Goal: Task Accomplishment & Management: Use online tool/utility

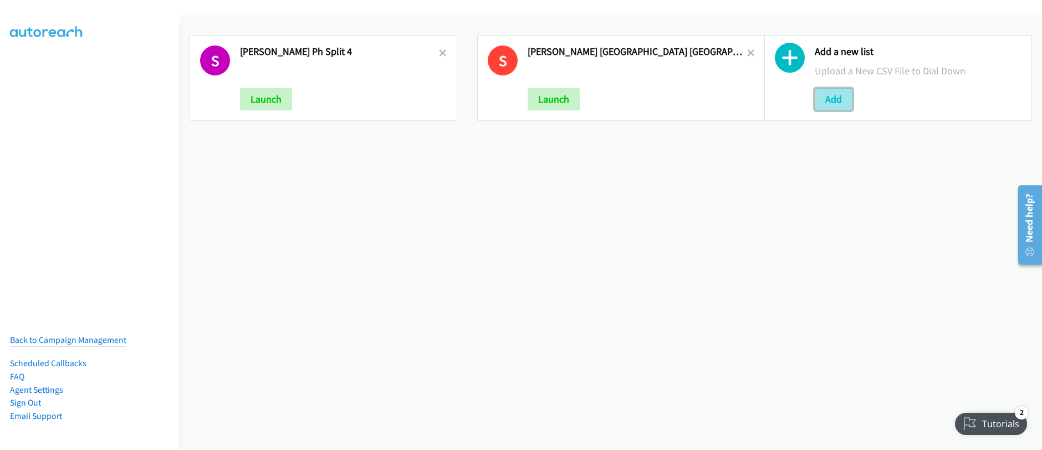
click at [829, 104] on button "Add" at bounding box center [834, 99] width 38 height 22
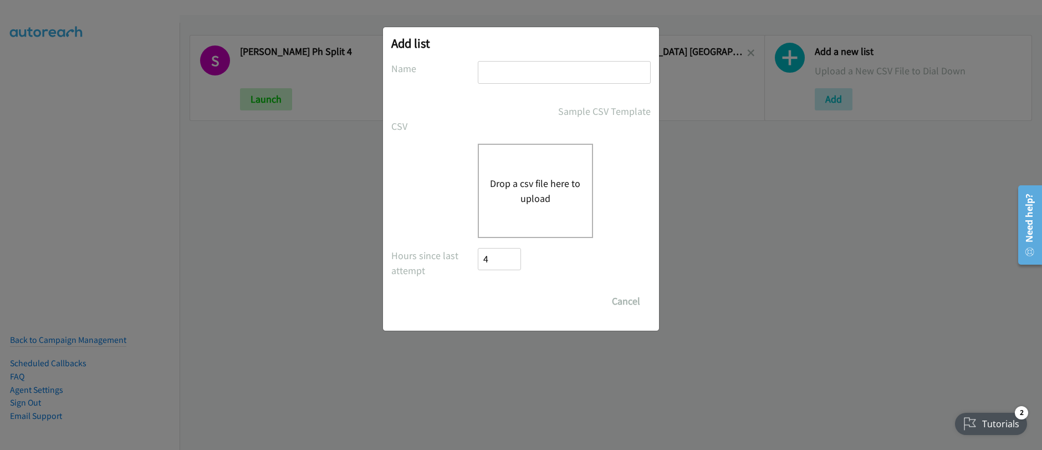
click at [506, 74] on input "text" at bounding box center [564, 72] width 173 height 23
click at [506, 75] on input "text" at bounding box center [564, 72] width 173 height 23
type input "Schneider MY_ split 4"
click at [518, 191] on button "Drop a csv file here to upload" at bounding box center [535, 191] width 91 height 30
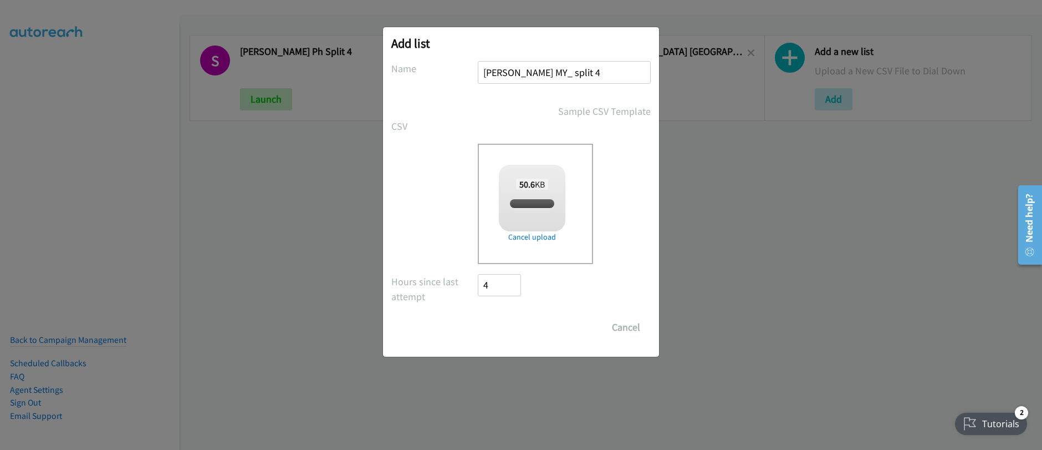
checkbox input "true"
click at [519, 330] on input "Save List" at bounding box center [507, 327] width 58 height 22
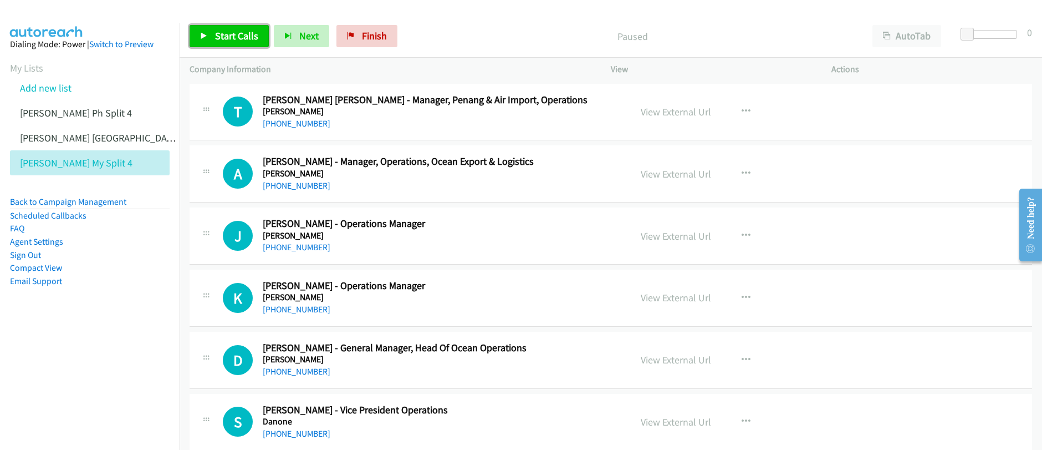
click at [229, 32] on span "Start Calls" at bounding box center [236, 35] width 43 height 13
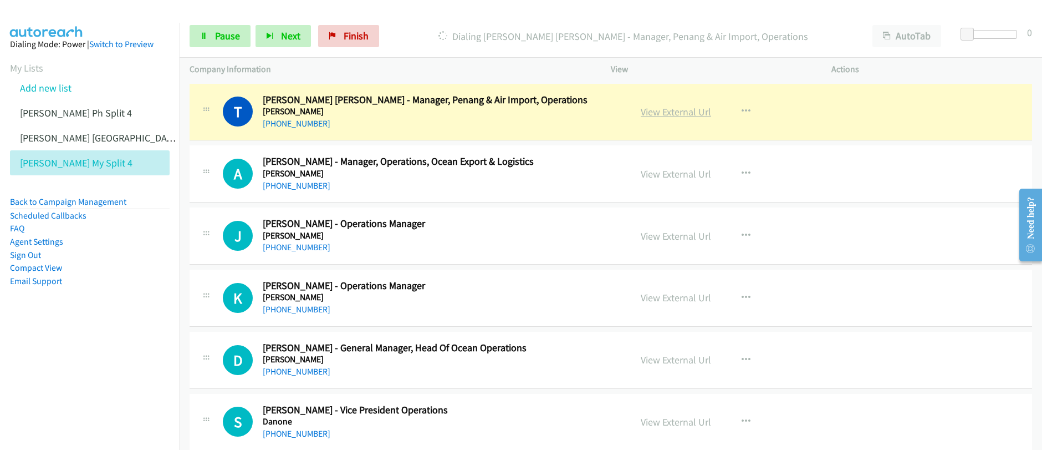
click at [679, 115] on link "View External Url" at bounding box center [676, 111] width 70 height 13
click at [221, 34] on span "Pause" at bounding box center [227, 35] width 25 height 13
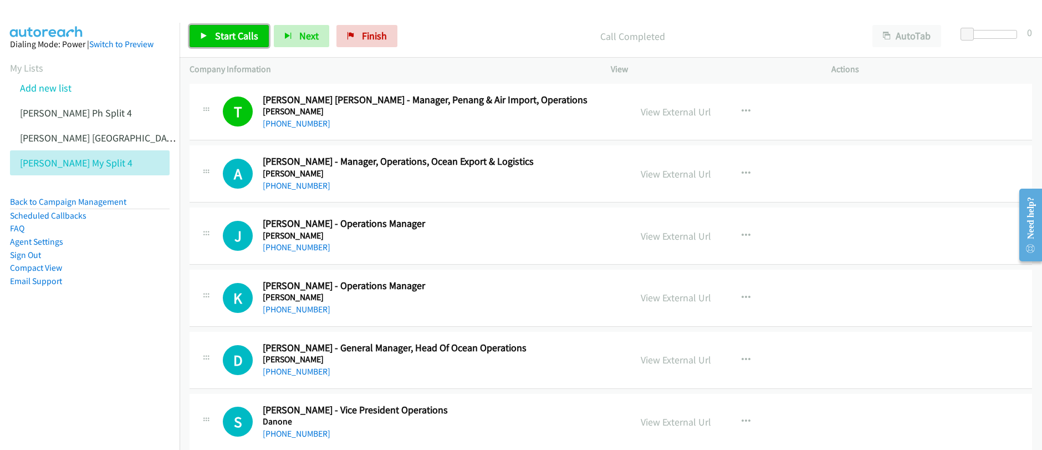
click at [239, 44] on link "Start Calls" at bounding box center [229, 36] width 79 height 22
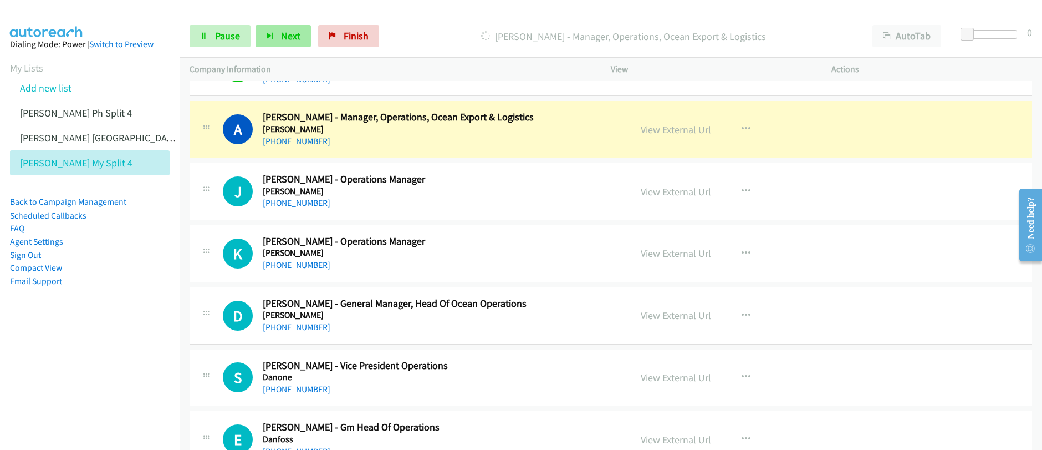
scroll to position [45, 0]
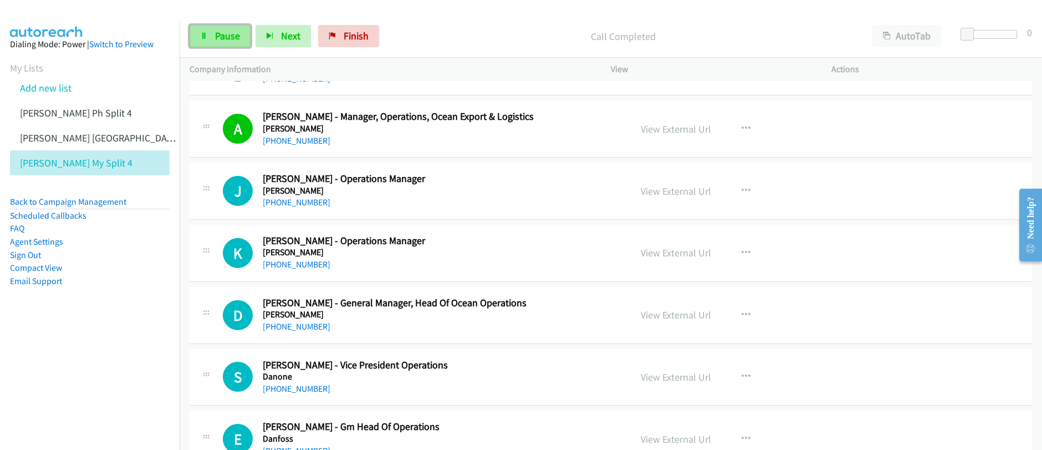
click at [225, 38] on span "Pause" at bounding box center [227, 35] width 25 height 13
click at [226, 39] on span "Start Calls" at bounding box center [236, 35] width 43 height 13
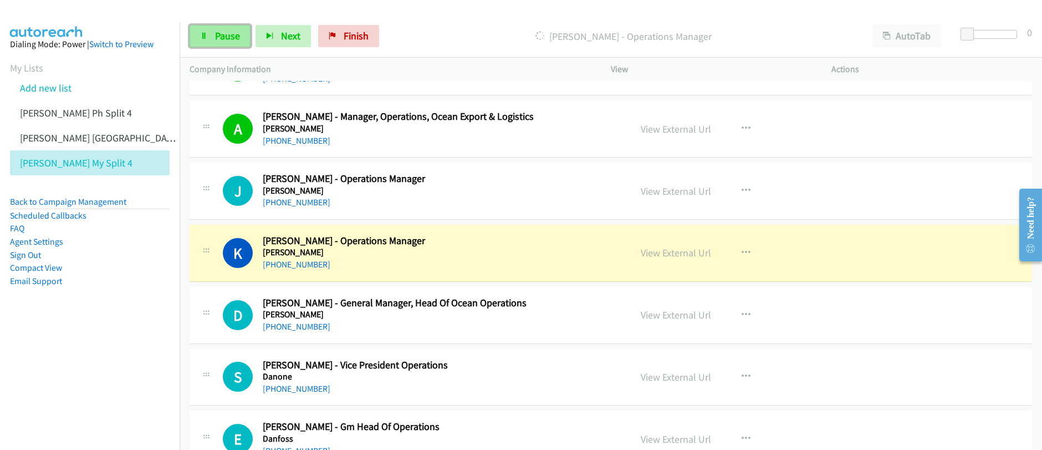
click at [233, 39] on span "Pause" at bounding box center [227, 35] width 25 height 13
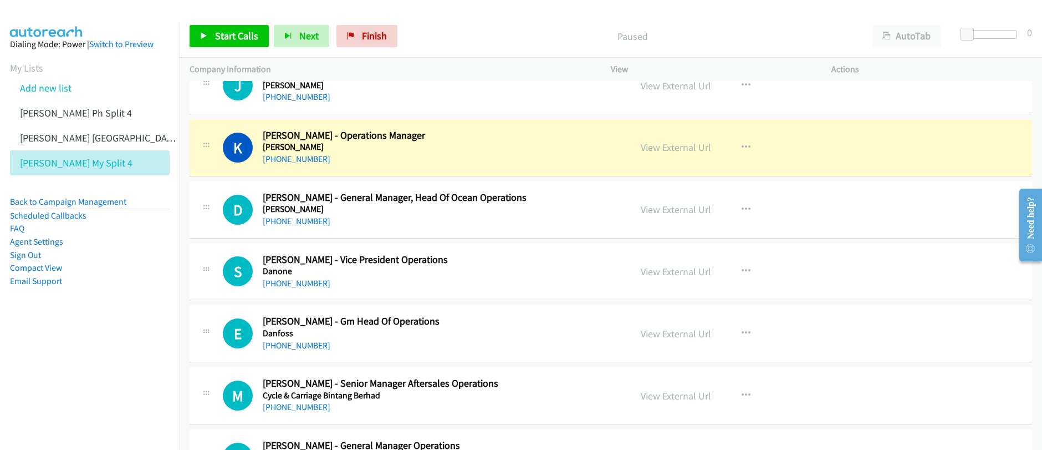
scroll to position [156, 0]
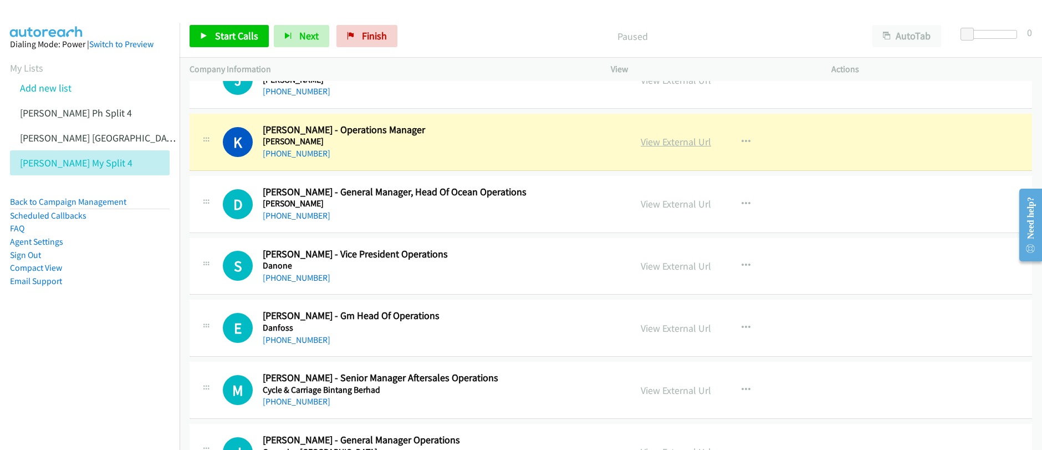
click at [680, 147] on link "View External Url" at bounding box center [676, 141] width 70 height 13
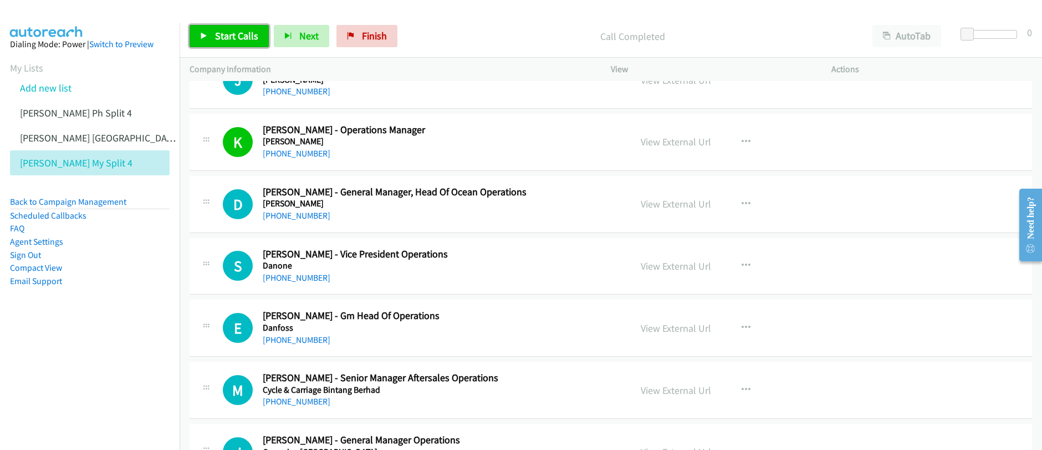
click at [232, 33] on span "Start Calls" at bounding box center [236, 35] width 43 height 13
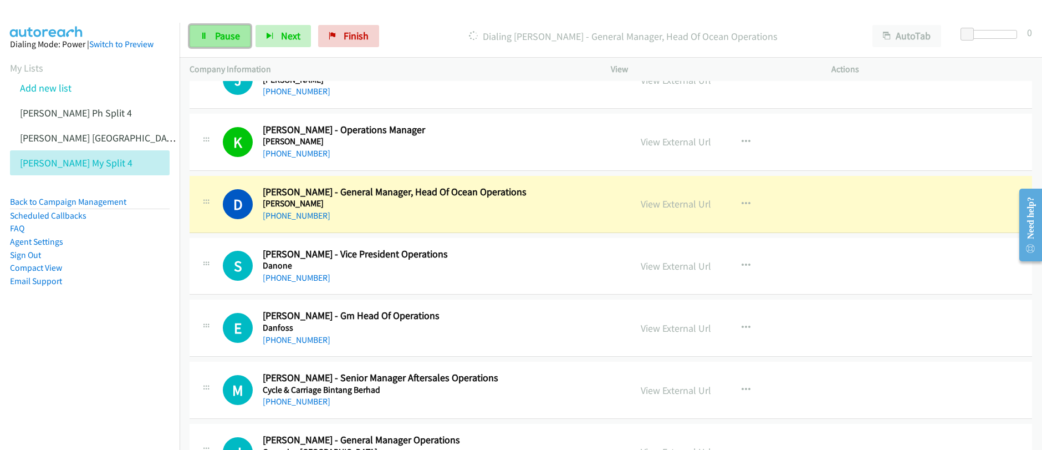
click at [213, 40] on link "Pause" at bounding box center [220, 36] width 61 height 22
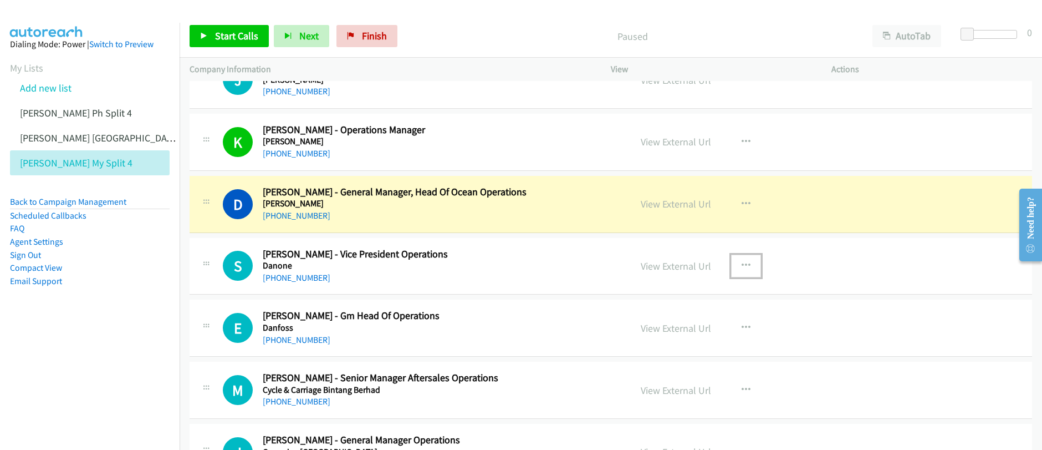
click at [746, 267] on button "button" at bounding box center [746, 265] width 30 height 22
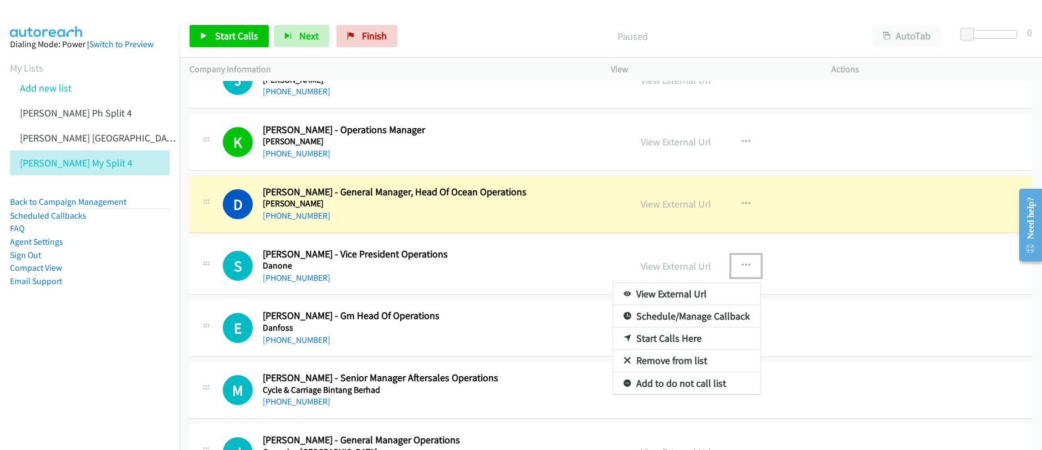
click at [667, 339] on link "Start Calls Here" at bounding box center [686, 338] width 147 height 22
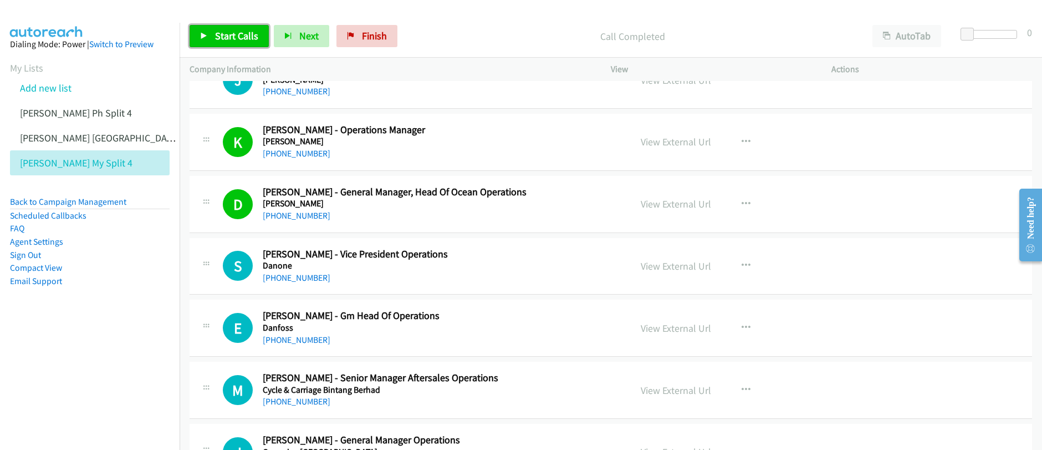
click at [236, 39] on span "Start Calls" at bounding box center [236, 35] width 43 height 13
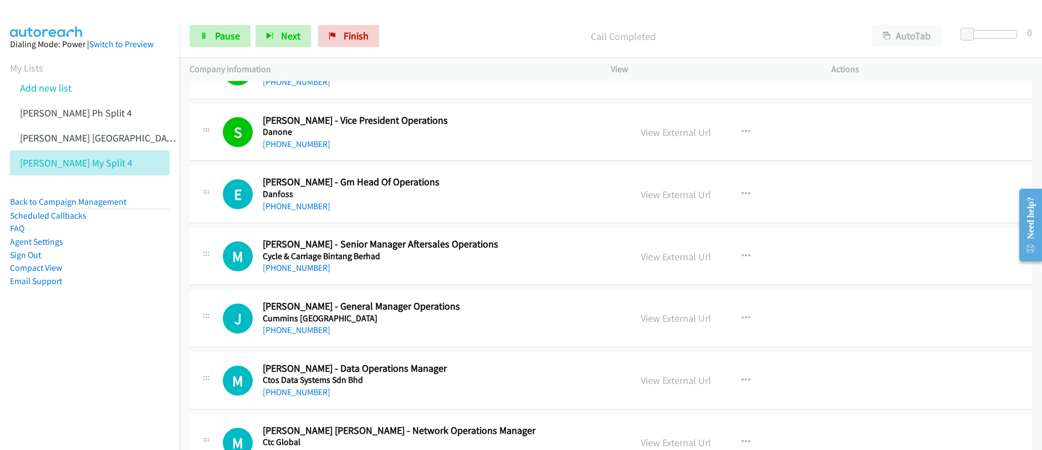
scroll to position [343, 0]
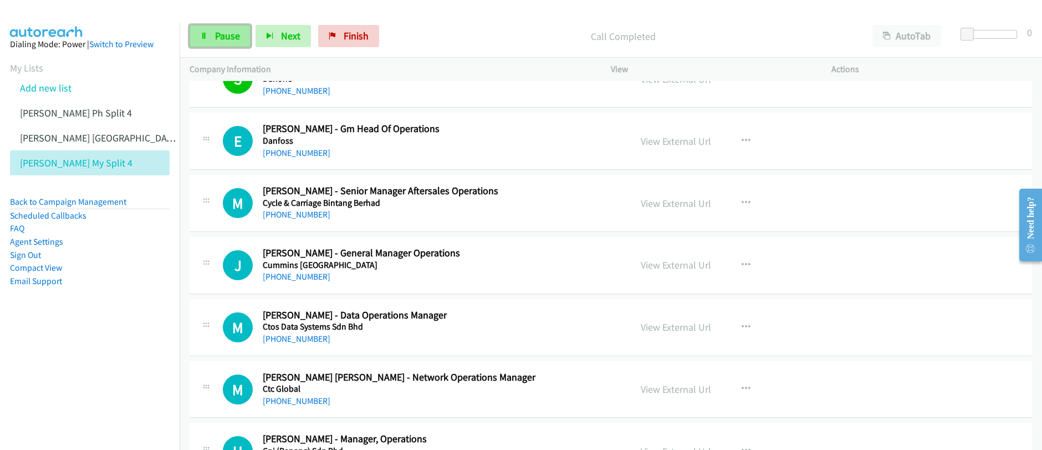
click at [235, 43] on link "Pause" at bounding box center [220, 36] width 61 height 22
click at [232, 40] on span "Start Calls" at bounding box center [236, 35] width 43 height 13
click at [225, 47] on link "Pause" at bounding box center [220, 36] width 61 height 22
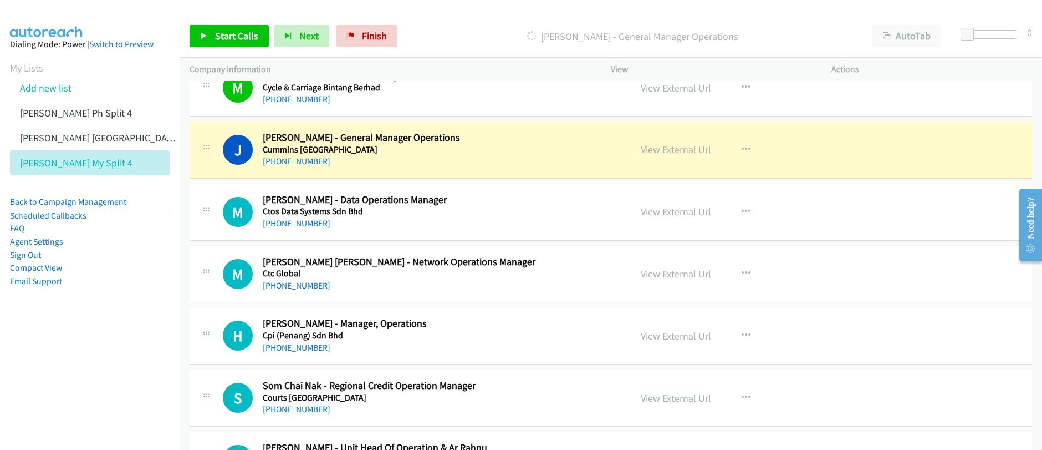
scroll to position [483, 0]
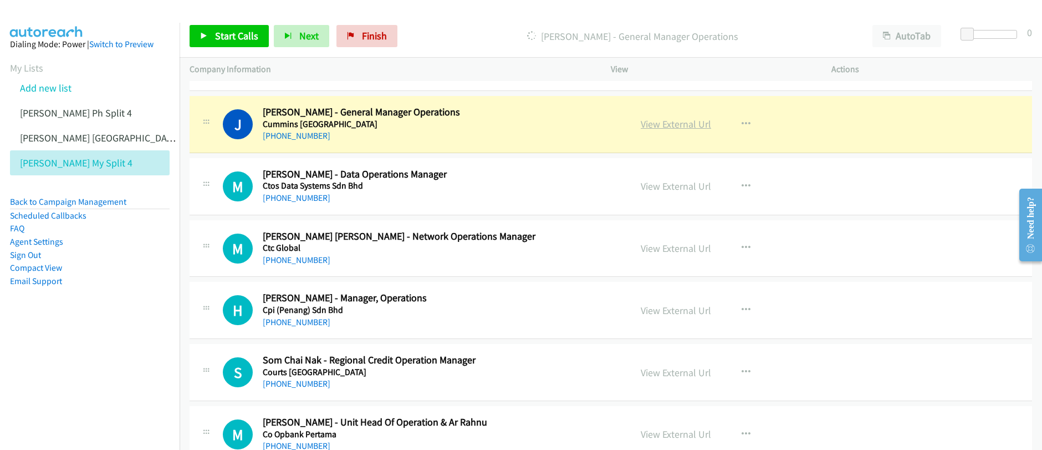
click at [668, 125] on link "View External Url" at bounding box center [676, 124] width 70 height 13
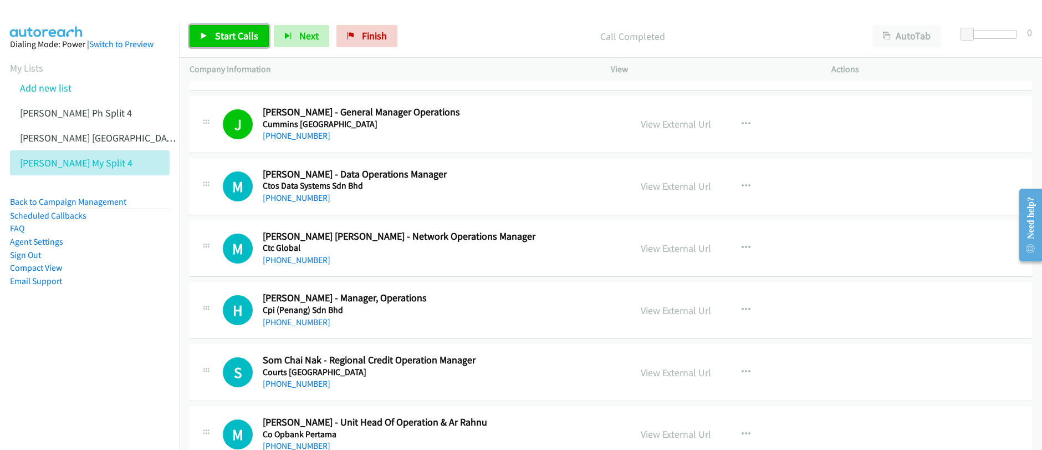
click at [223, 34] on span "Start Calls" at bounding box center [236, 35] width 43 height 13
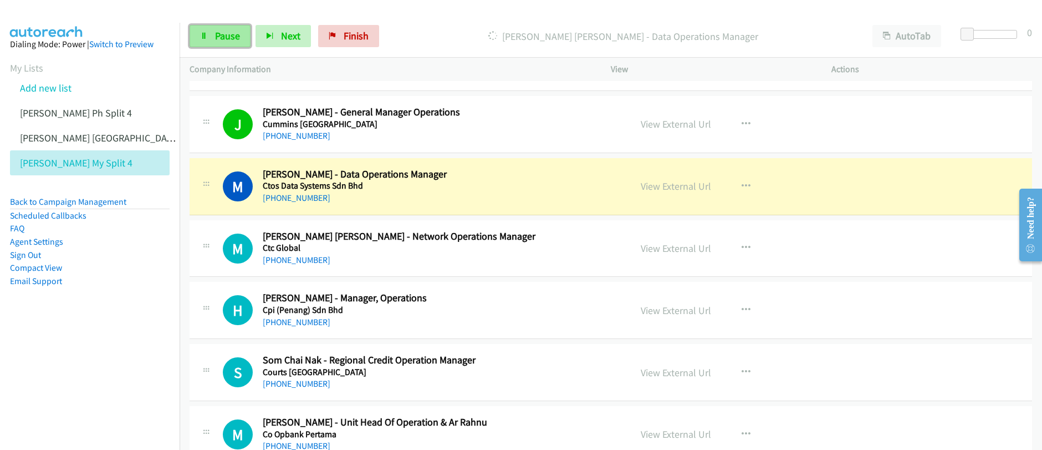
click at [218, 38] on span "Pause" at bounding box center [227, 35] width 25 height 13
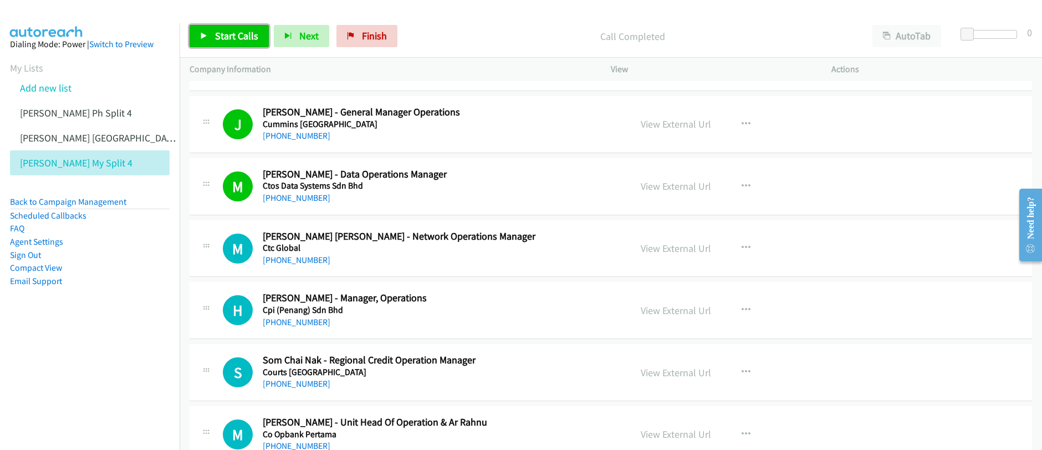
click at [243, 38] on span "Start Calls" at bounding box center [236, 35] width 43 height 13
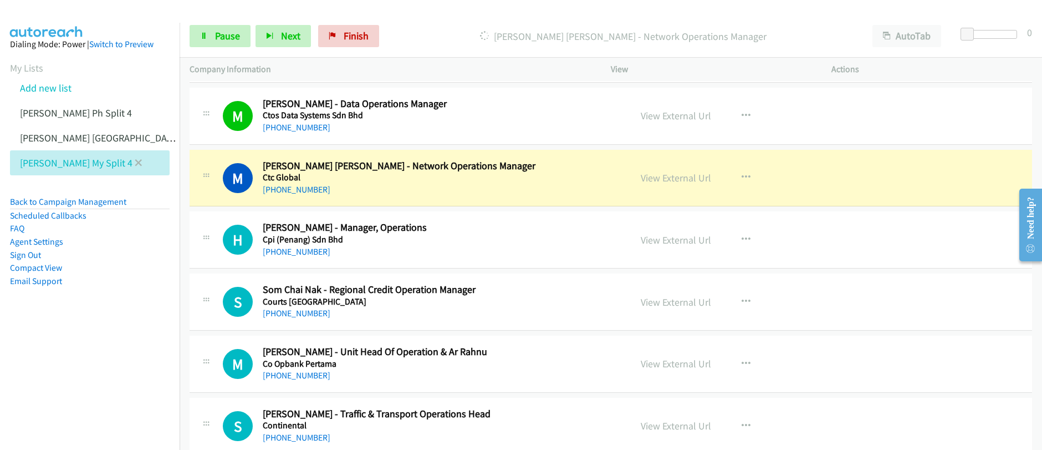
scroll to position [556, 0]
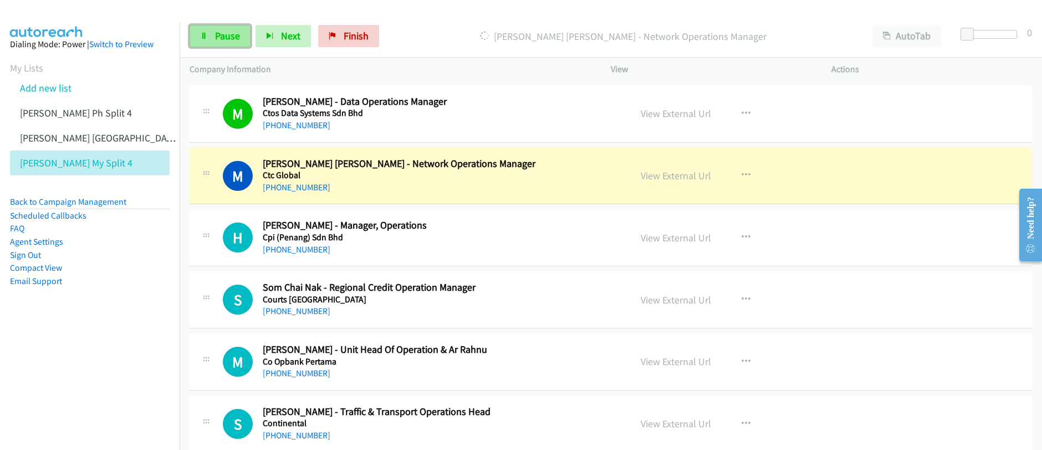
click at [222, 42] on span "Pause" at bounding box center [227, 35] width 25 height 13
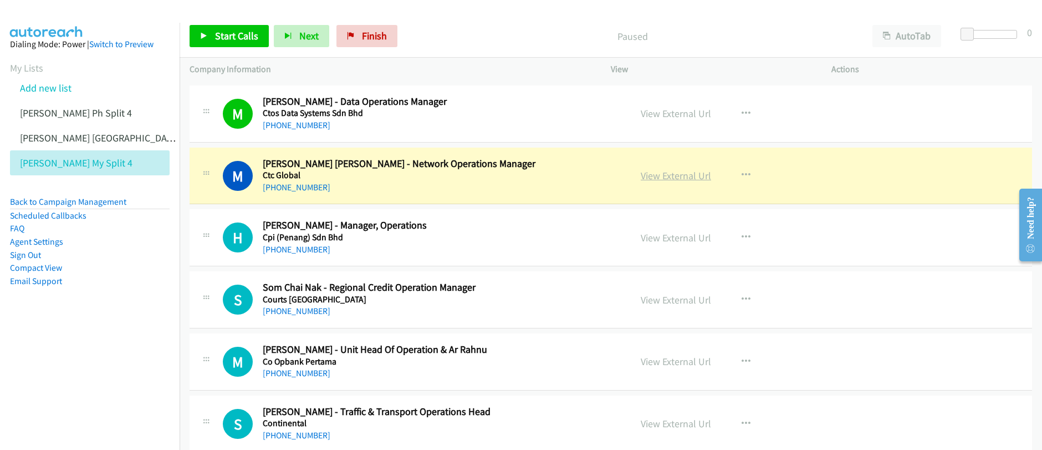
click at [677, 179] on link "View External Url" at bounding box center [676, 175] width 70 height 13
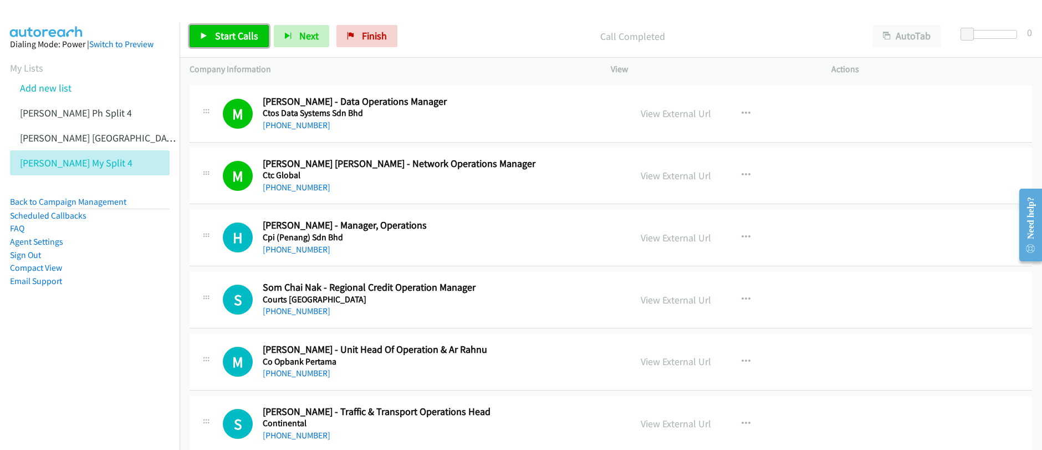
click at [234, 44] on link "Start Calls" at bounding box center [229, 36] width 79 height 22
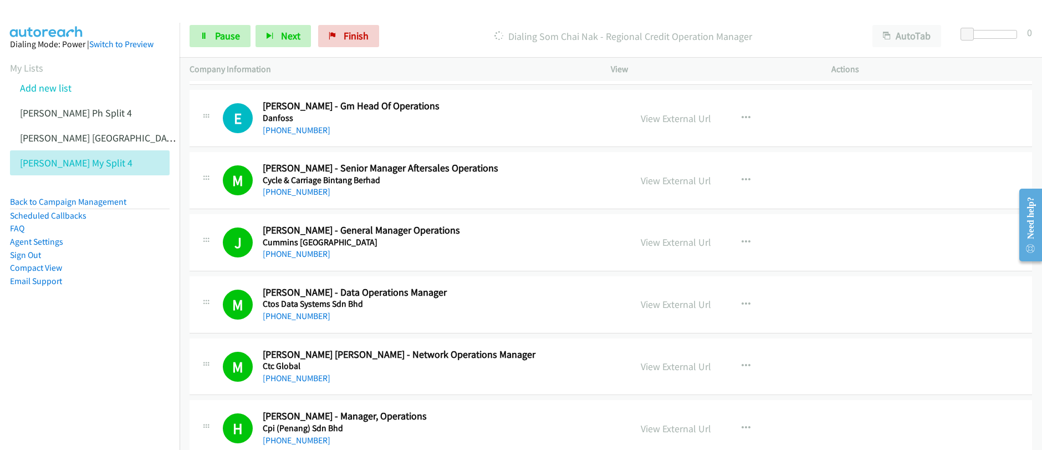
scroll to position [619, 0]
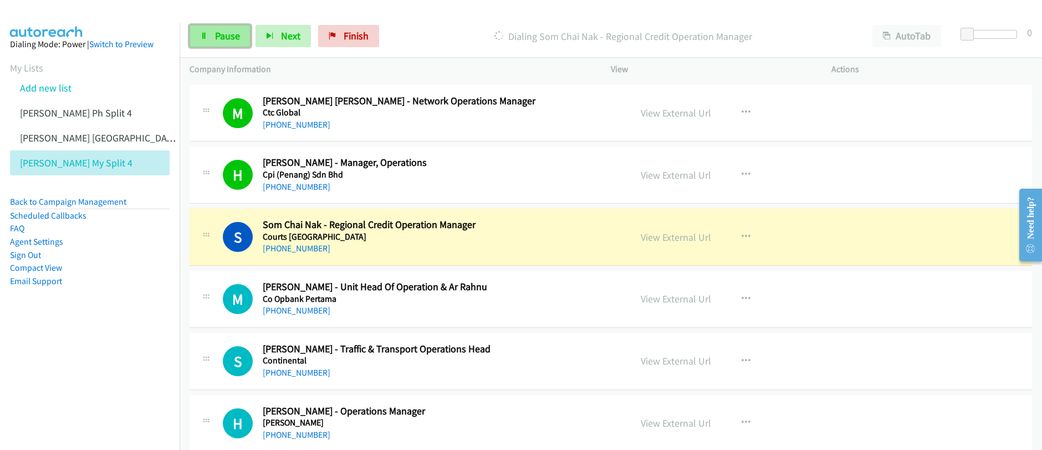
click at [213, 43] on link "Pause" at bounding box center [220, 36] width 61 height 22
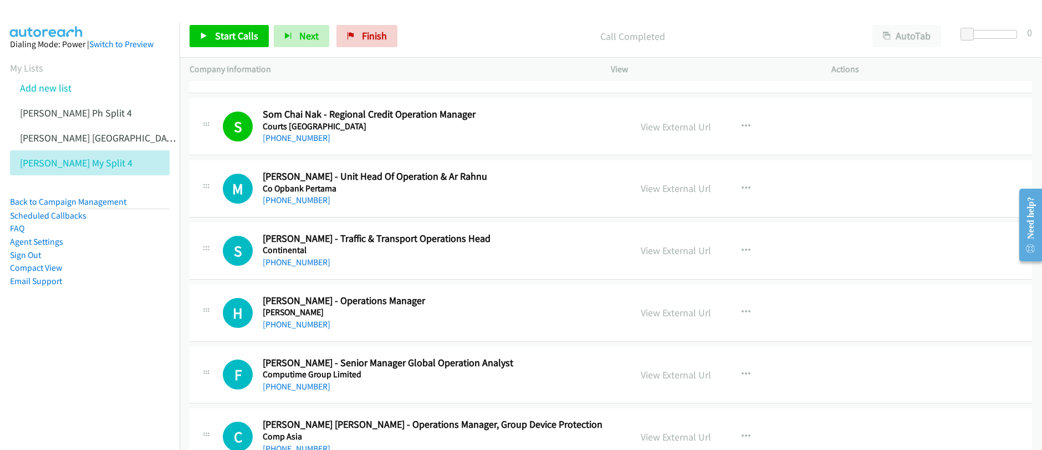
scroll to position [731, 0]
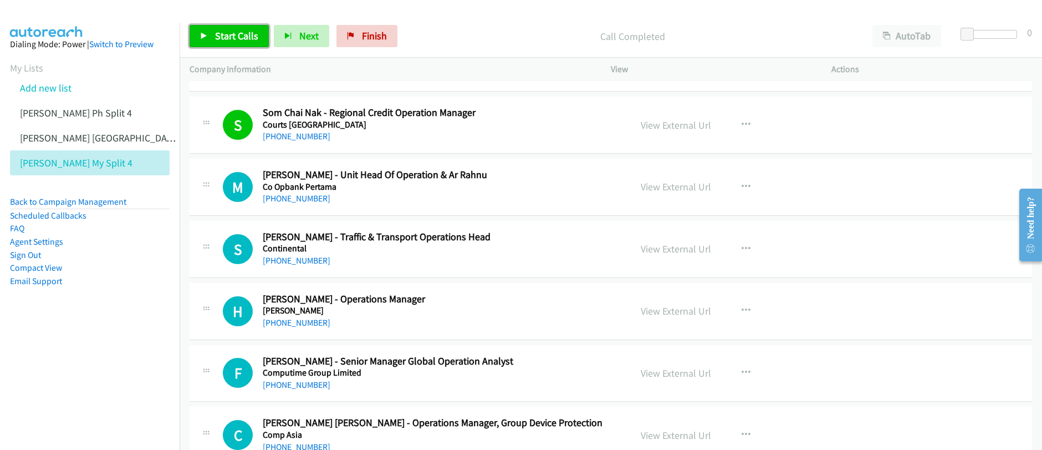
click at [220, 43] on link "Start Calls" at bounding box center [229, 36] width 79 height 22
click at [215, 42] on span "Pause" at bounding box center [227, 35] width 25 height 13
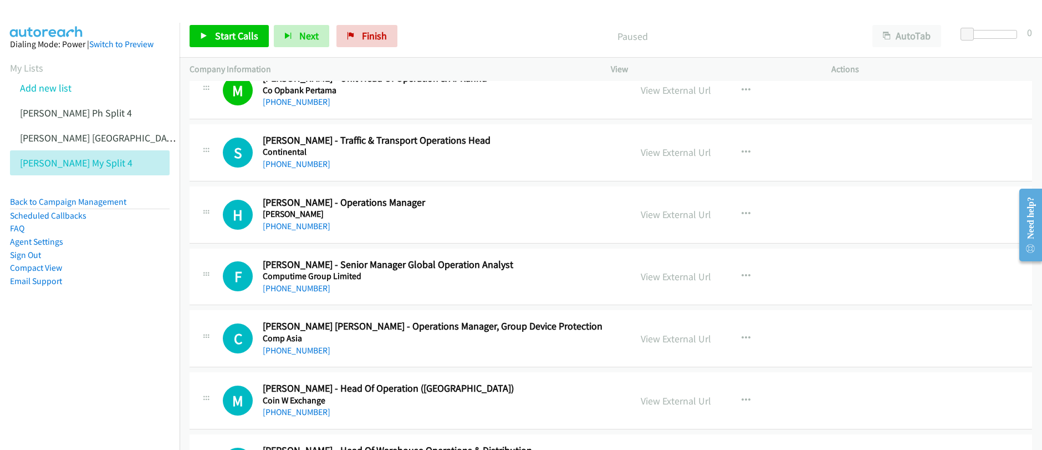
scroll to position [828, 0]
click at [220, 28] on link "Start Calls" at bounding box center [229, 36] width 79 height 22
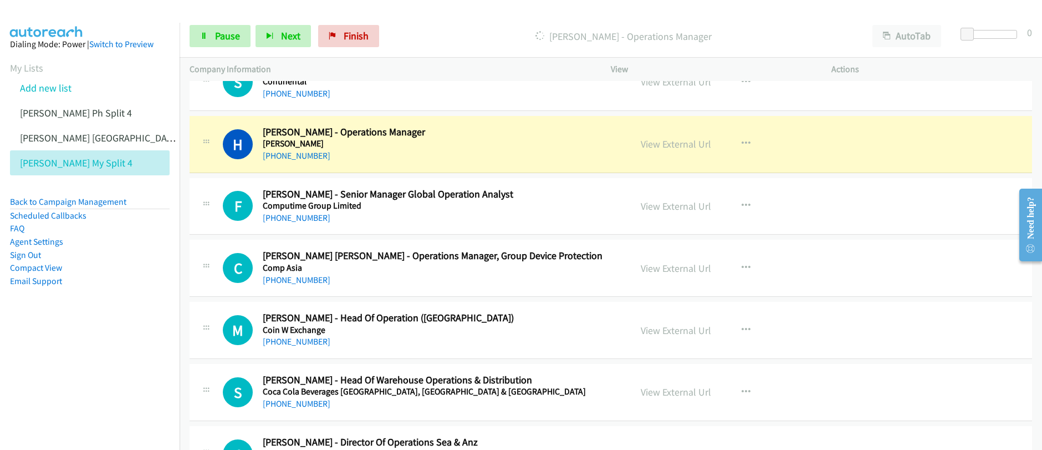
scroll to position [911, 0]
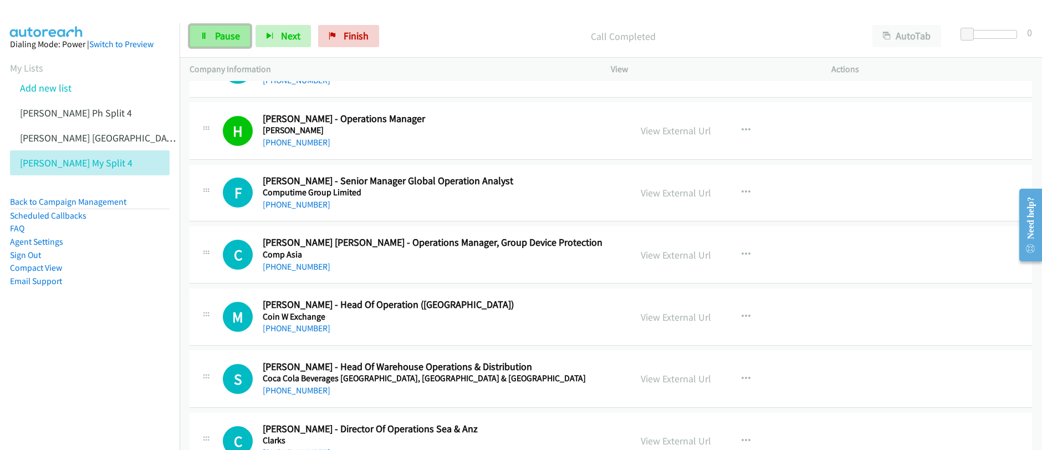
click at [215, 41] on span "Pause" at bounding box center [227, 35] width 25 height 13
click at [215, 41] on span "Start Calls" at bounding box center [236, 35] width 43 height 13
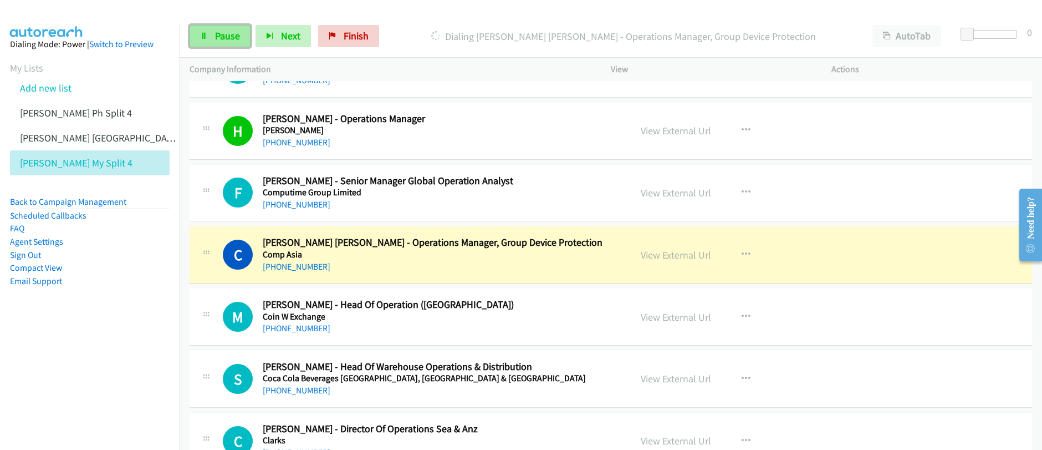
click at [218, 38] on span "Pause" at bounding box center [227, 35] width 25 height 13
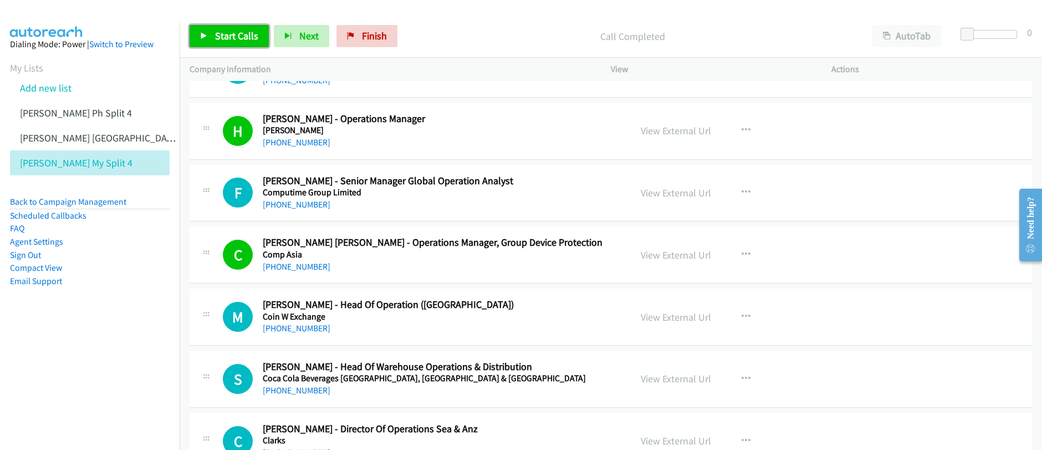
click at [217, 38] on span "Start Calls" at bounding box center [236, 35] width 43 height 13
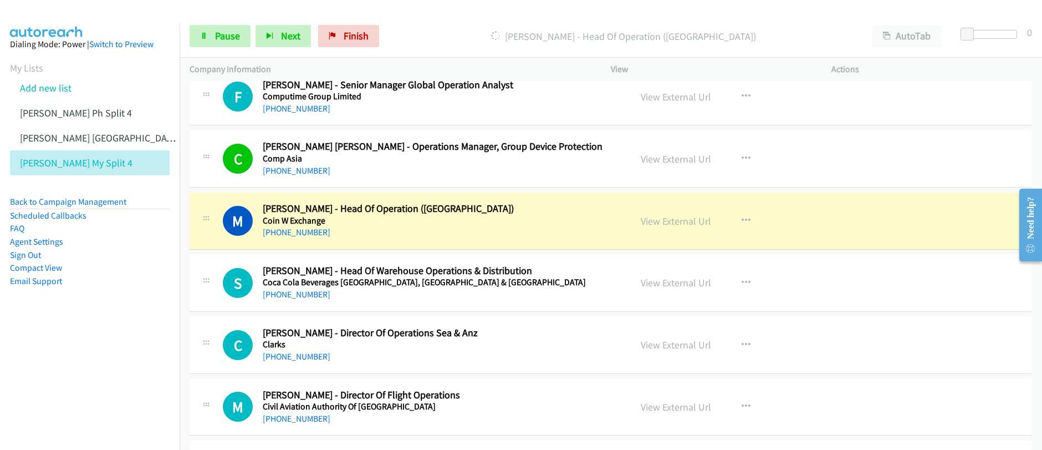
scroll to position [1007, 0]
click at [675, 222] on link "View External Url" at bounding box center [676, 220] width 70 height 13
click at [220, 36] on span "Pause" at bounding box center [227, 35] width 25 height 13
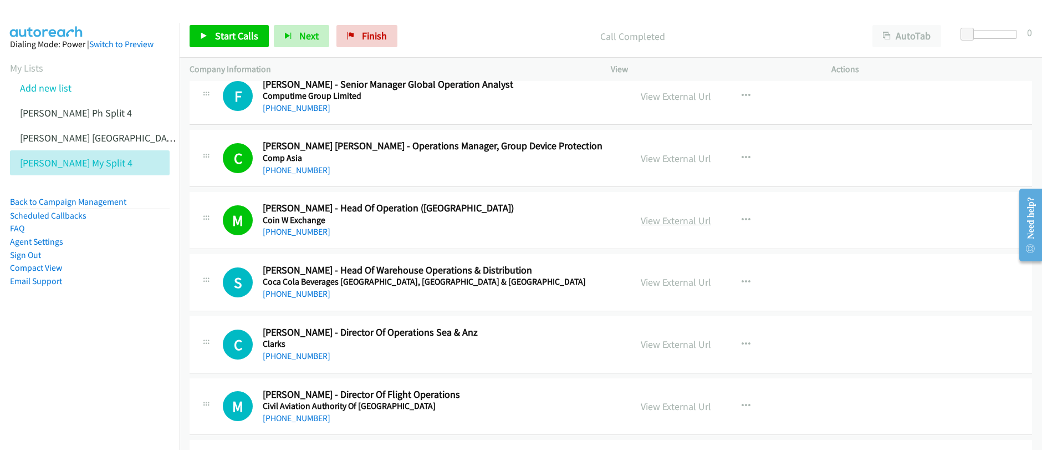
click at [671, 224] on link "View External Url" at bounding box center [676, 220] width 70 height 13
click at [0, 0] on div "Start Calls Pause Next Finish Call Completed AutoTab AutoTab 0 Company Informat…" at bounding box center [521, 0] width 1042 height 0
click at [241, 40] on span "Start Calls" at bounding box center [236, 35] width 43 height 13
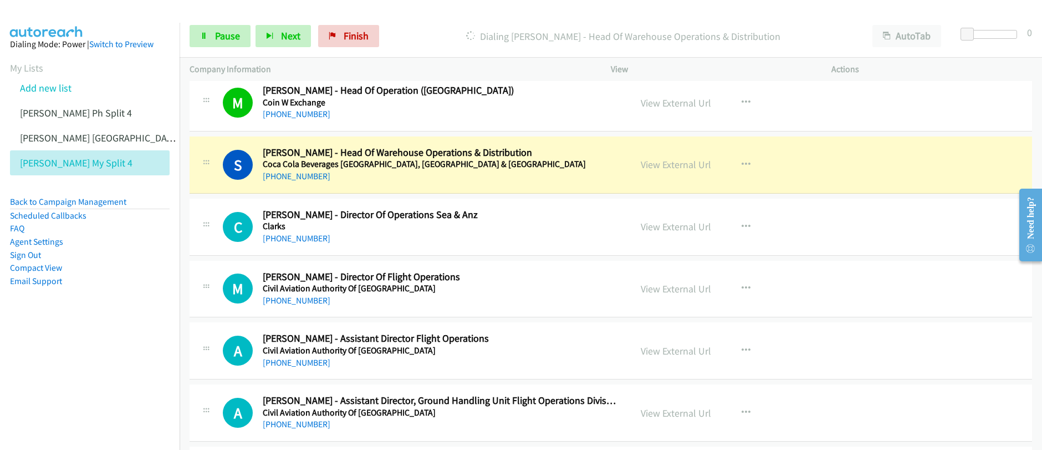
scroll to position [1131, 0]
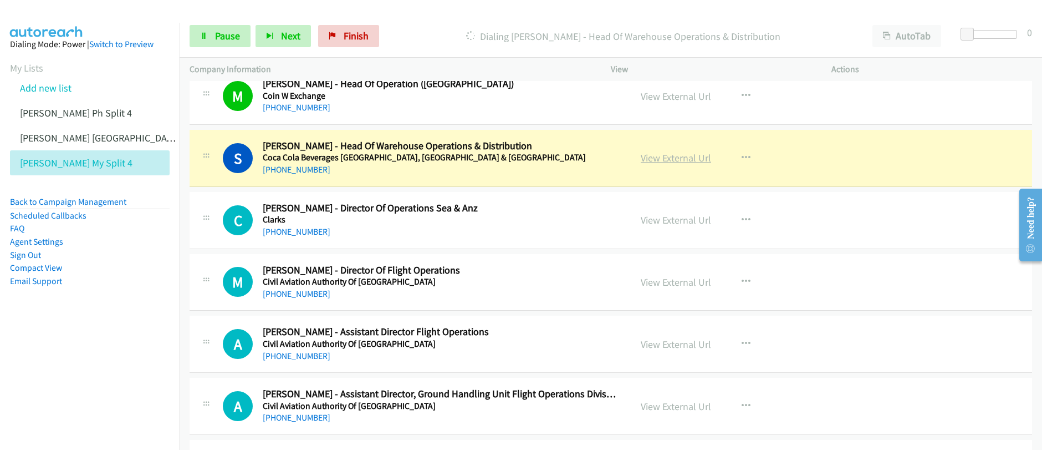
click at [669, 159] on link "View External Url" at bounding box center [676, 157] width 70 height 13
click at [0, 0] on div "Start Calls Pause Next Finish Dialing Shaifulnizad Kassim - Head Of Warehouse O…" at bounding box center [521, 0] width 1042 height 0
click at [222, 40] on span "Pause" at bounding box center [227, 35] width 25 height 13
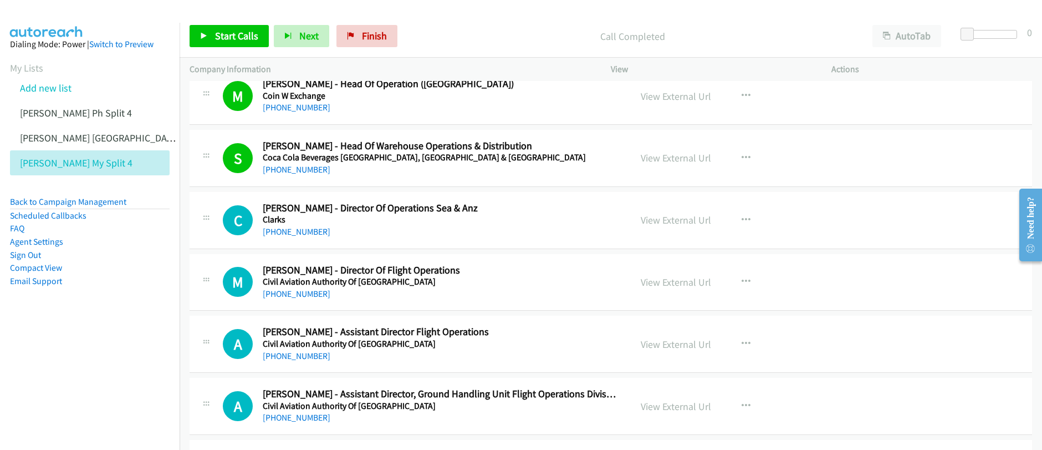
click at [221, 23] on div "Start Calls Pause Next Finish Call Completed AutoTab AutoTab 0" at bounding box center [611, 36] width 863 height 43
click at [220, 33] on span "Start Calls" at bounding box center [236, 35] width 43 height 13
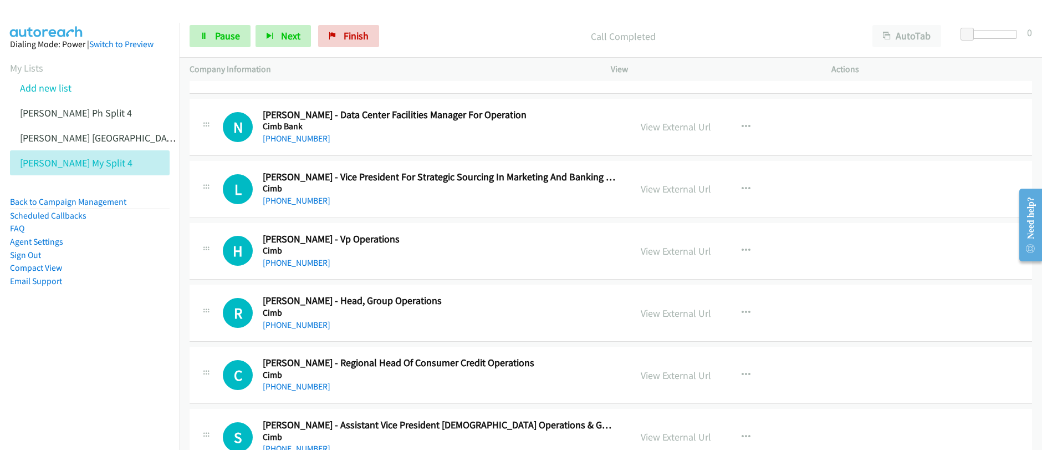
scroll to position [1388, 0]
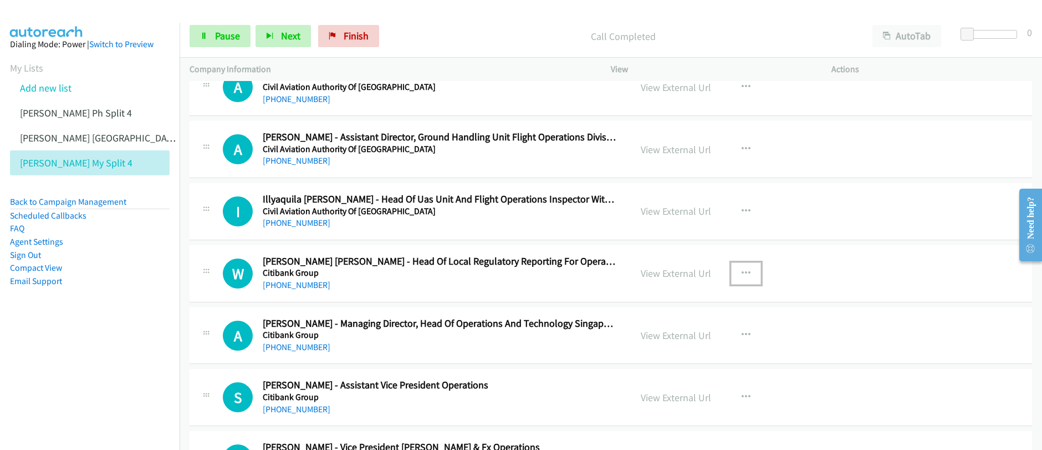
click at [742, 275] on icon "button" at bounding box center [746, 273] width 9 height 9
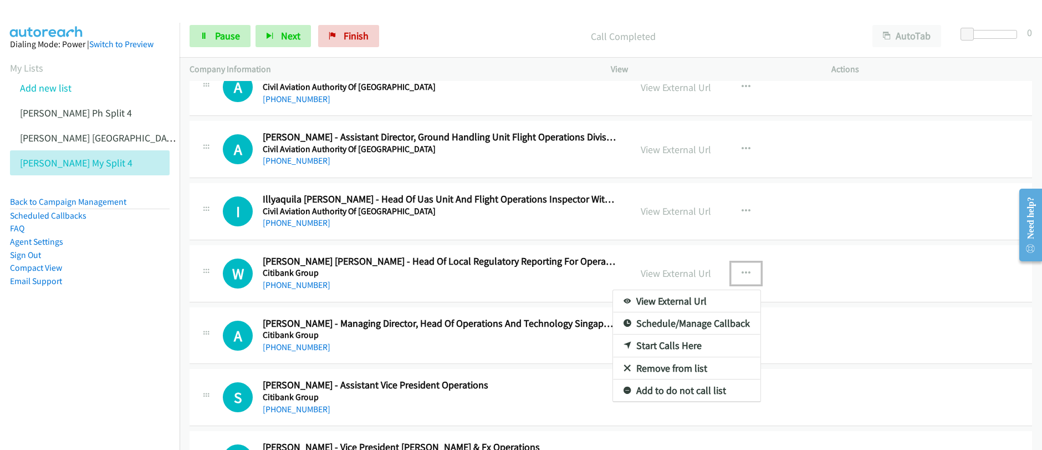
click at [669, 346] on link "Start Calls Here" at bounding box center [686, 345] width 147 height 22
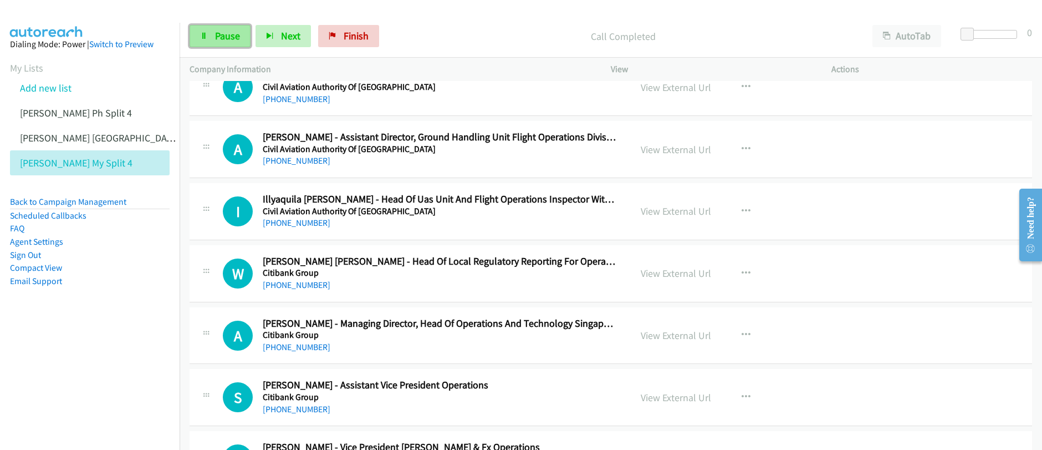
click at [227, 41] on span "Pause" at bounding box center [227, 35] width 25 height 13
click at [744, 276] on icon "button" at bounding box center [746, 273] width 9 height 9
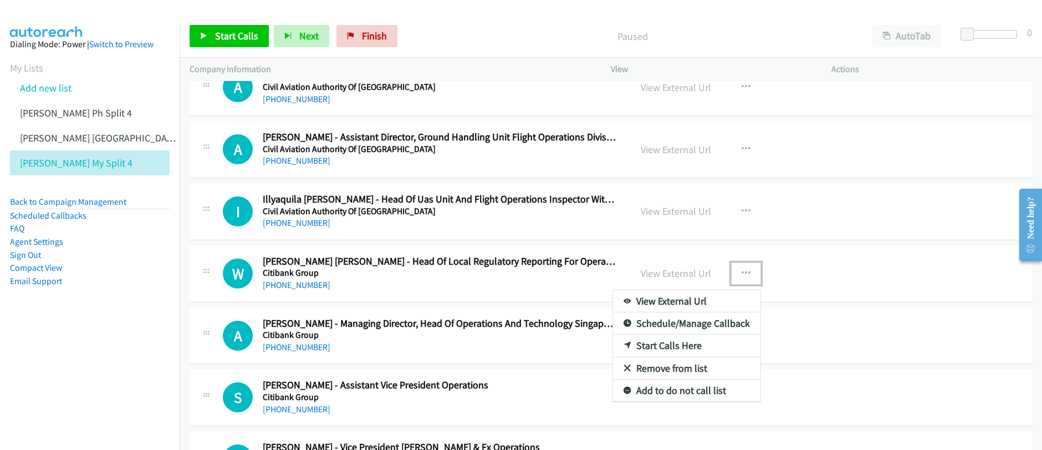
click at [644, 347] on link "Start Calls Here" at bounding box center [686, 345] width 147 height 22
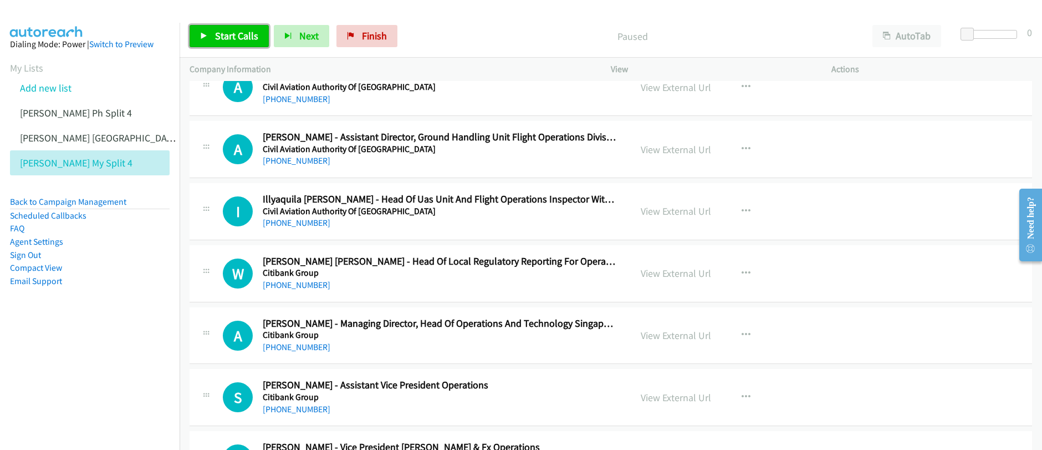
click at [222, 35] on span "Start Calls" at bounding box center [236, 35] width 43 height 13
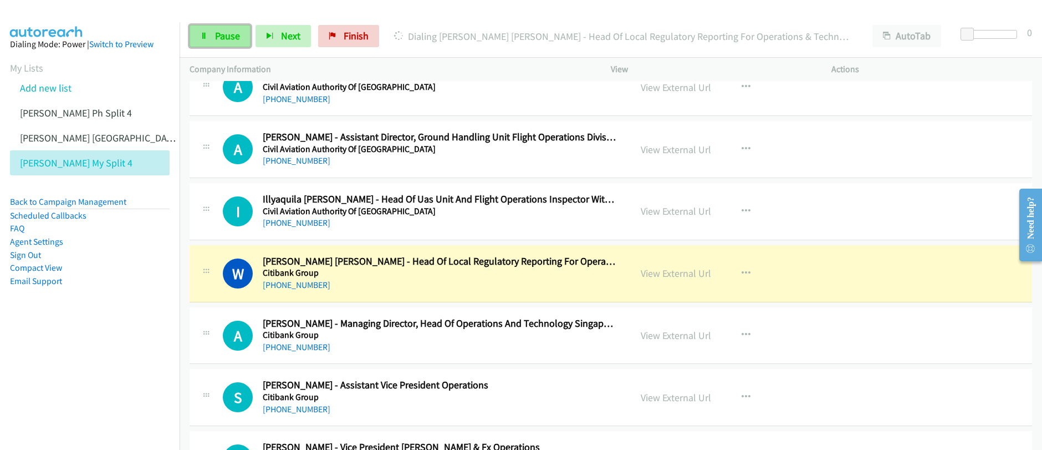
click at [210, 40] on link "Pause" at bounding box center [220, 36] width 61 height 22
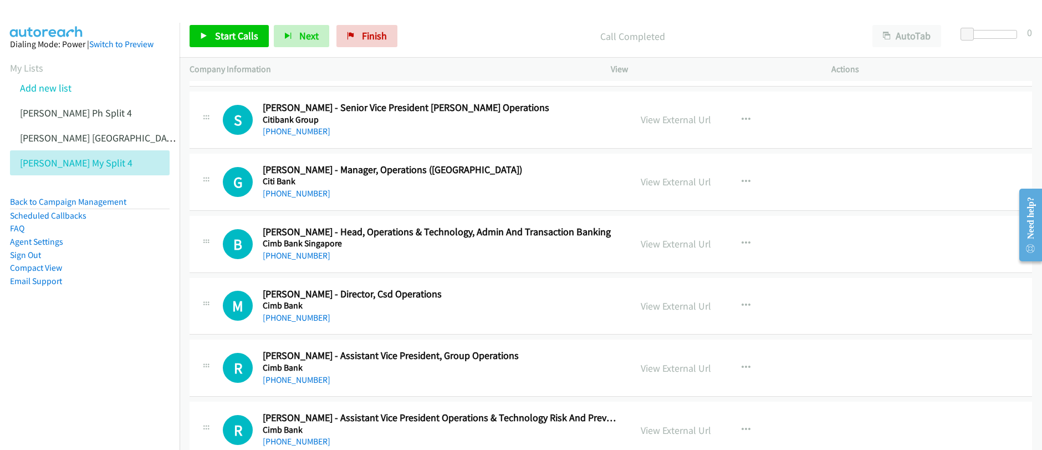
scroll to position [1808, 0]
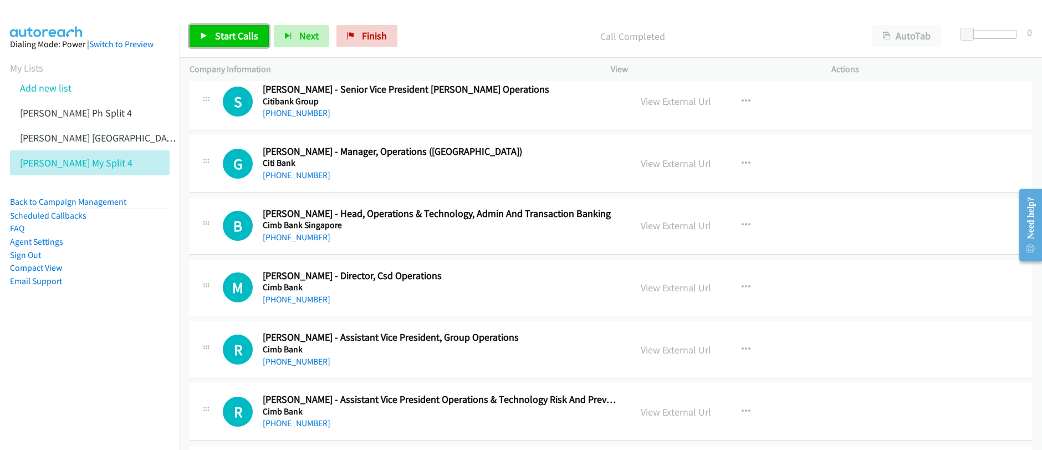
click at [223, 38] on span "Start Calls" at bounding box center [236, 35] width 43 height 13
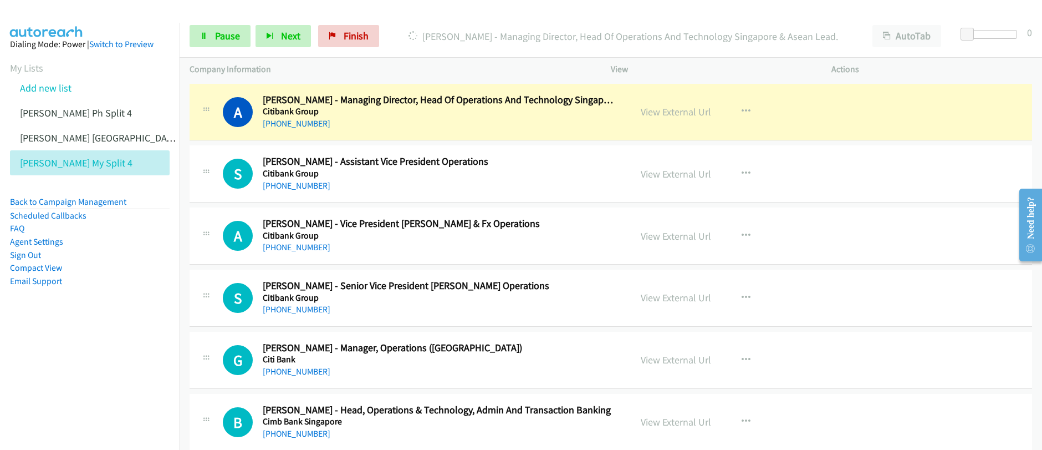
scroll to position [1596, 0]
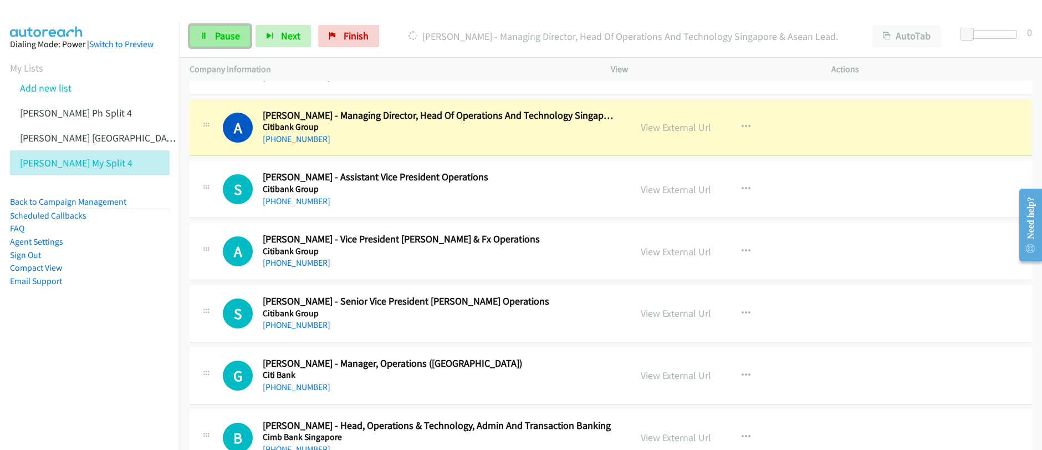
click at [227, 43] on link "Pause" at bounding box center [220, 36] width 61 height 22
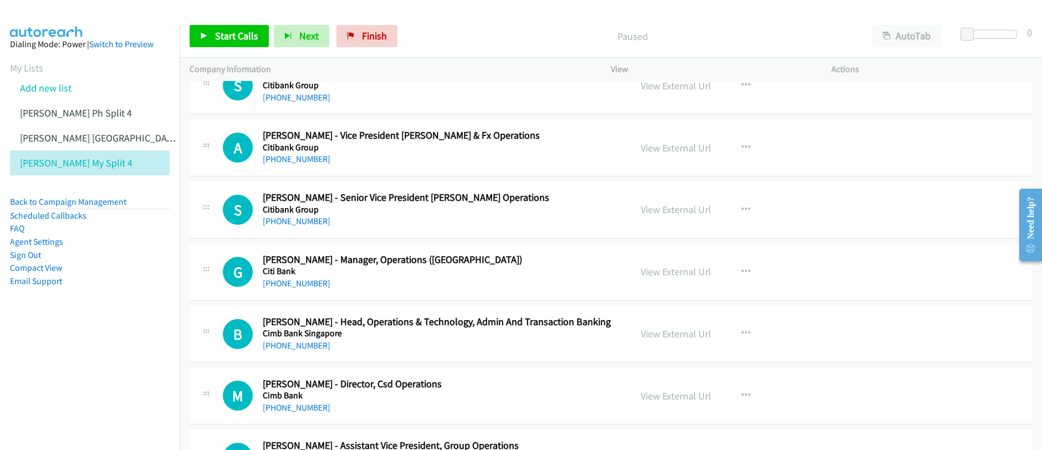
scroll to position [1705, 0]
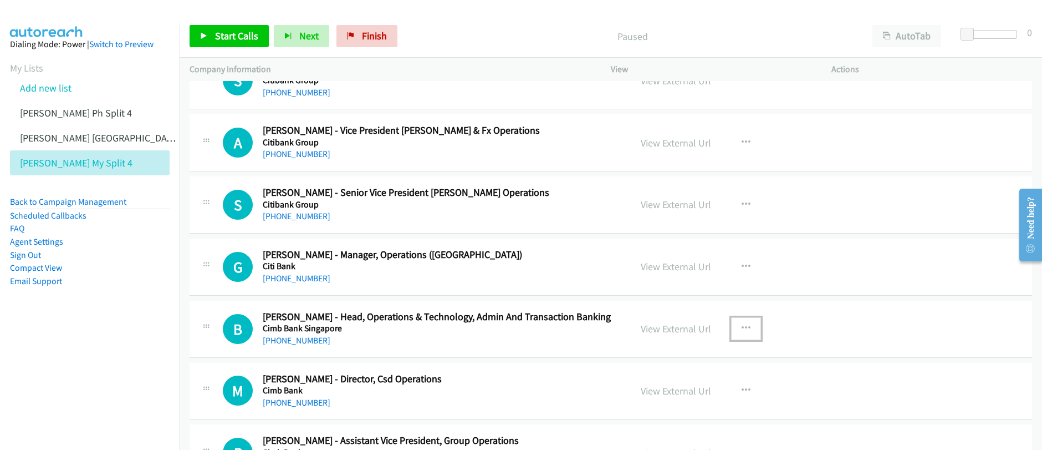
click at [742, 330] on icon "button" at bounding box center [746, 328] width 9 height 9
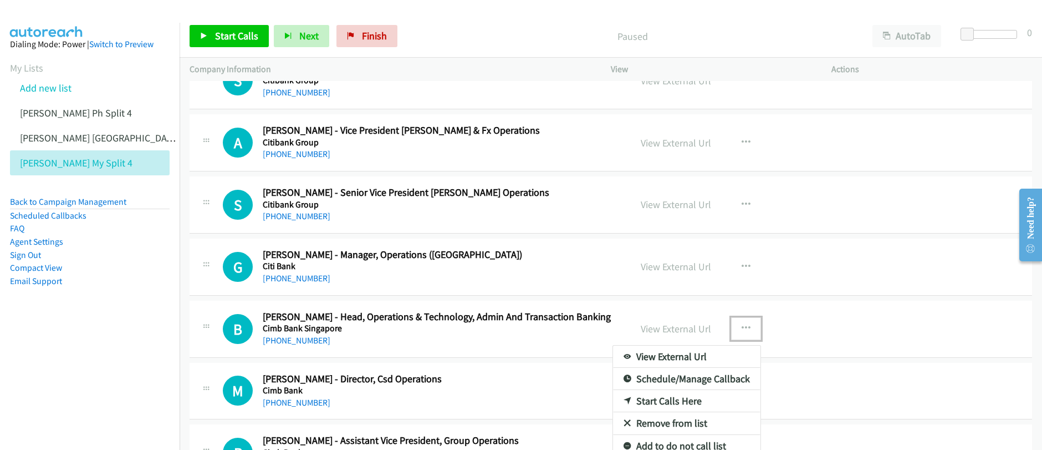
click at [641, 397] on link "Start Calls Here" at bounding box center [686, 401] width 147 height 22
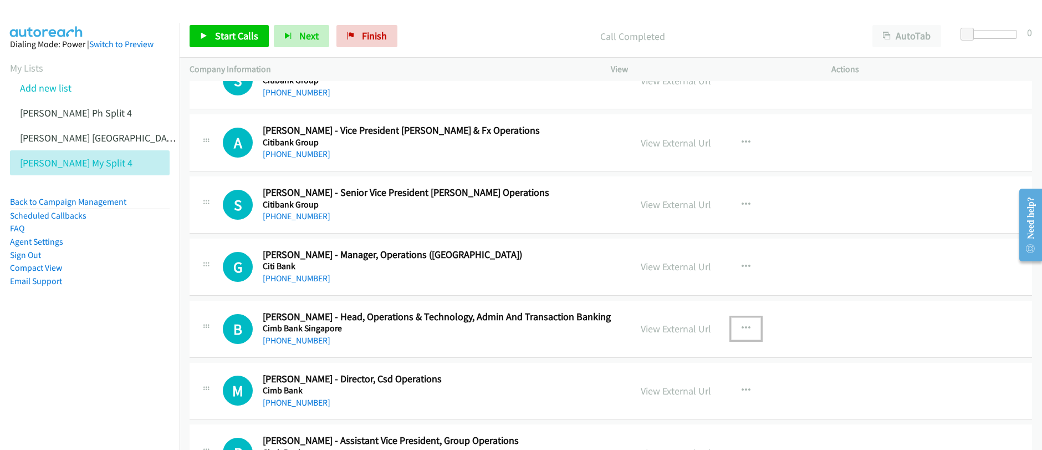
click at [742, 330] on icon "button" at bounding box center [746, 328] width 9 height 9
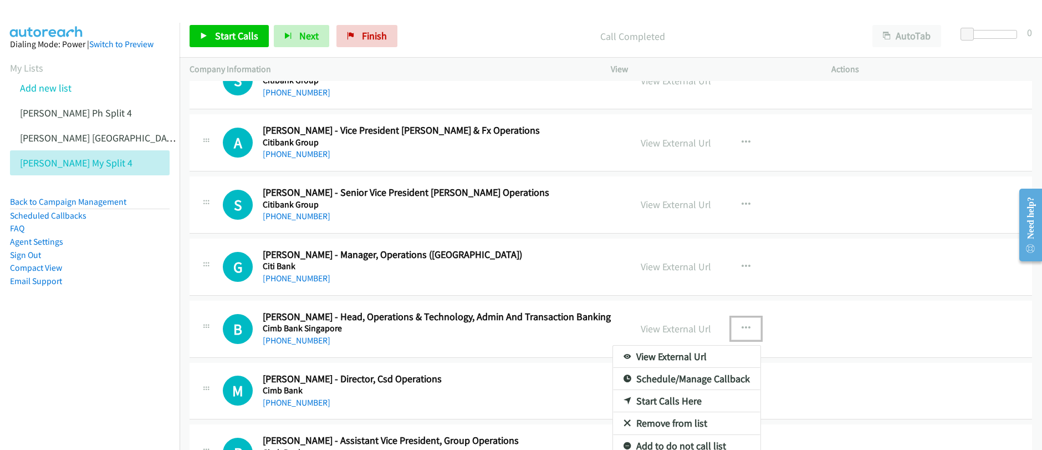
click at [666, 408] on link "Start Calls Here" at bounding box center [686, 401] width 147 height 22
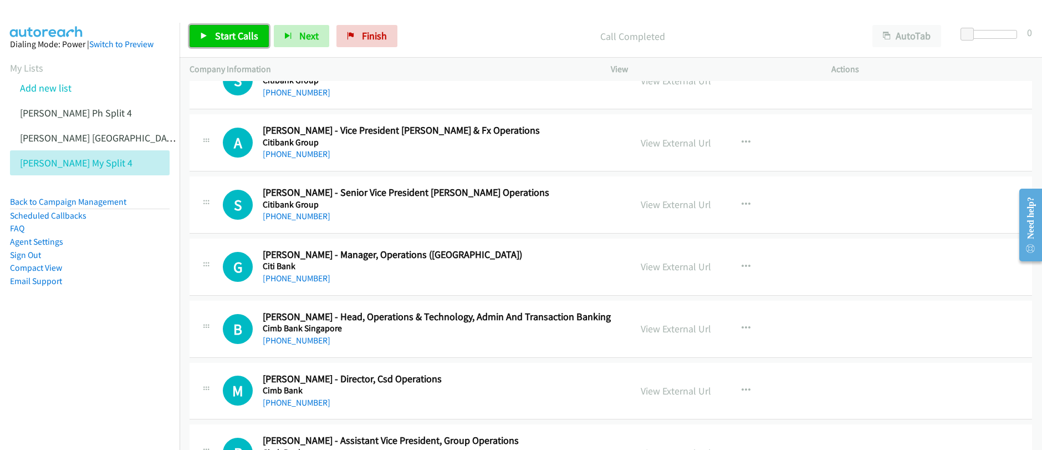
click at [238, 38] on span "Start Calls" at bounding box center [236, 35] width 43 height 13
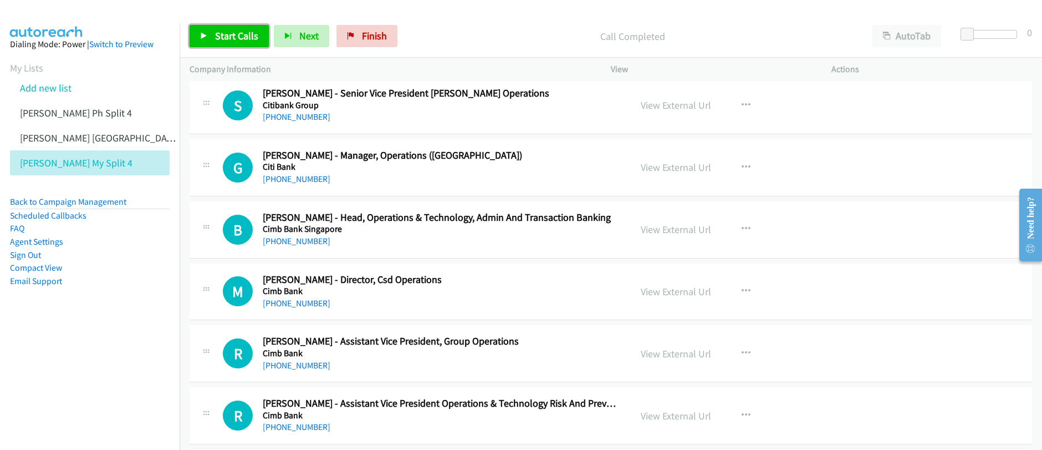
scroll to position [1888, 0]
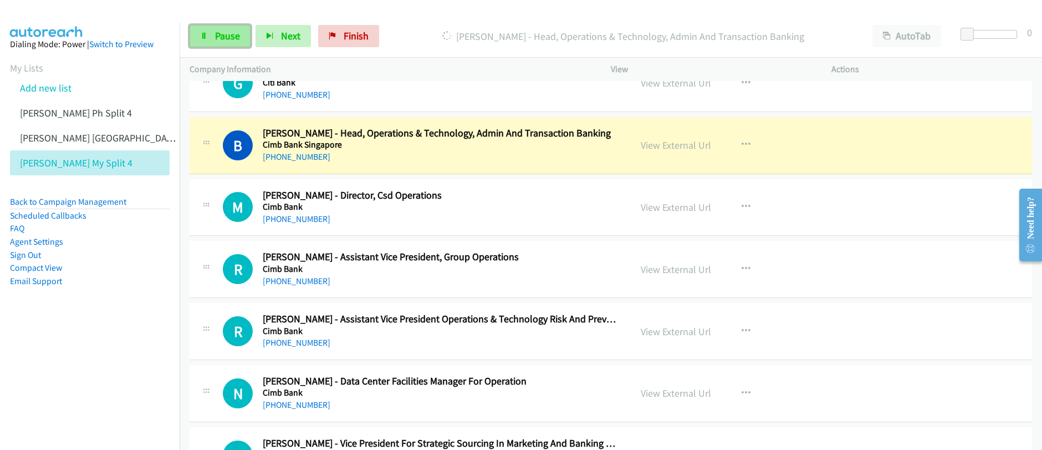
click at [217, 36] on span "Pause" at bounding box center [227, 35] width 25 height 13
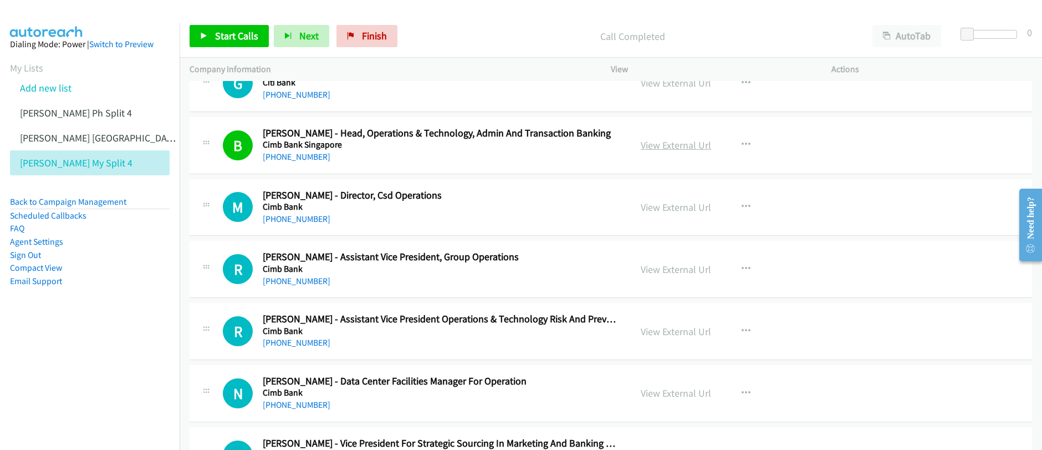
click at [678, 146] on link "View External Url" at bounding box center [676, 145] width 70 height 13
click at [745, 330] on icon "button" at bounding box center [746, 331] width 9 height 9
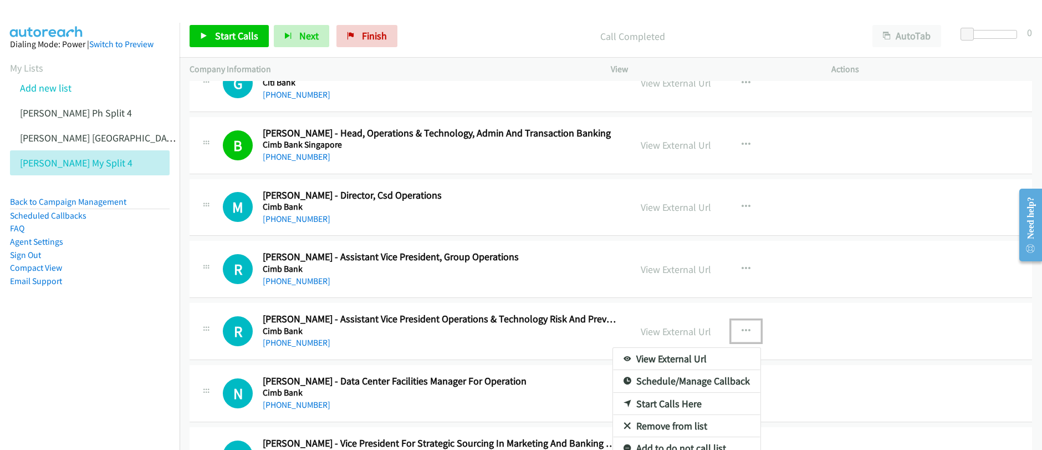
click at [665, 404] on link "Start Calls Here" at bounding box center [686, 403] width 147 height 22
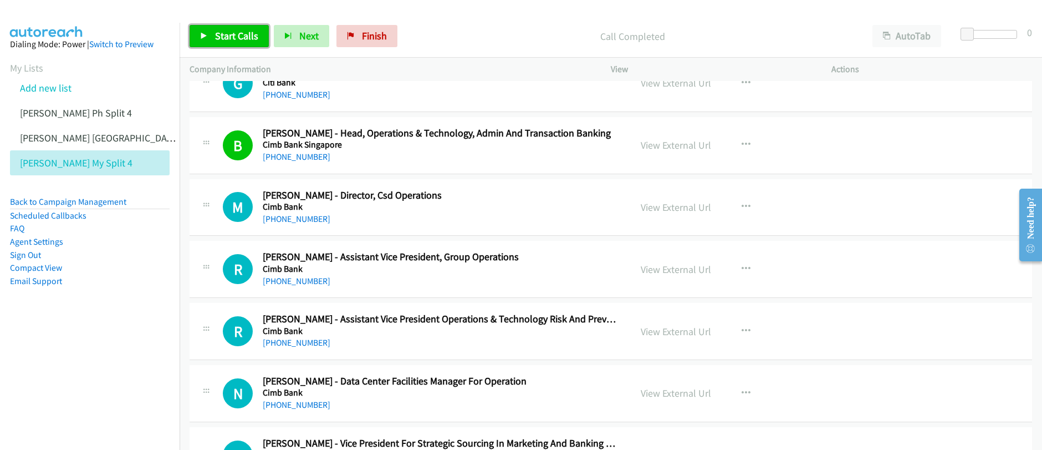
click at [216, 40] on span "Start Calls" at bounding box center [236, 35] width 43 height 13
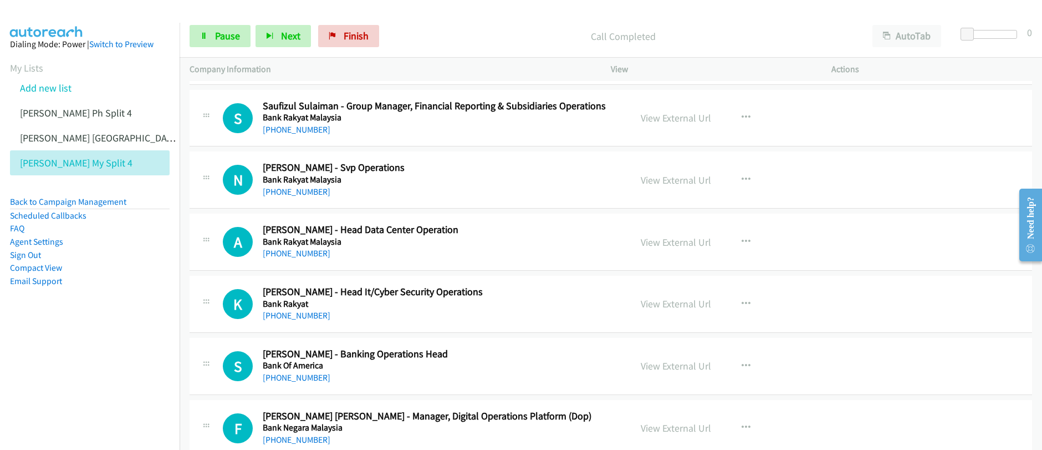
scroll to position [5557, 0]
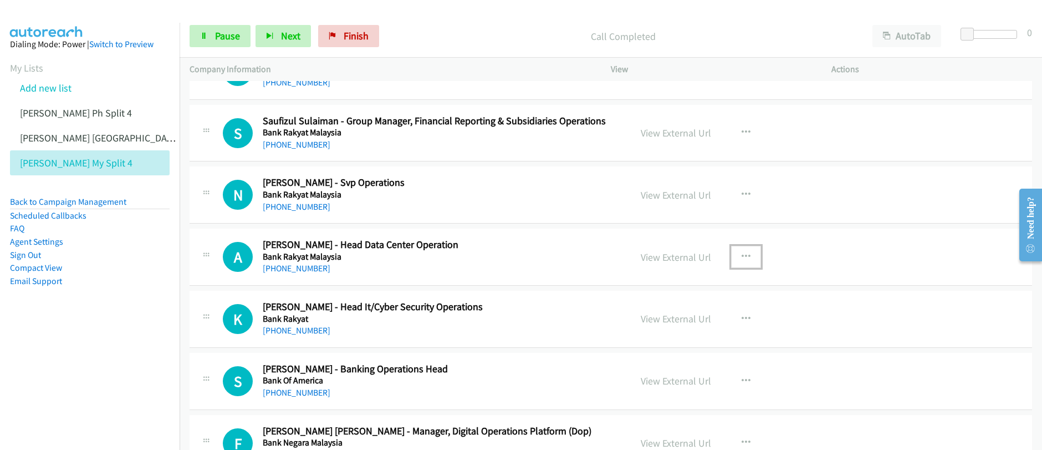
click at [742, 257] on icon "button" at bounding box center [746, 256] width 9 height 9
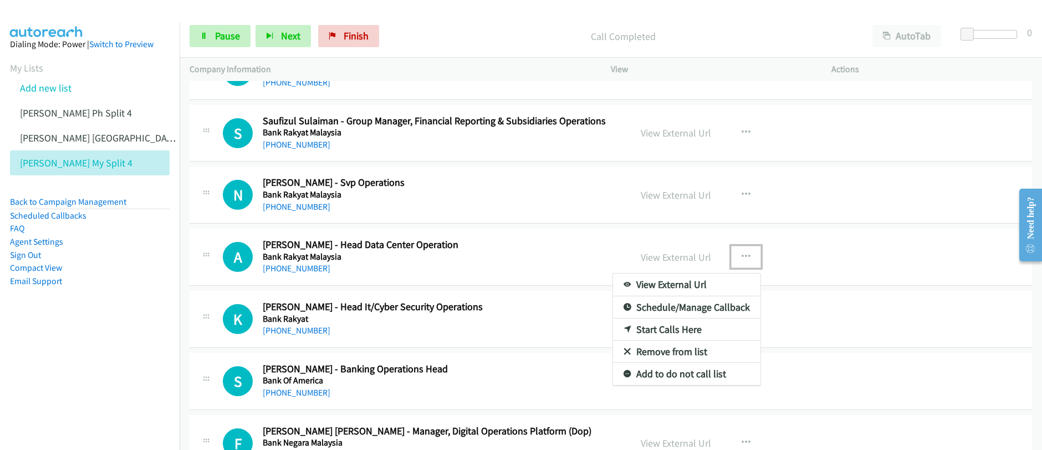
click at [649, 327] on link "Start Calls Here" at bounding box center [686, 329] width 147 height 22
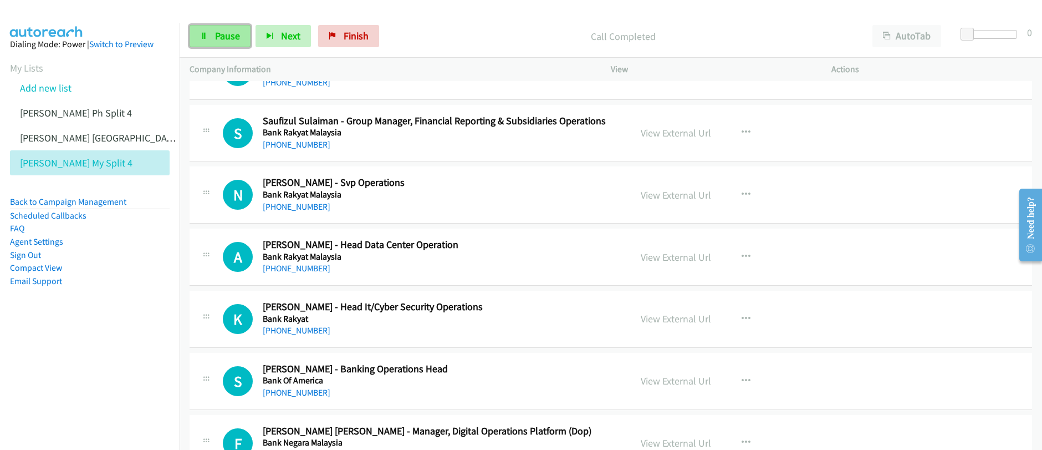
click at [226, 38] on span "Pause" at bounding box center [227, 35] width 25 height 13
click at [226, 38] on span "Start Calls" at bounding box center [236, 35] width 43 height 13
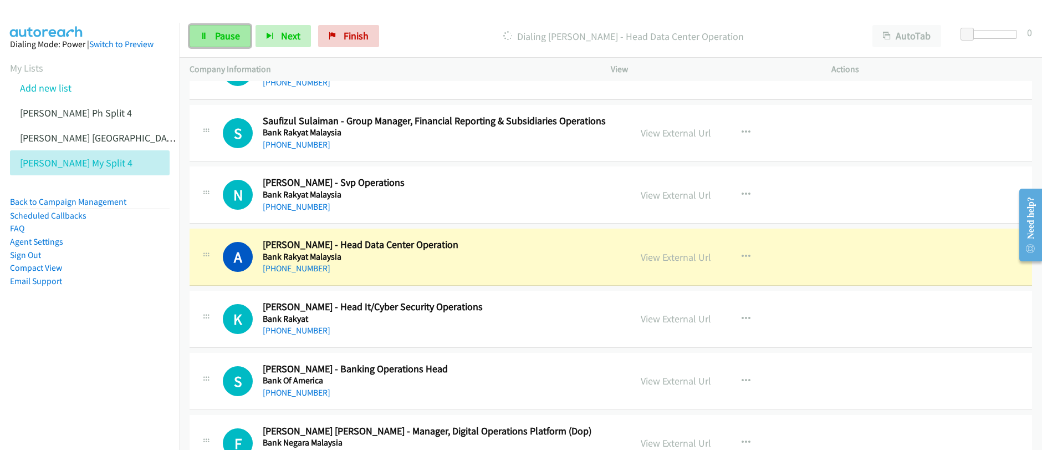
click at [221, 35] on span "Pause" at bounding box center [227, 35] width 25 height 13
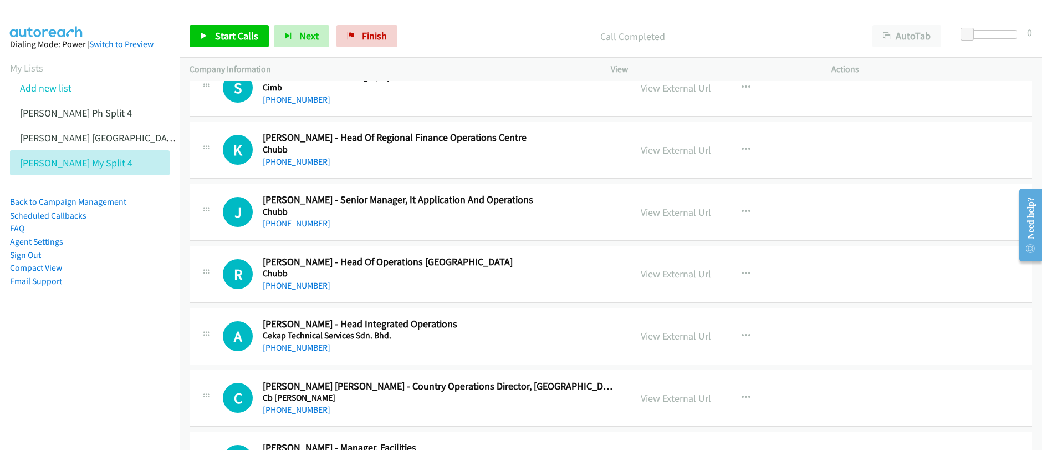
scroll to position [2999, 0]
click at [747, 211] on button "button" at bounding box center [746, 212] width 30 height 22
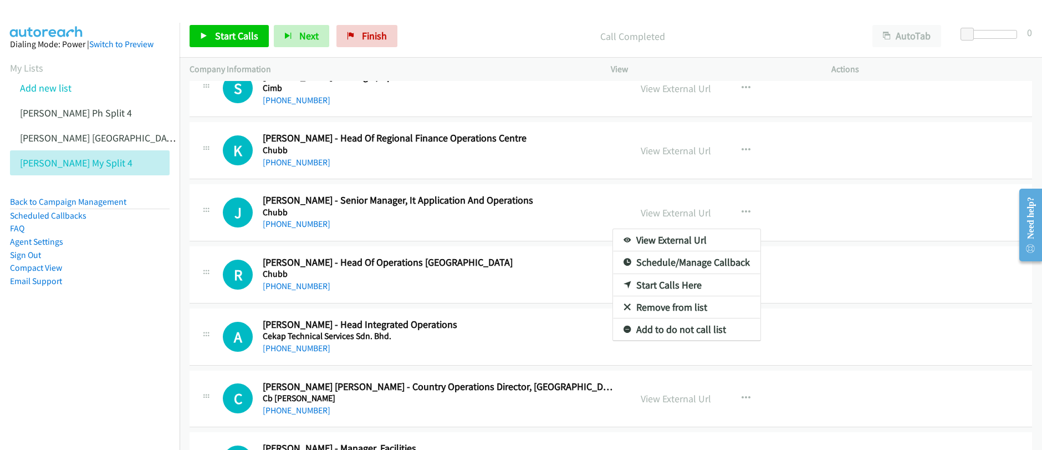
click at [660, 285] on link "Start Calls Here" at bounding box center [686, 285] width 147 height 22
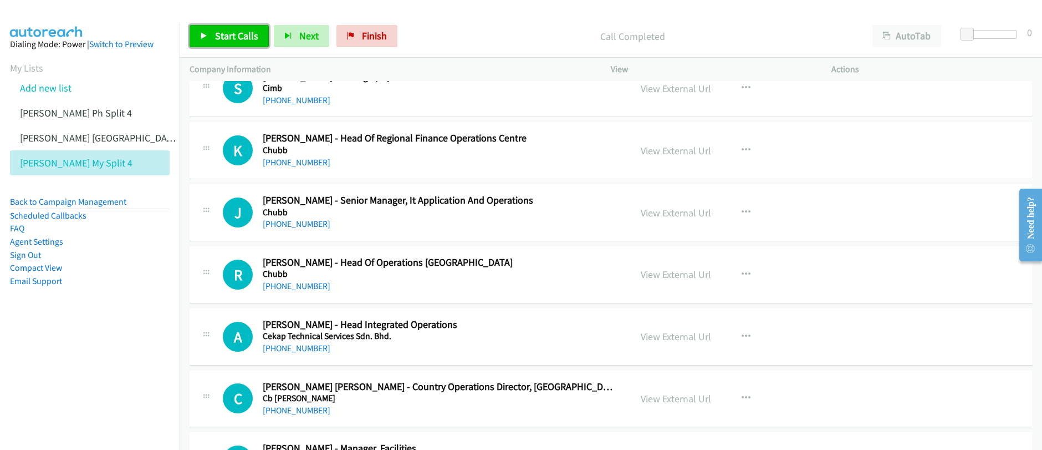
click at [232, 36] on span "Start Calls" at bounding box center [236, 35] width 43 height 13
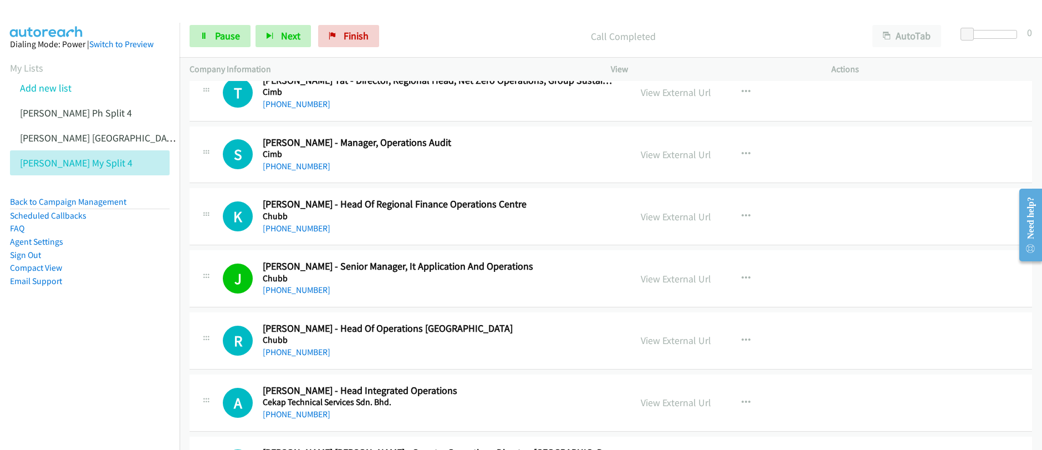
scroll to position [2931, 0]
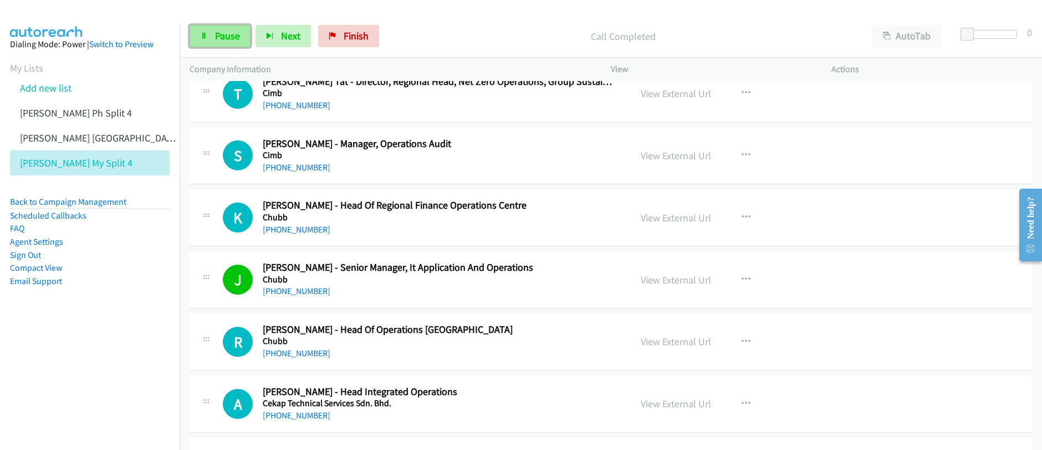
click at [216, 40] on span "Pause" at bounding box center [227, 35] width 25 height 13
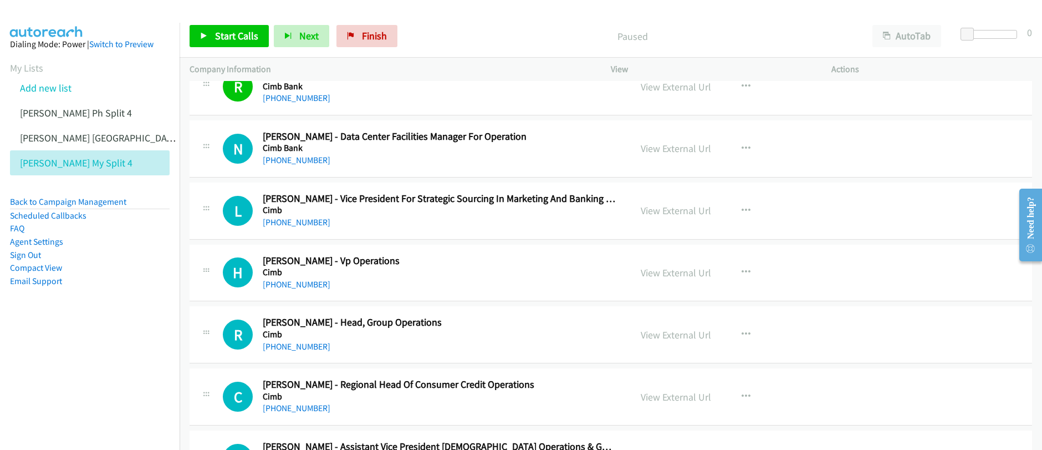
scroll to position [2067, 0]
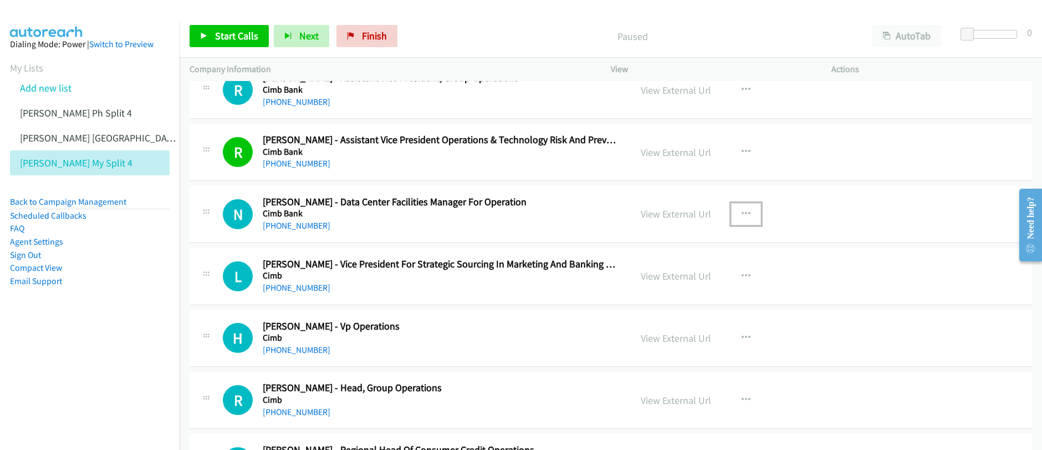
click at [742, 215] on icon "button" at bounding box center [746, 214] width 9 height 9
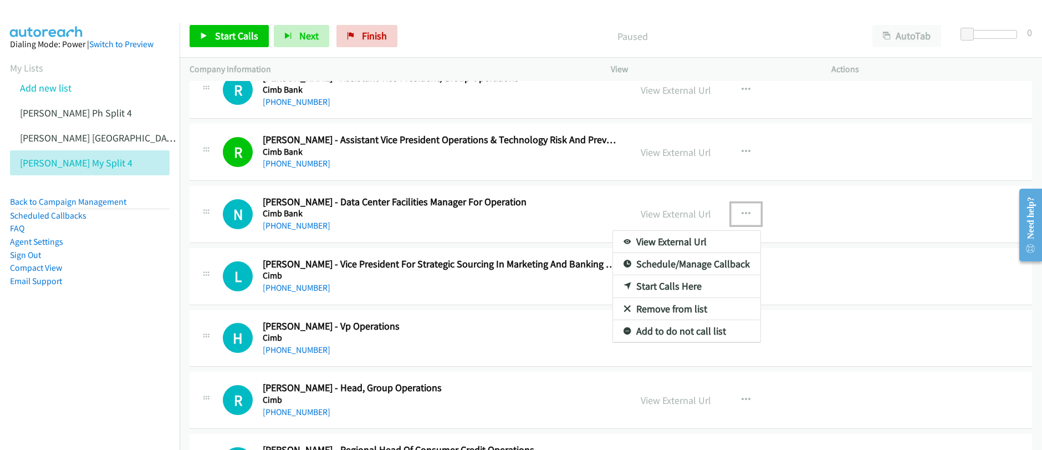
click at [650, 285] on link "Start Calls Here" at bounding box center [686, 286] width 147 height 22
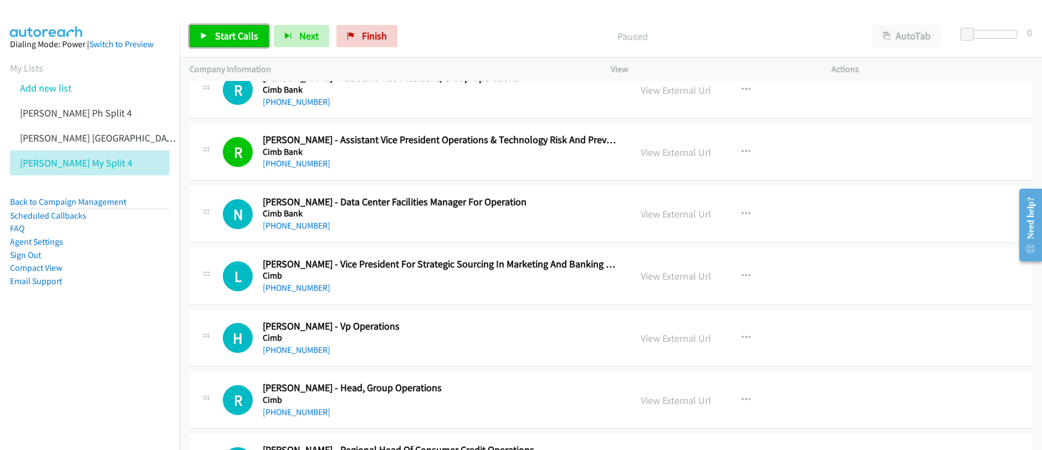
click at [231, 38] on span "Start Calls" at bounding box center [236, 35] width 43 height 13
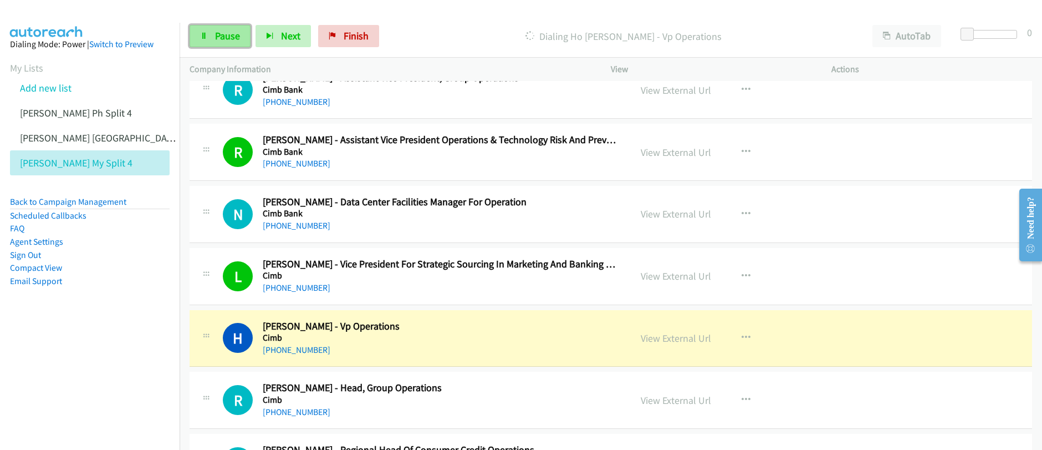
click at [231, 44] on link "Pause" at bounding box center [220, 36] width 61 height 22
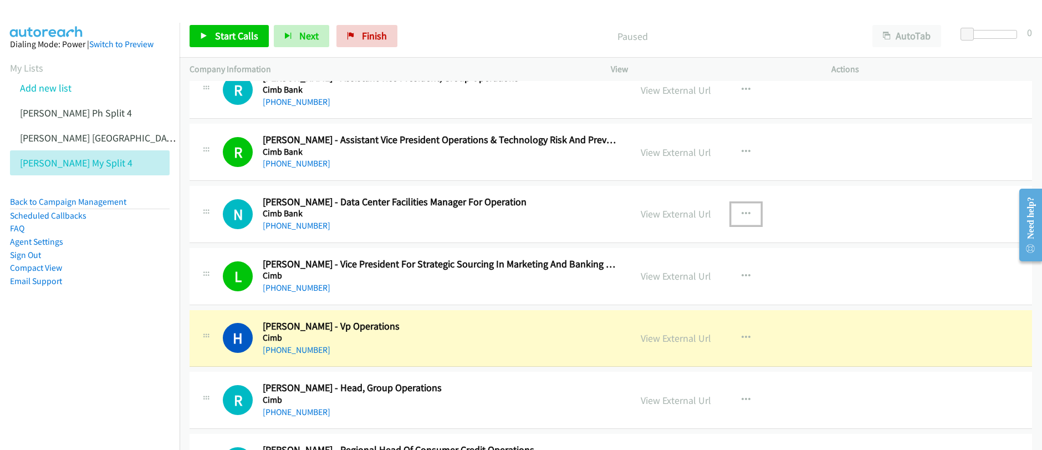
click at [747, 213] on button "button" at bounding box center [746, 214] width 30 height 22
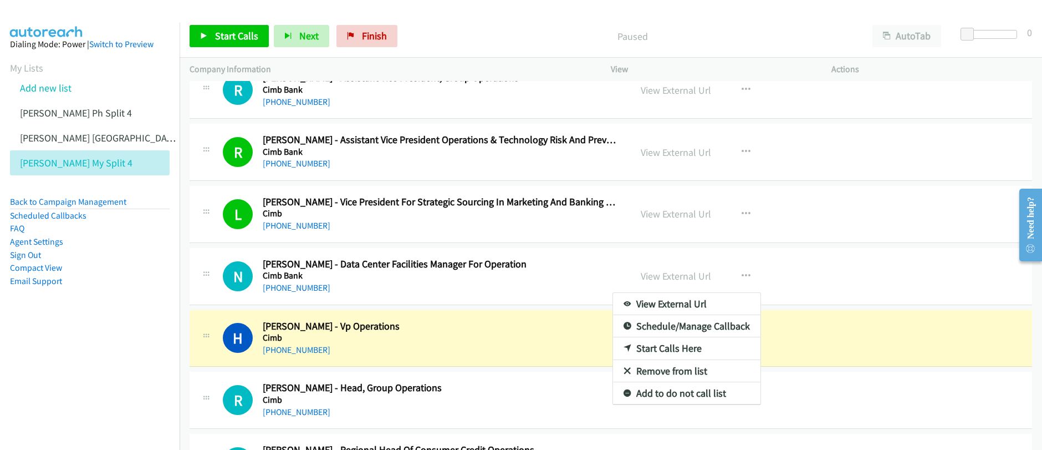
click at [661, 347] on link "Start Calls Here" at bounding box center [686, 348] width 147 height 22
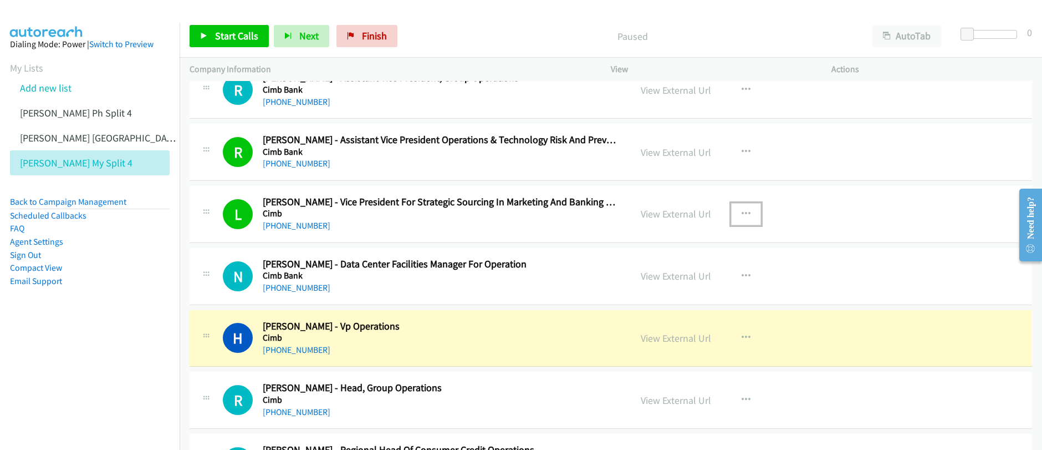
click at [742, 215] on icon "button" at bounding box center [746, 214] width 9 height 9
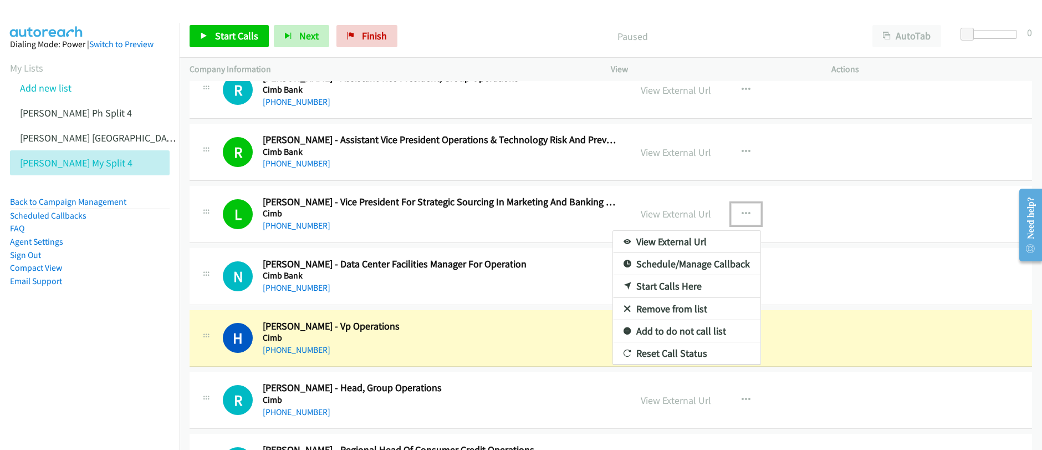
click at [845, 274] on div at bounding box center [521, 225] width 1042 height 450
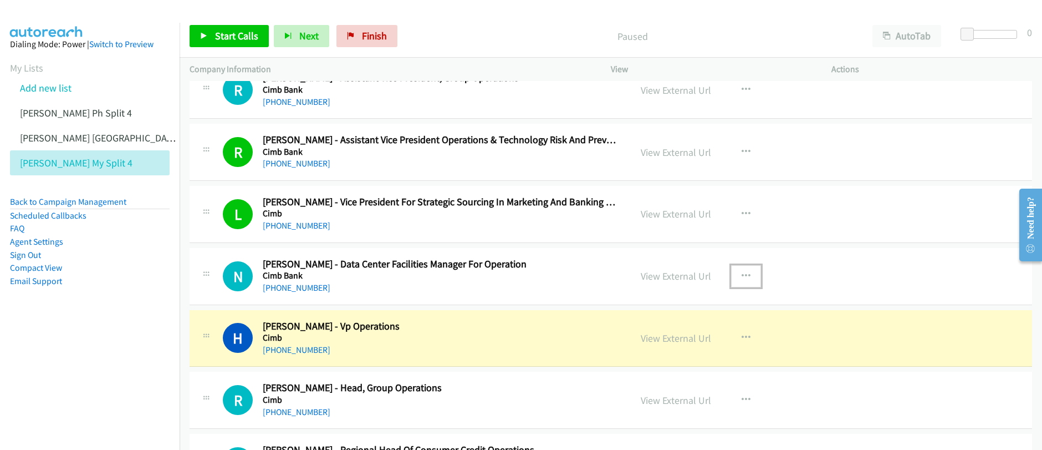
click at [742, 277] on icon "button" at bounding box center [746, 276] width 9 height 9
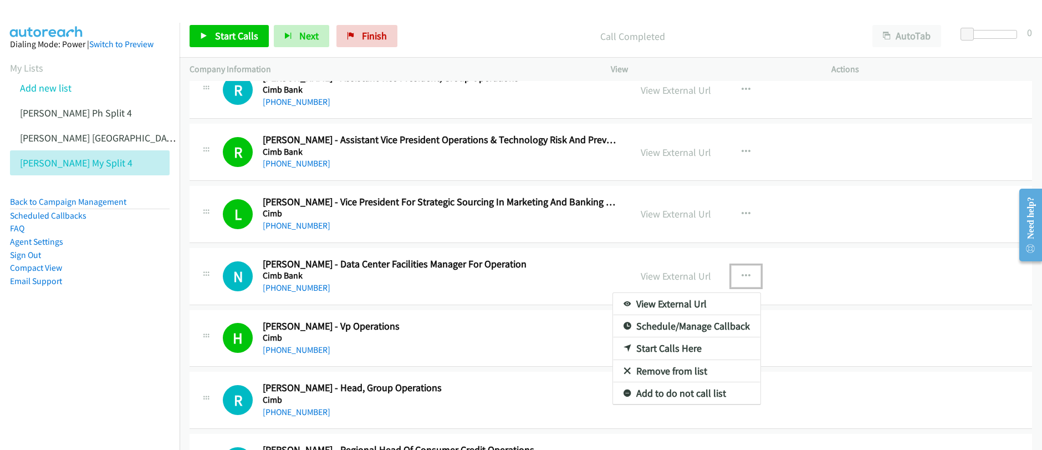
click at [647, 349] on link "Start Calls Here" at bounding box center [686, 348] width 147 height 22
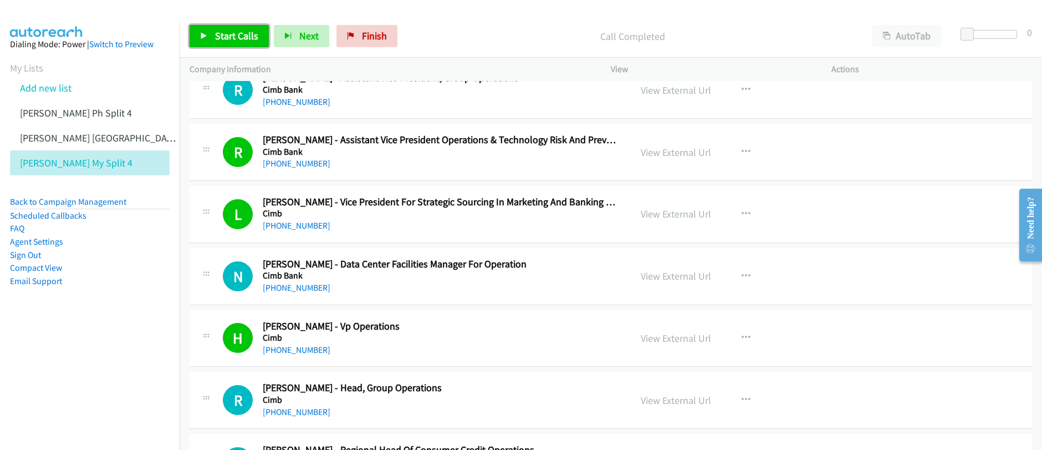
click at [228, 38] on span "Start Calls" at bounding box center [236, 35] width 43 height 13
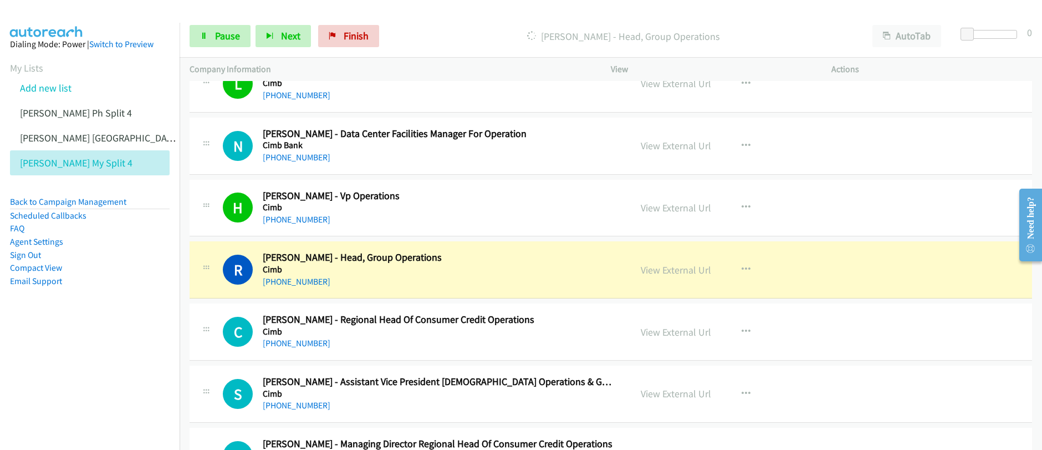
scroll to position [2245, 0]
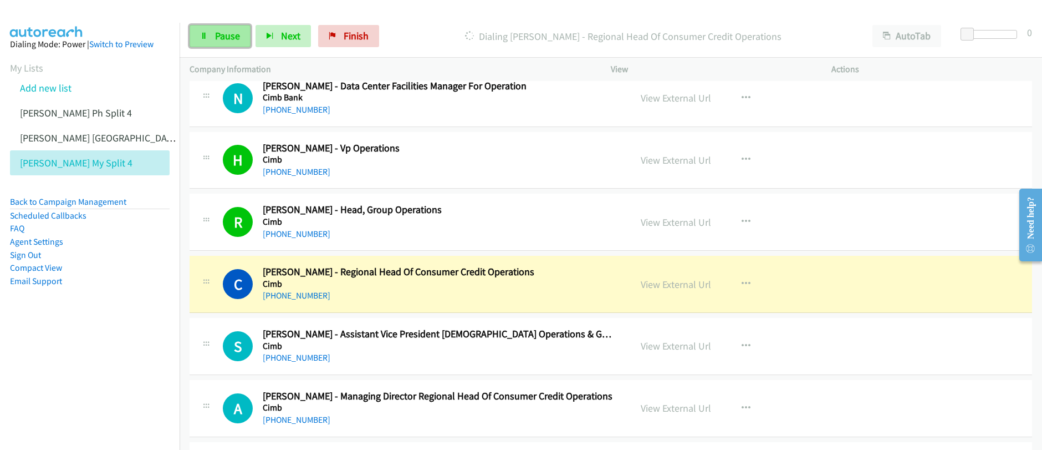
click at [216, 37] on span "Pause" at bounding box center [227, 35] width 25 height 13
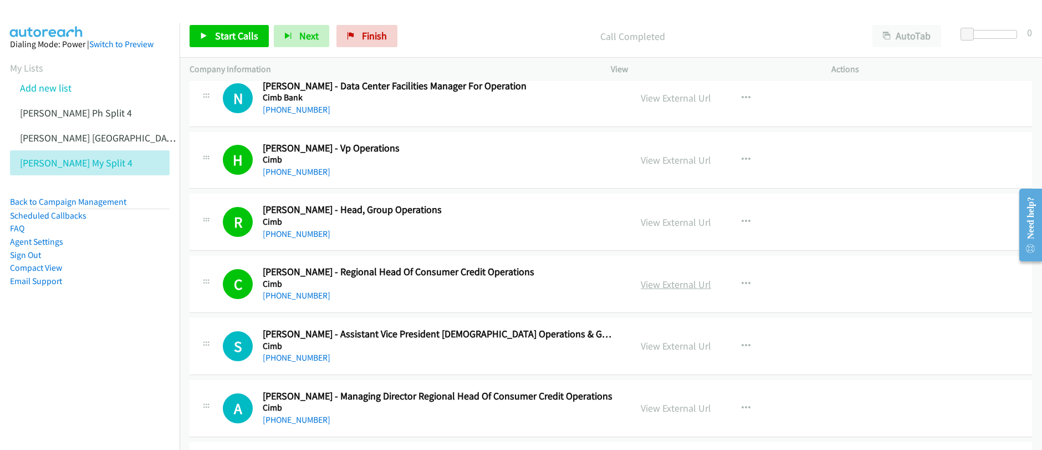
click at [679, 288] on link "View External Url" at bounding box center [676, 284] width 70 height 13
click at [745, 100] on icon "button" at bounding box center [746, 98] width 9 height 9
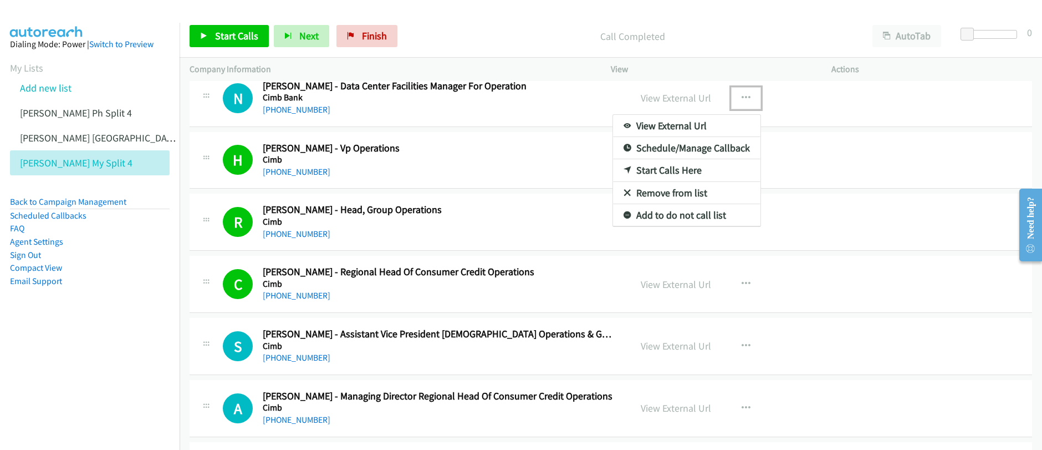
click at [655, 172] on link "Start Calls Here" at bounding box center [686, 170] width 147 height 22
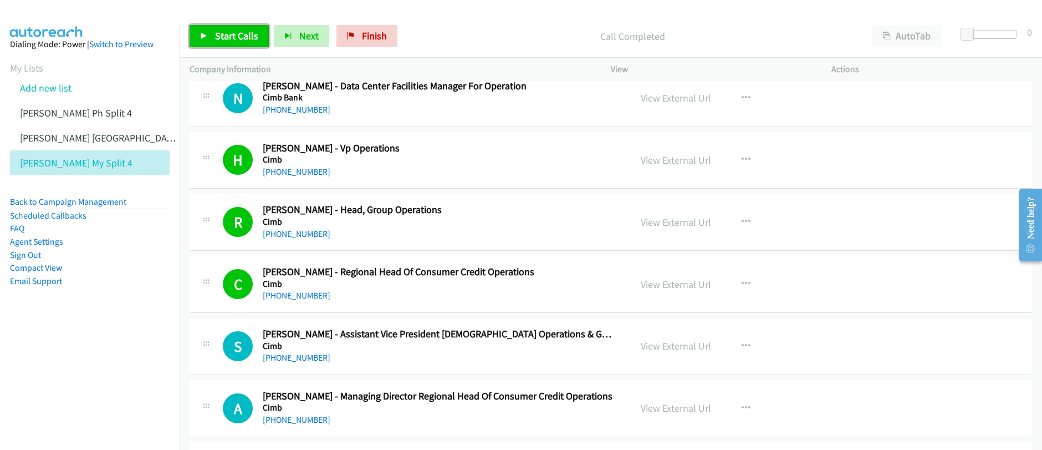
click at [223, 41] on span "Start Calls" at bounding box center [236, 35] width 43 height 13
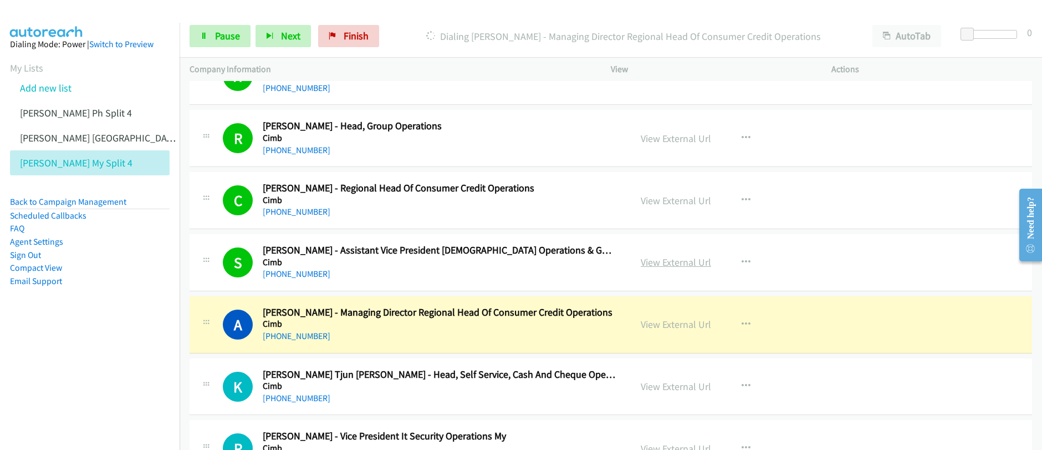
scroll to position [2355, 0]
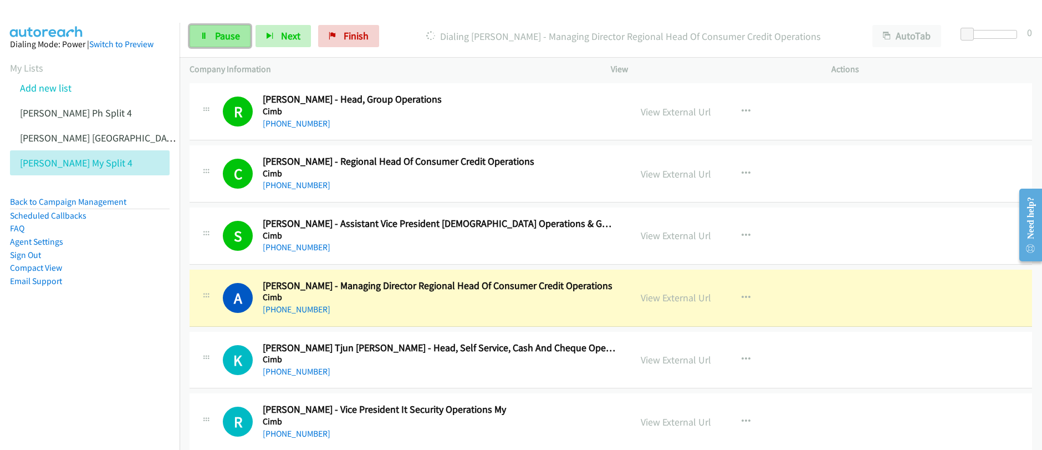
click at [219, 34] on span "Pause" at bounding box center [227, 35] width 25 height 13
click at [218, 34] on span "Pause" at bounding box center [227, 35] width 25 height 13
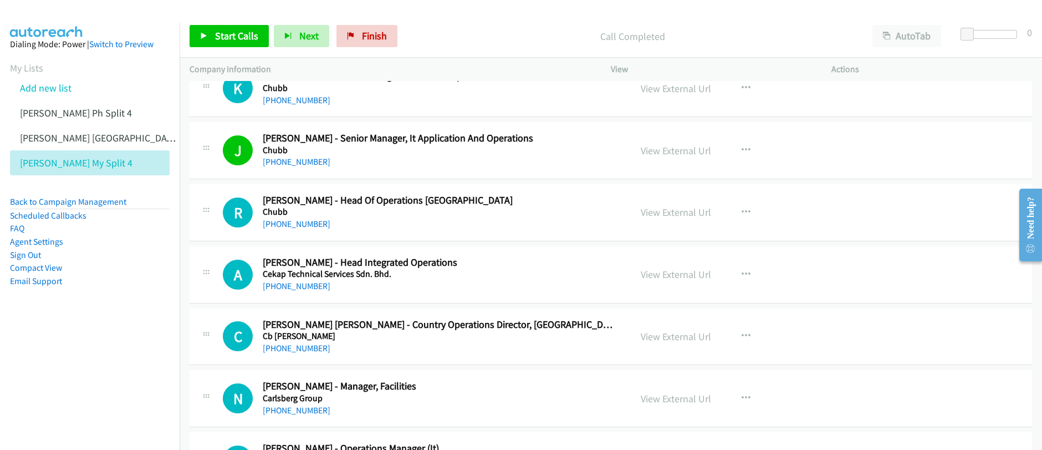
scroll to position [3062, 0]
click at [746, 398] on icon "button" at bounding box center [746, 396] width 9 height 9
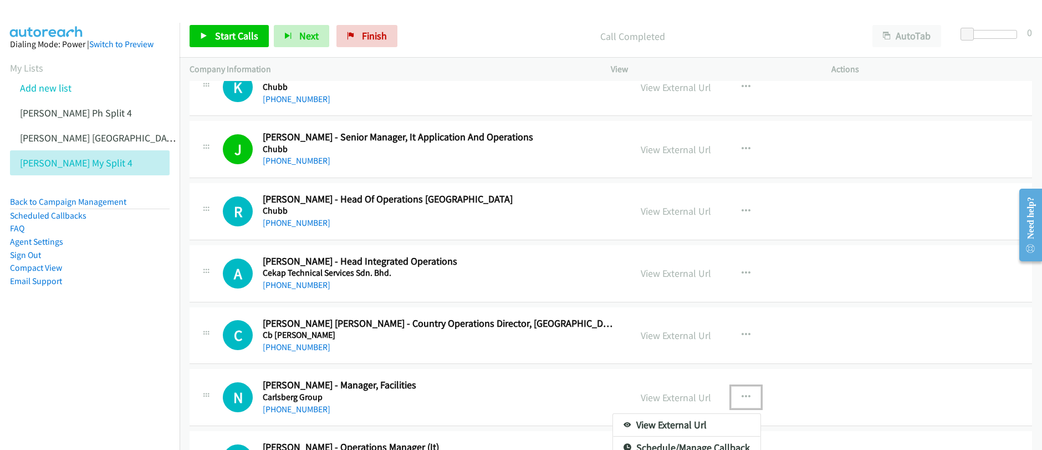
click at [746, 398] on div at bounding box center [521, 225] width 1042 height 450
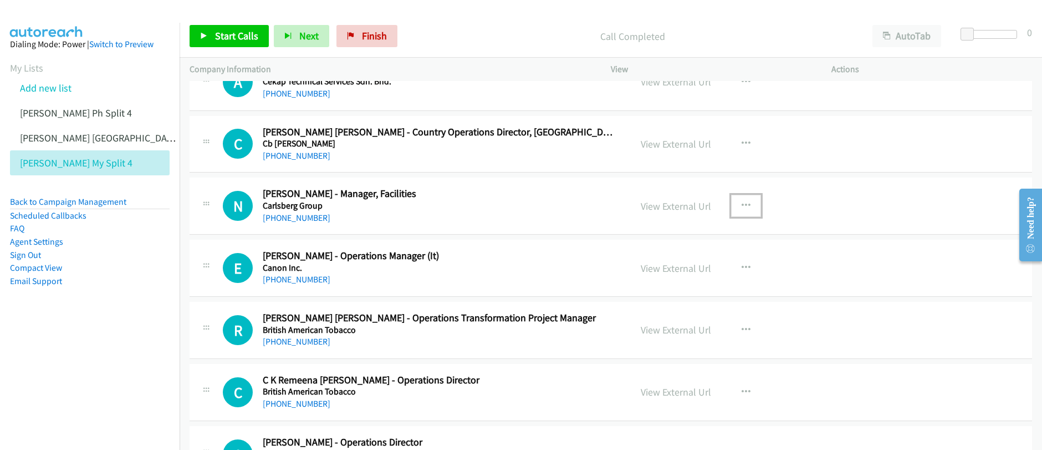
scroll to position [3258, 0]
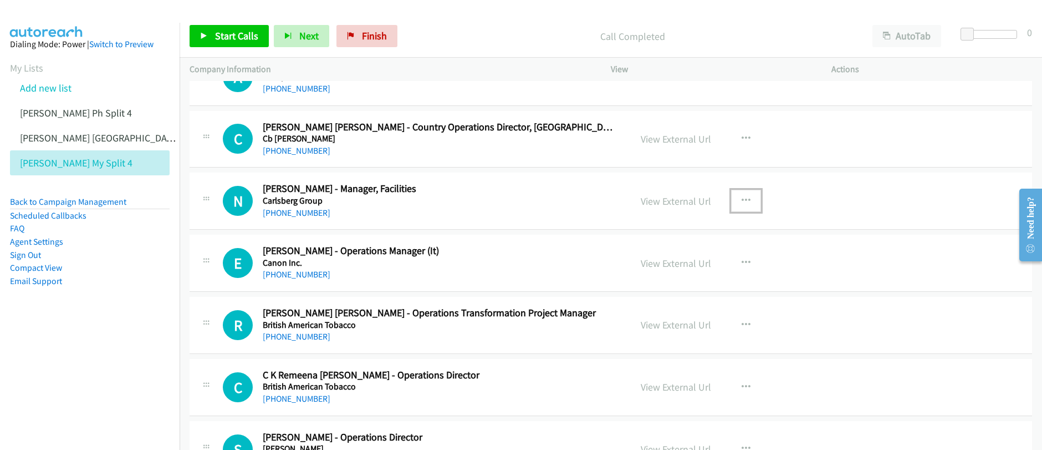
click at [742, 201] on icon "button" at bounding box center [746, 200] width 9 height 9
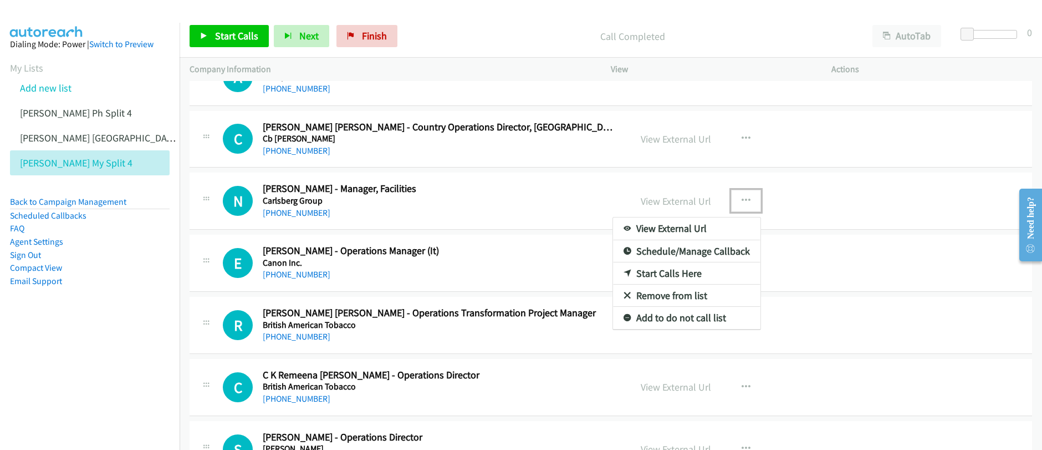
click at [661, 275] on link "Start Calls Here" at bounding box center [686, 273] width 147 height 22
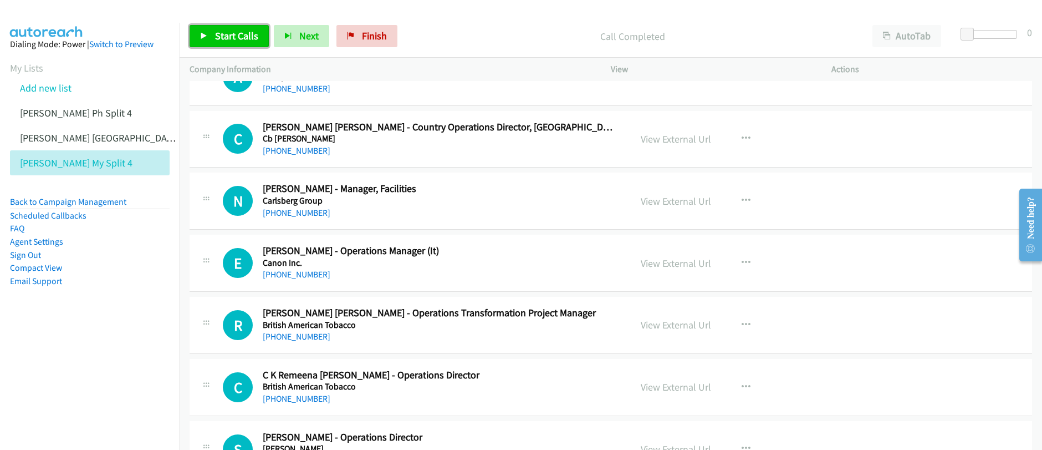
click at [218, 38] on span "Start Calls" at bounding box center [236, 35] width 43 height 13
click at [208, 40] on link "Pause" at bounding box center [220, 36] width 61 height 22
click at [222, 38] on span "Start Calls" at bounding box center [236, 35] width 43 height 13
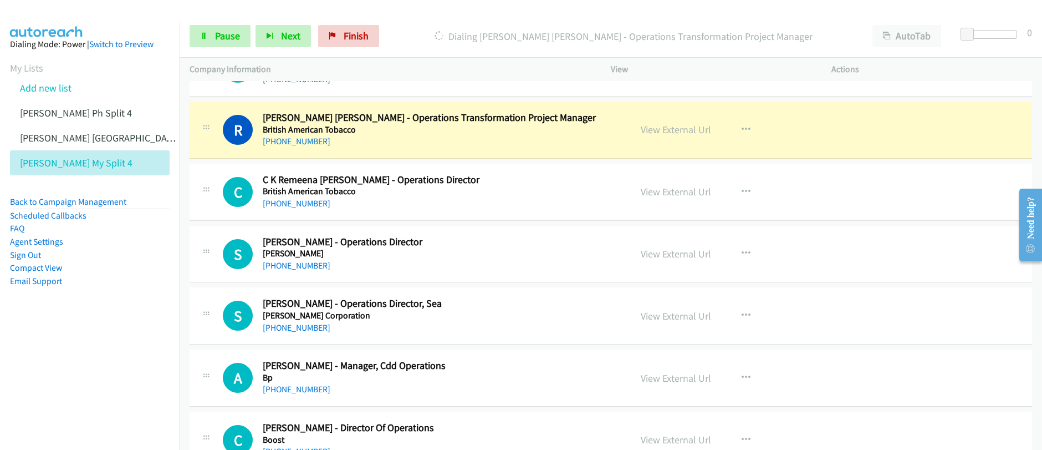
scroll to position [3475, 0]
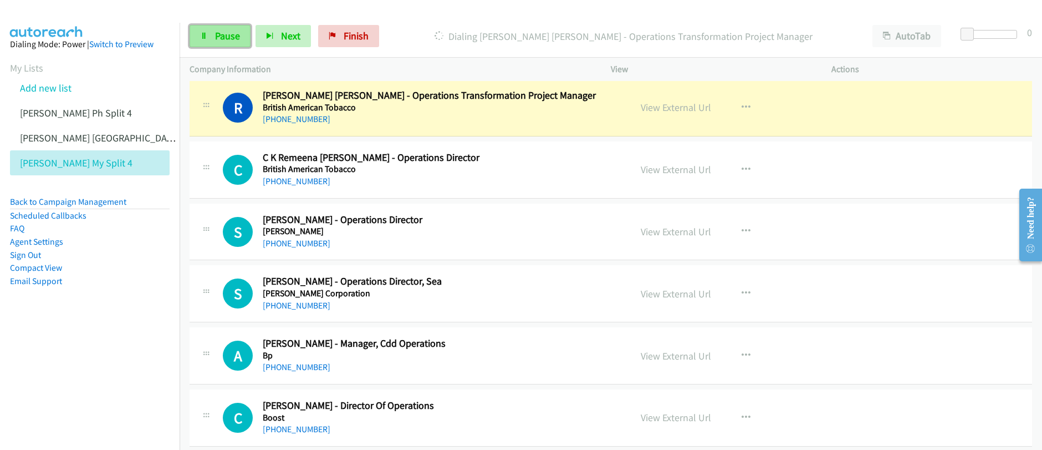
click at [222, 42] on link "Pause" at bounding box center [220, 36] width 61 height 22
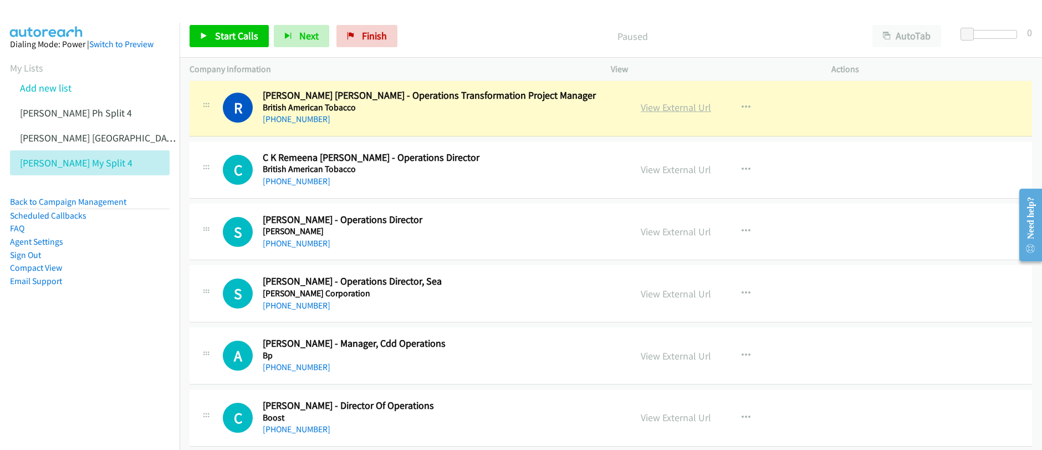
click at [662, 110] on link "View External Url" at bounding box center [676, 107] width 70 height 13
click at [0, 0] on div "Start Calls Pause Next Finish Paused AutoTab AutoTab 0 Company Information Info…" at bounding box center [521, 0] width 1042 height 0
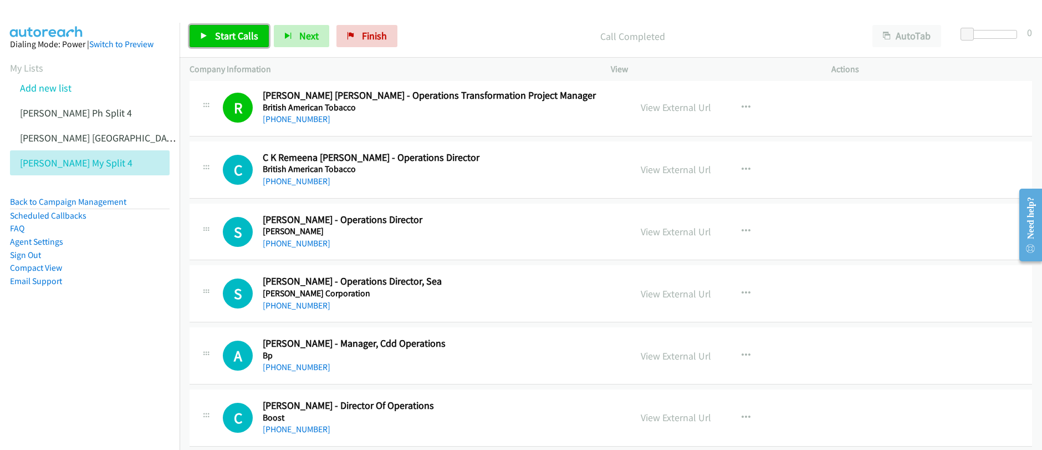
click at [223, 38] on span "Start Calls" at bounding box center [236, 35] width 43 height 13
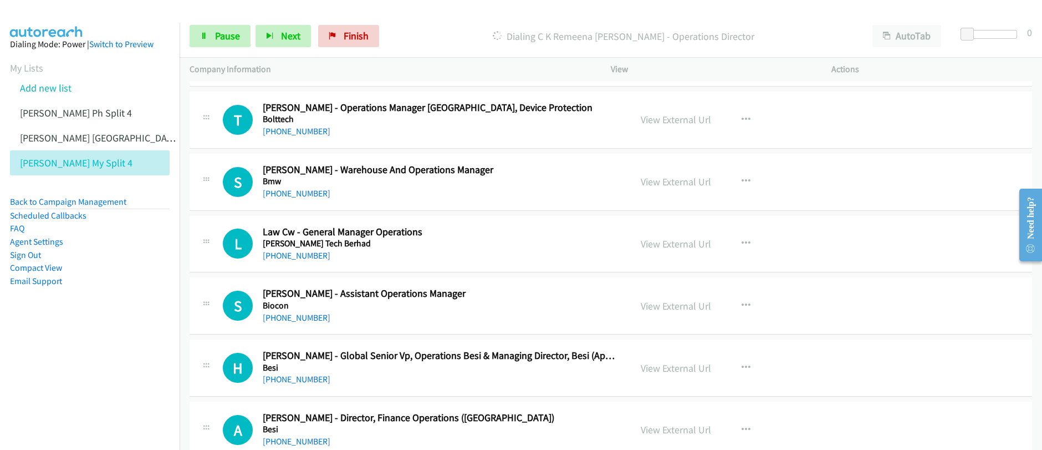
scroll to position [3837, 0]
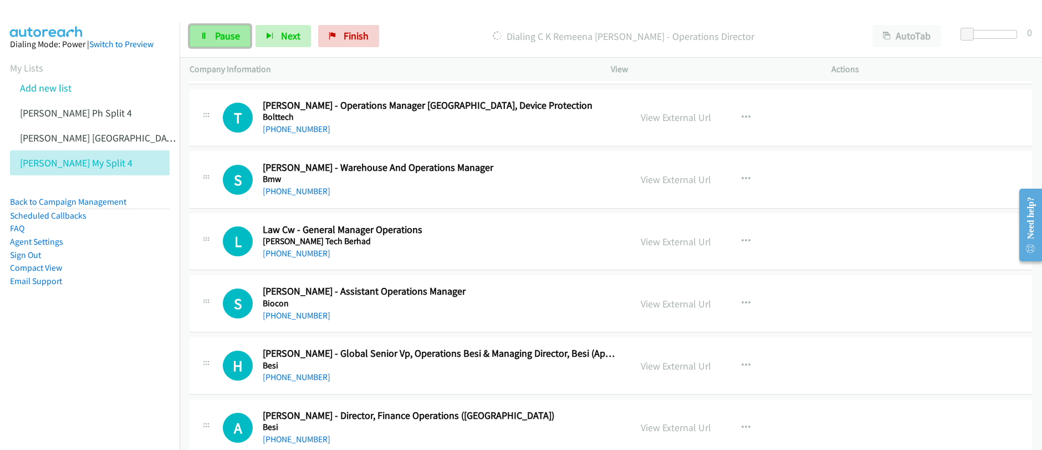
click at [225, 40] on span "Pause" at bounding box center [227, 35] width 25 height 13
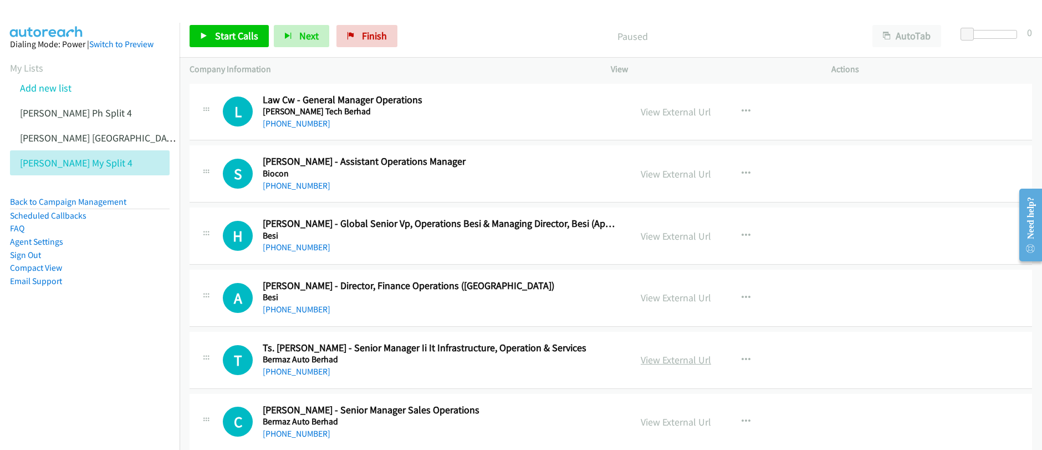
scroll to position [3966, 0]
click at [735, 359] on button "button" at bounding box center [746, 361] width 30 height 22
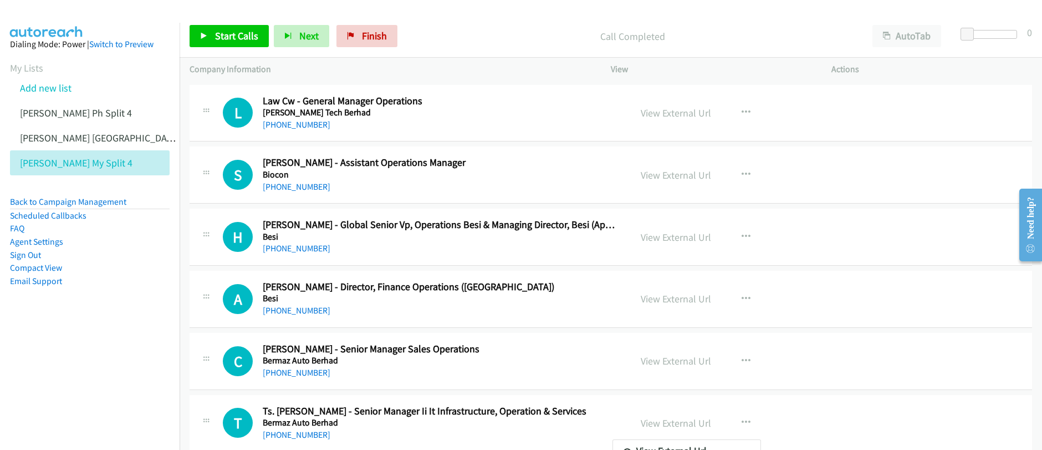
click at [741, 422] on div at bounding box center [521, 225] width 1042 height 450
click at [742, 424] on icon "button" at bounding box center [746, 422] width 9 height 9
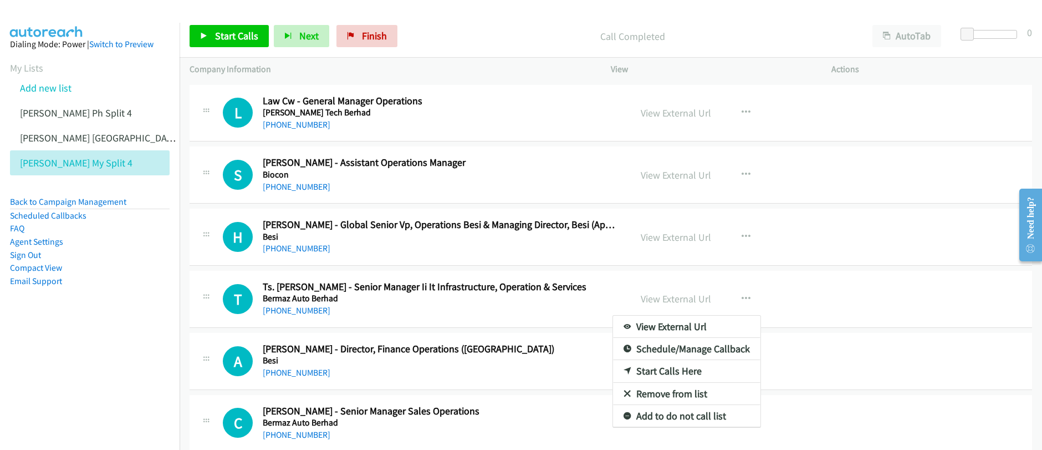
click at [808, 237] on div at bounding box center [521, 225] width 1042 height 450
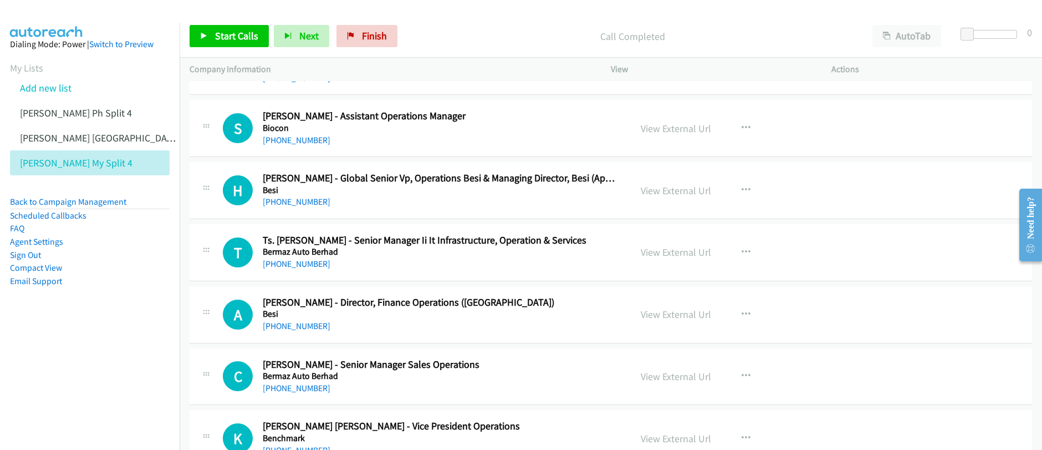
scroll to position [4015, 0]
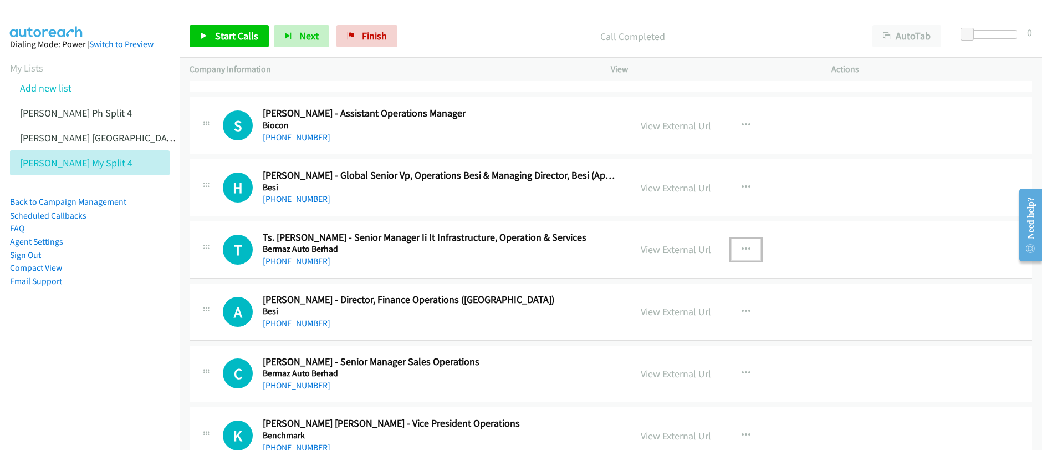
click at [743, 251] on icon "button" at bounding box center [746, 249] width 9 height 9
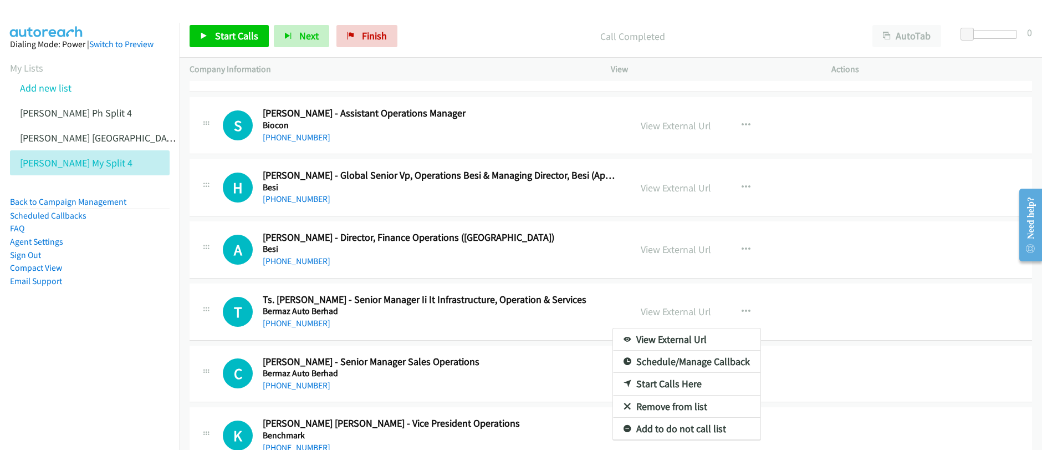
click at [230, 39] on div at bounding box center [521, 225] width 1042 height 450
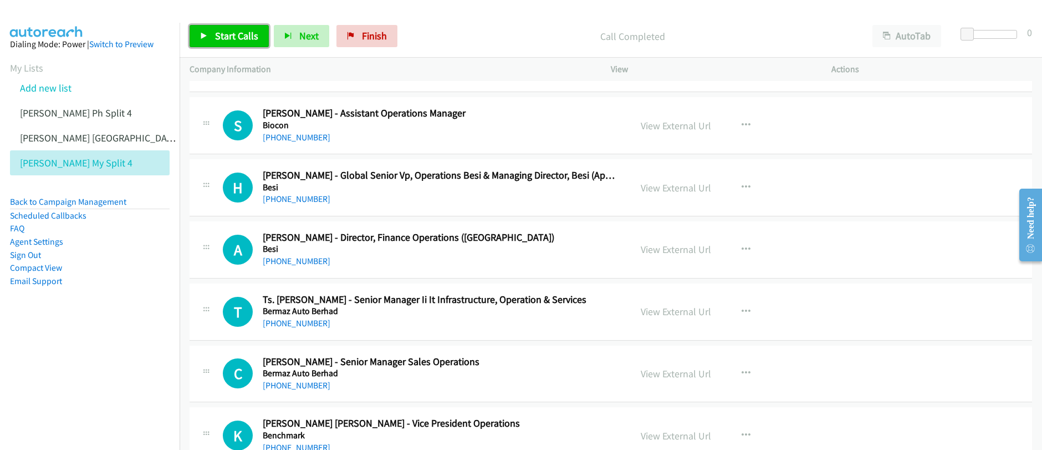
click at [230, 39] on span "Start Calls" at bounding box center [236, 35] width 43 height 13
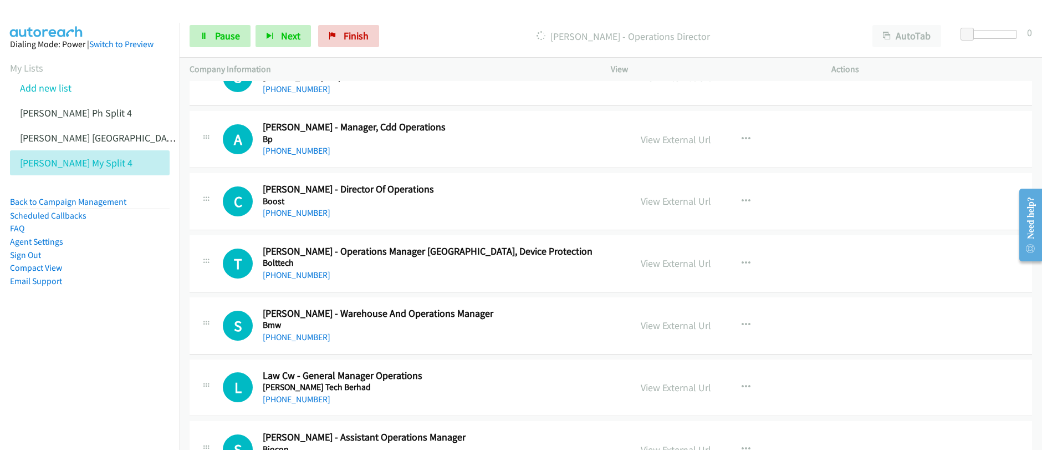
scroll to position [3367, 0]
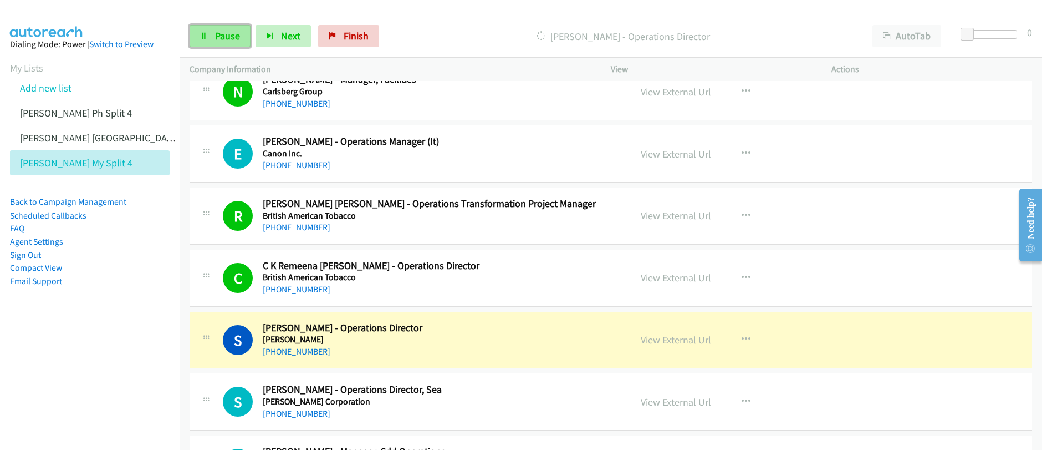
click at [220, 40] on span "Pause" at bounding box center [227, 35] width 25 height 13
click at [742, 155] on icon "button" at bounding box center [746, 153] width 9 height 9
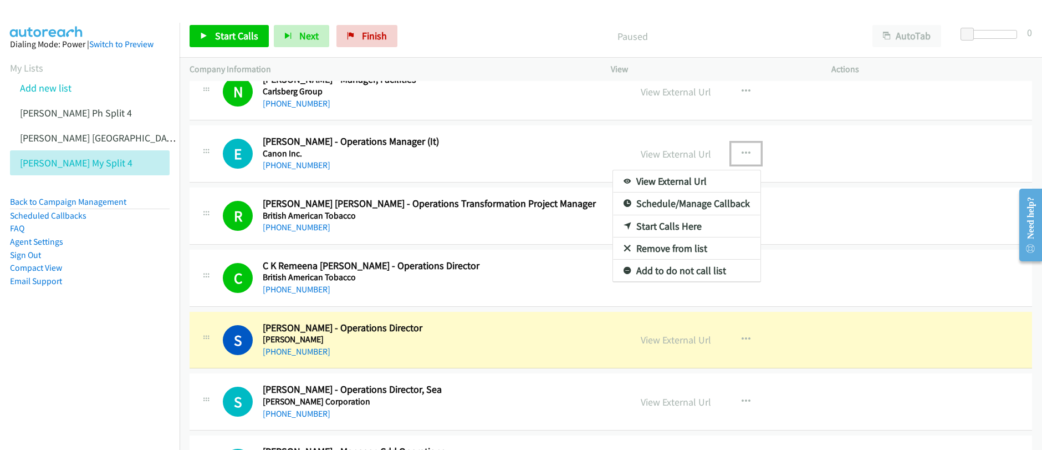
click at [664, 226] on link "Start Calls Here" at bounding box center [686, 226] width 147 height 22
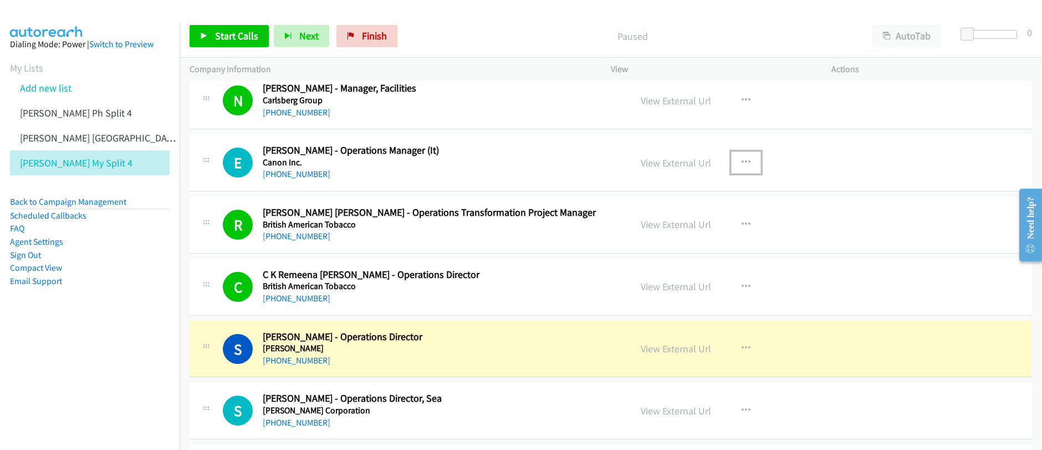
scroll to position [3358, 0]
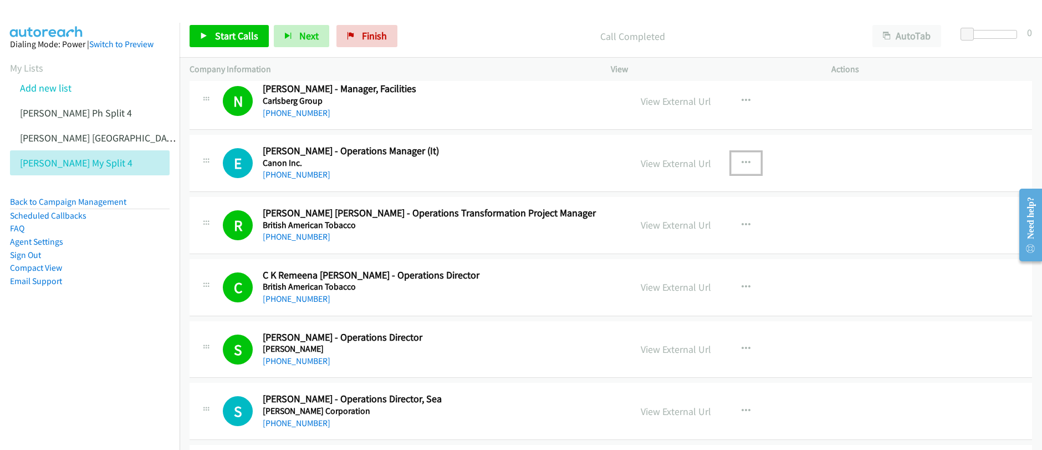
click at [742, 163] on icon "button" at bounding box center [746, 163] width 9 height 9
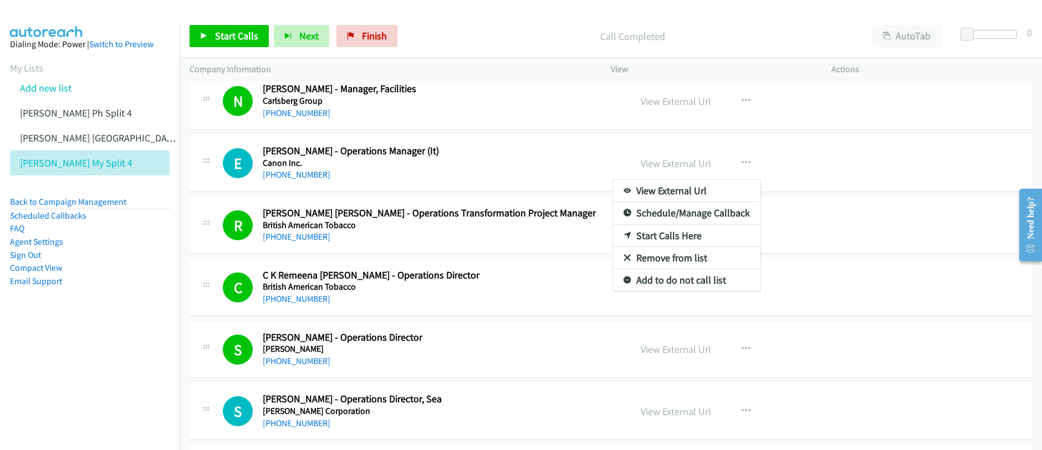
click at [651, 239] on link "Start Calls Here" at bounding box center [686, 236] width 147 height 22
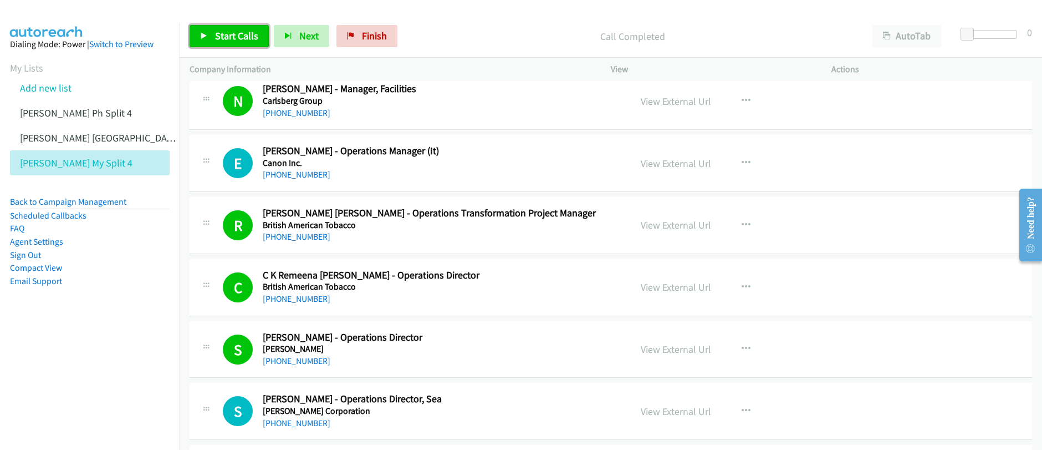
click at [228, 39] on span "Start Calls" at bounding box center [236, 35] width 43 height 13
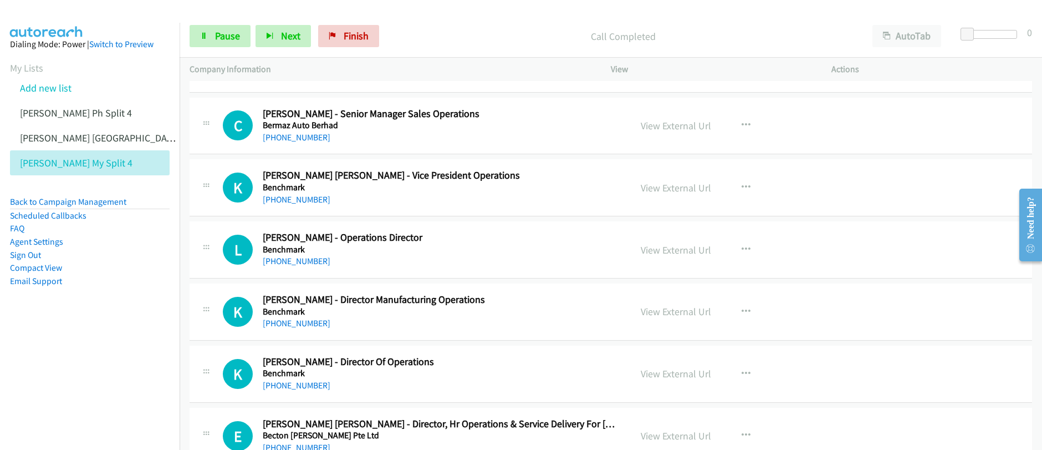
scroll to position [4262, 0]
click at [207, 34] on icon at bounding box center [204, 37] width 8 height 8
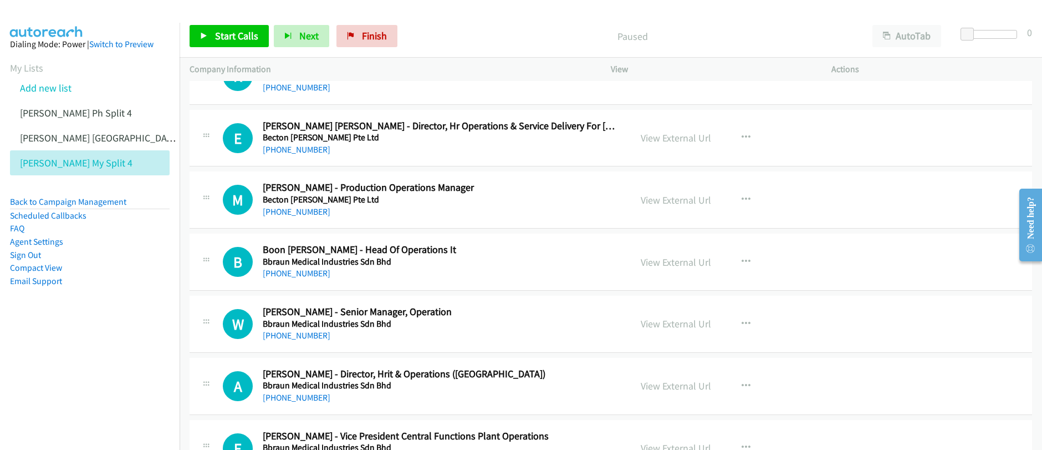
scroll to position [4566, 0]
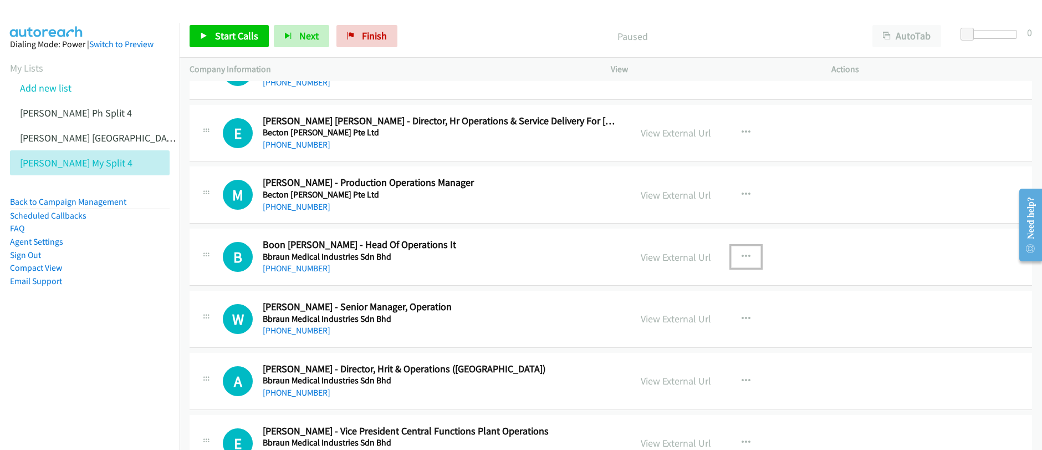
click at [742, 256] on icon "button" at bounding box center [746, 256] width 9 height 9
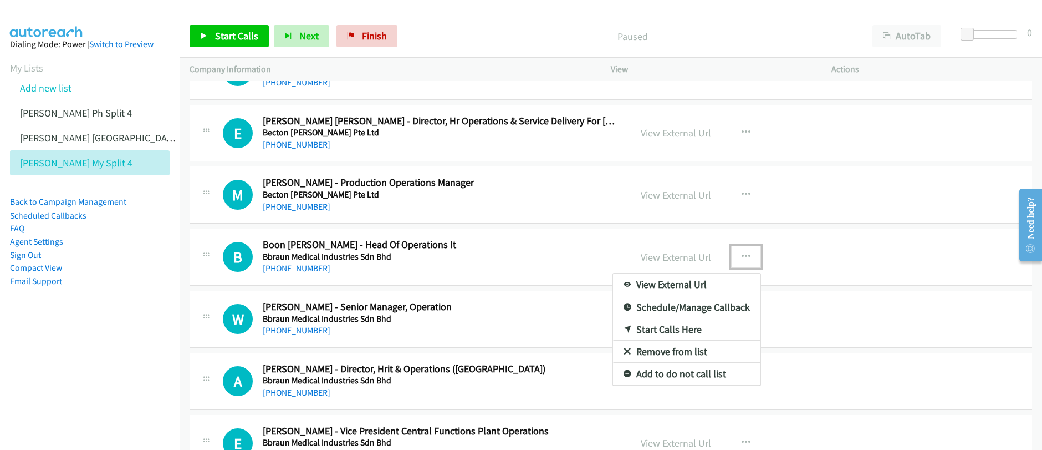
click at [667, 330] on link "Start Calls Here" at bounding box center [686, 329] width 147 height 22
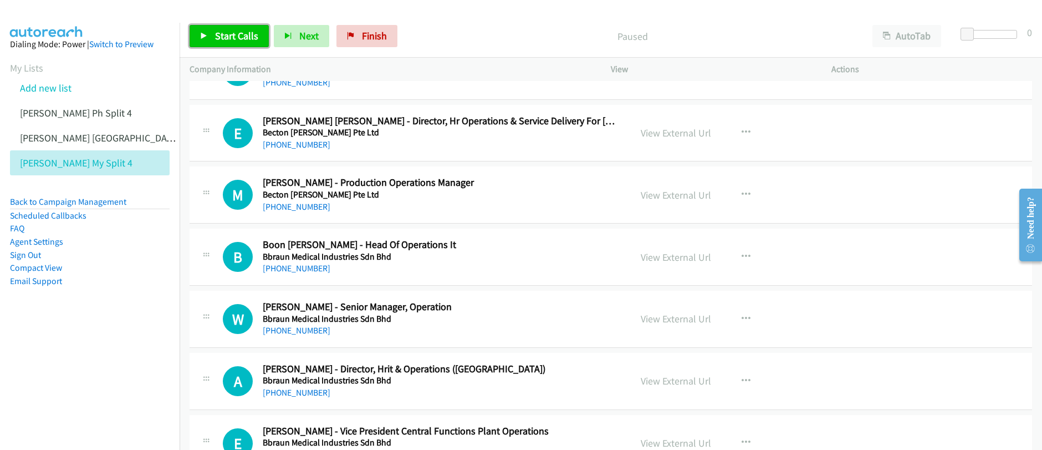
click at [251, 39] on span "Start Calls" at bounding box center [236, 35] width 43 height 13
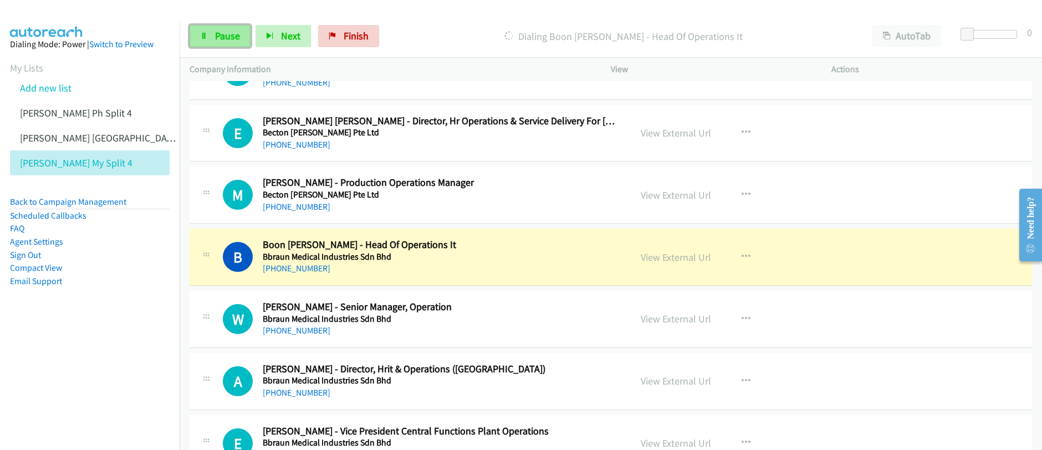
click at [236, 40] on span "Pause" at bounding box center [227, 35] width 25 height 13
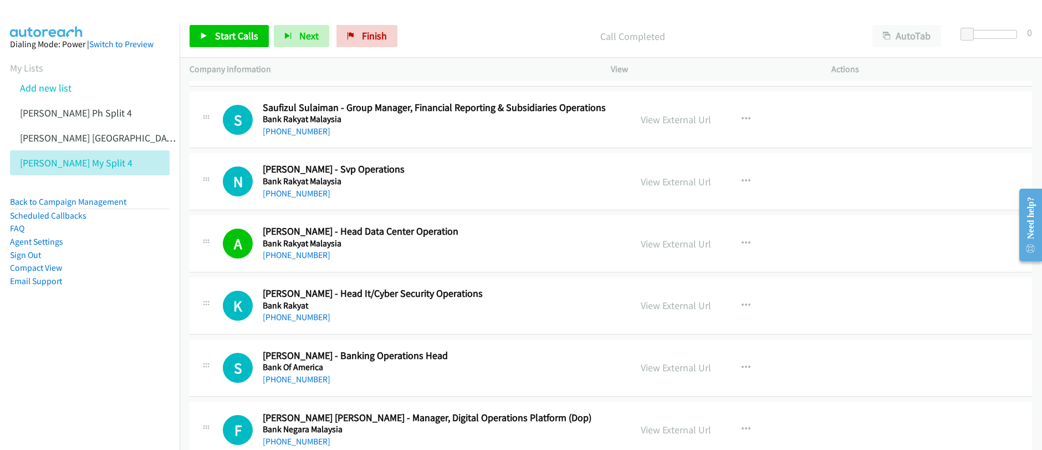
scroll to position [5619, 0]
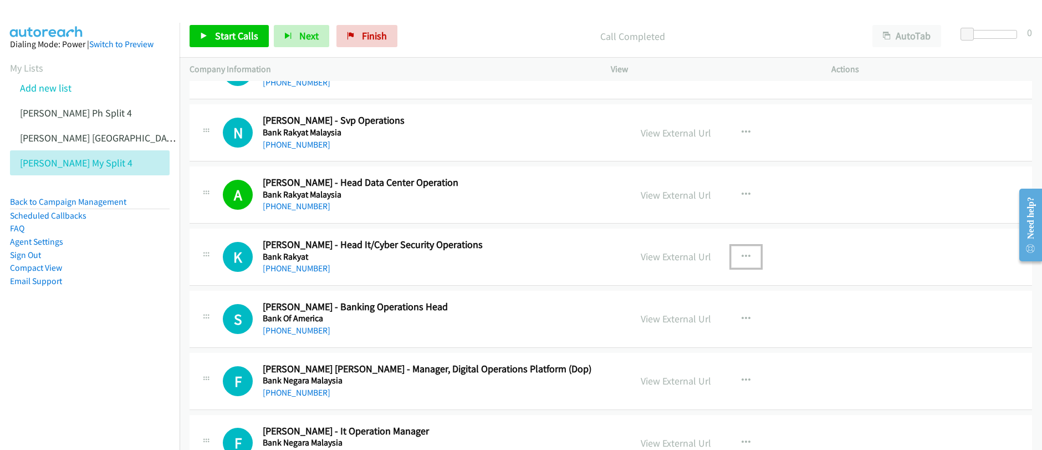
click at [742, 256] on icon "button" at bounding box center [746, 256] width 9 height 9
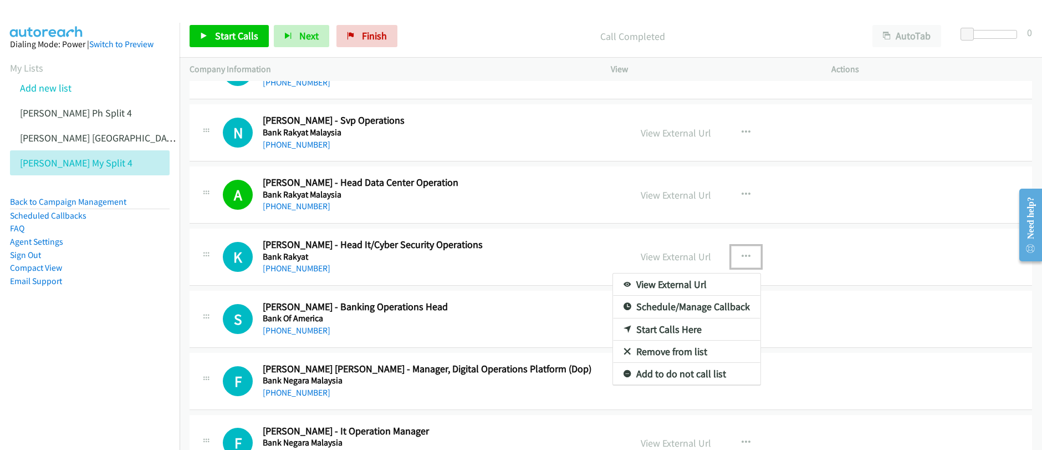
click at [666, 330] on link "Start Calls Here" at bounding box center [686, 329] width 147 height 22
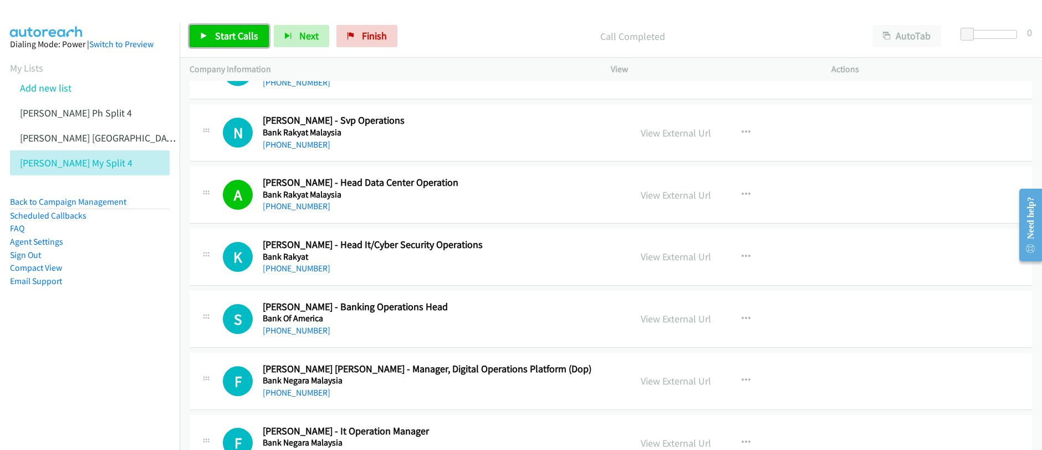
click at [222, 42] on link "Start Calls" at bounding box center [229, 36] width 79 height 22
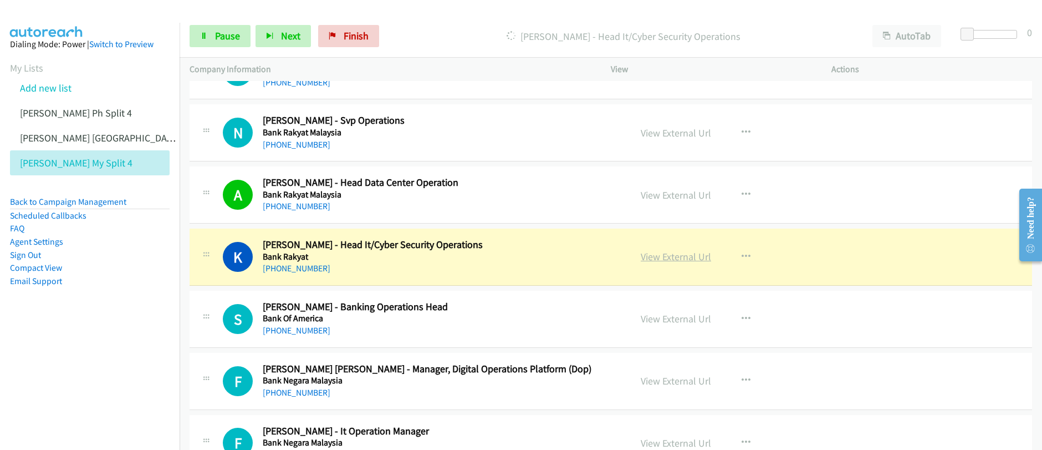
click at [673, 257] on link "View External Url" at bounding box center [676, 256] width 70 height 13
click at [226, 43] on link "Pause" at bounding box center [220, 36] width 61 height 22
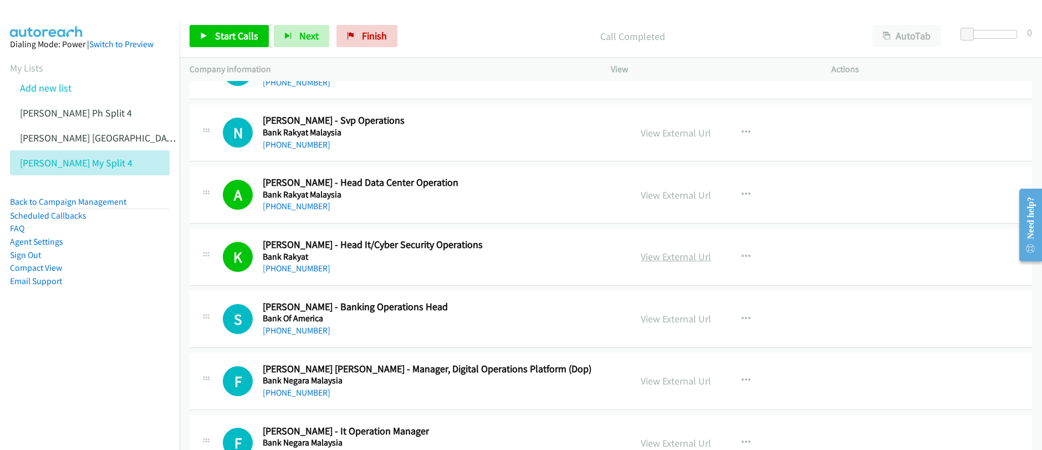
click at [680, 254] on link "View External Url" at bounding box center [676, 256] width 70 height 13
click at [208, 43] on link "Start Calls" at bounding box center [229, 36] width 79 height 22
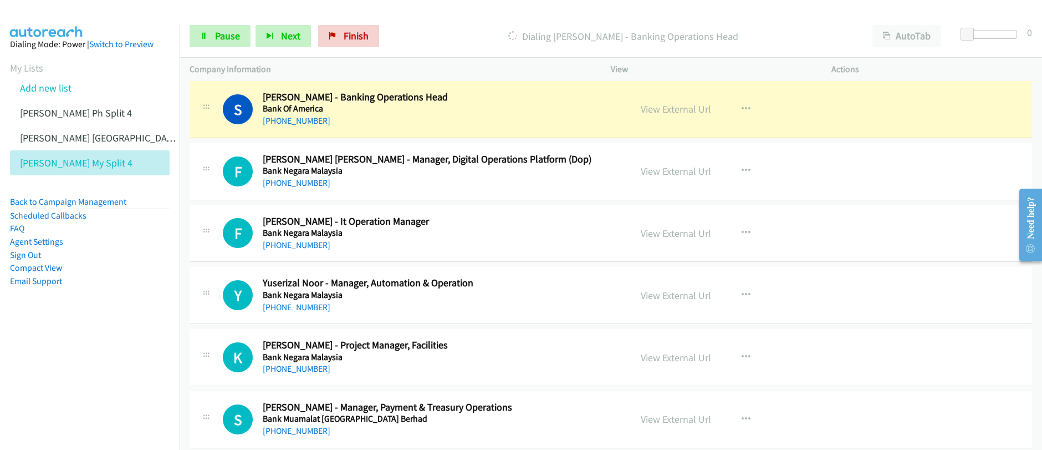
scroll to position [5828, 0]
click at [215, 39] on span "Pause" at bounding box center [227, 35] width 25 height 13
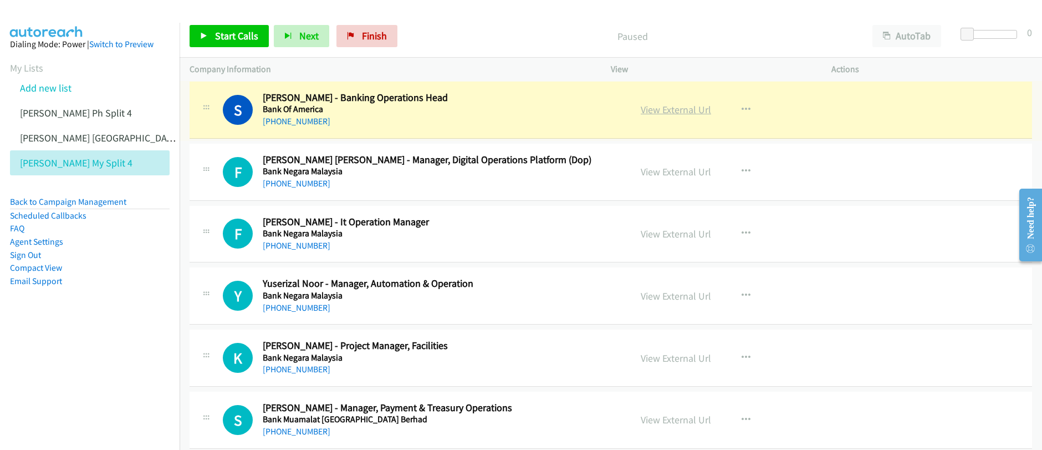
click at [679, 114] on link "View External Url" at bounding box center [676, 109] width 70 height 13
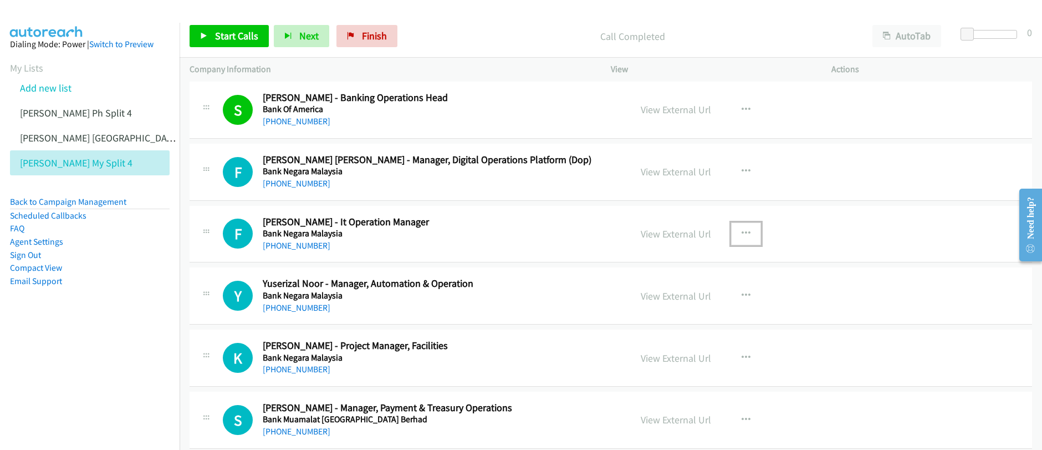
click at [742, 235] on icon "button" at bounding box center [746, 233] width 9 height 9
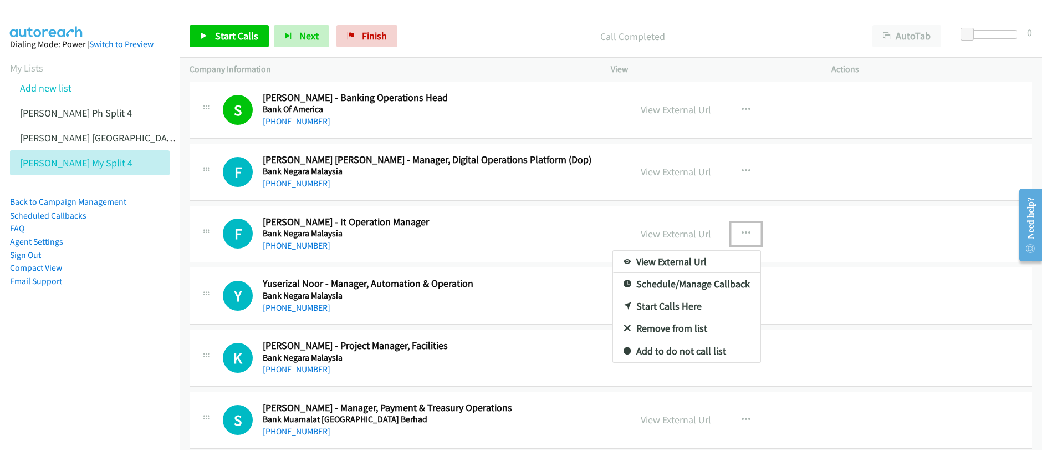
click at [649, 308] on link "Start Calls Here" at bounding box center [686, 306] width 147 height 22
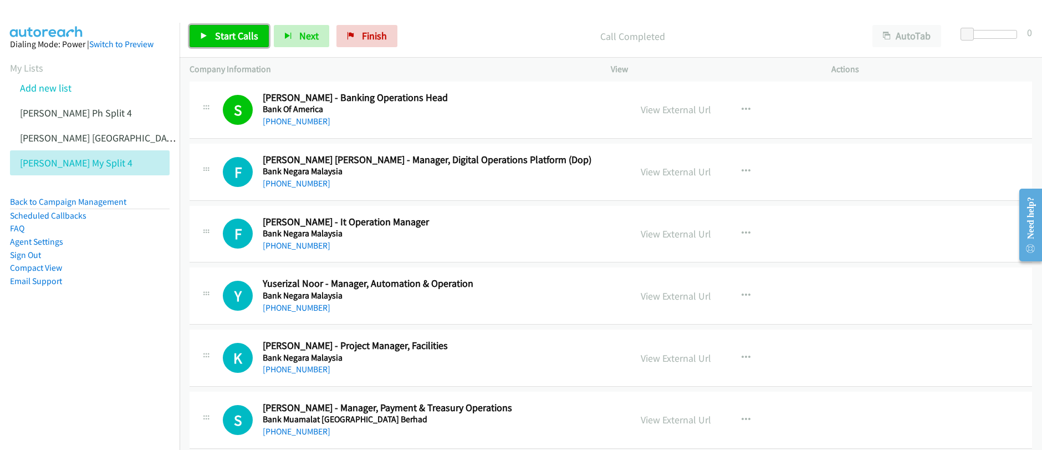
click at [230, 36] on span "Start Calls" at bounding box center [236, 35] width 43 height 13
click at [211, 42] on link "Pause" at bounding box center [220, 36] width 61 height 22
click at [211, 42] on link "Start Calls" at bounding box center [229, 36] width 79 height 22
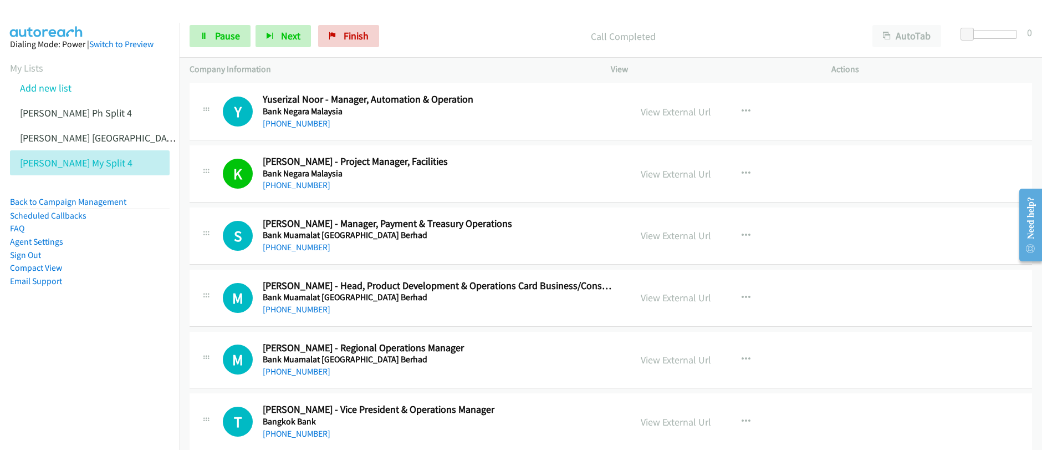
scroll to position [6013, 0]
click at [220, 38] on span "Pause" at bounding box center [227, 35] width 25 height 13
click at [220, 38] on span "Start Calls" at bounding box center [236, 35] width 43 height 13
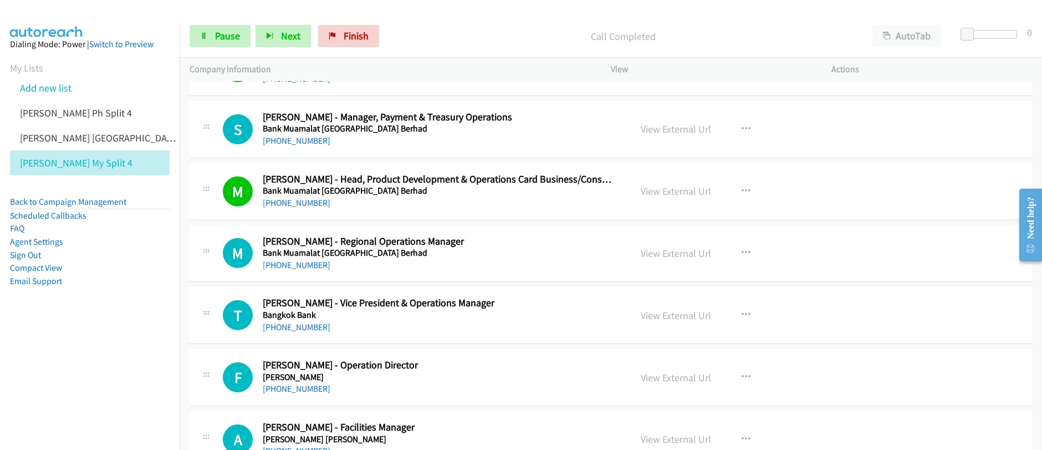
scroll to position [6074, 0]
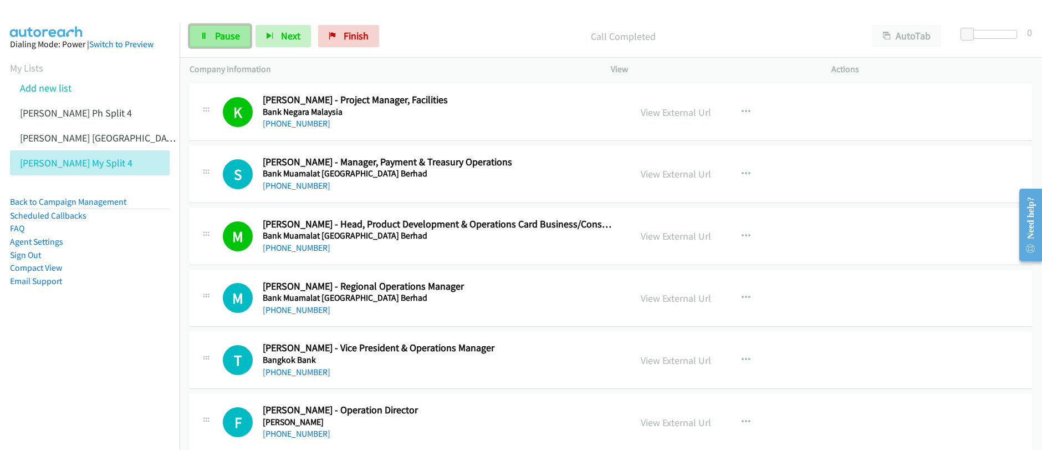
click at [231, 38] on span "Pause" at bounding box center [227, 35] width 25 height 13
click at [220, 40] on span "Start Calls" at bounding box center [236, 35] width 43 height 13
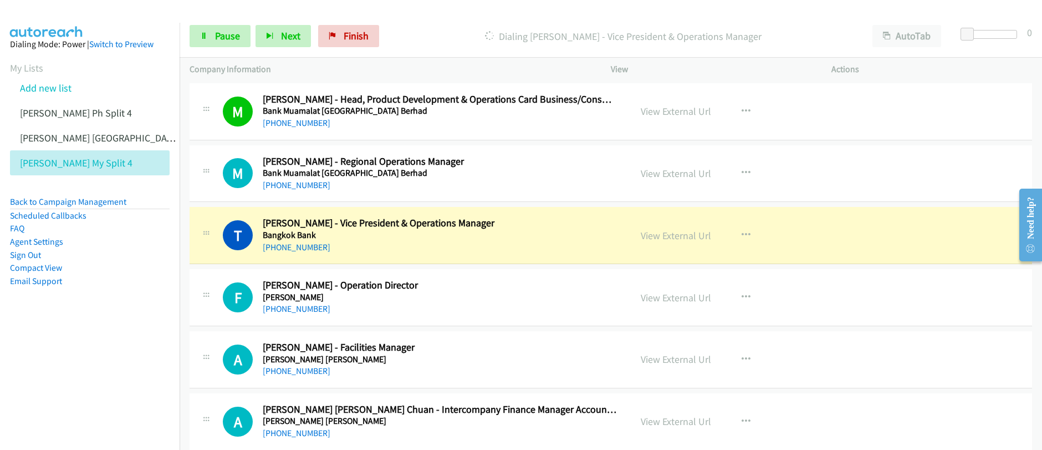
scroll to position [6248, 0]
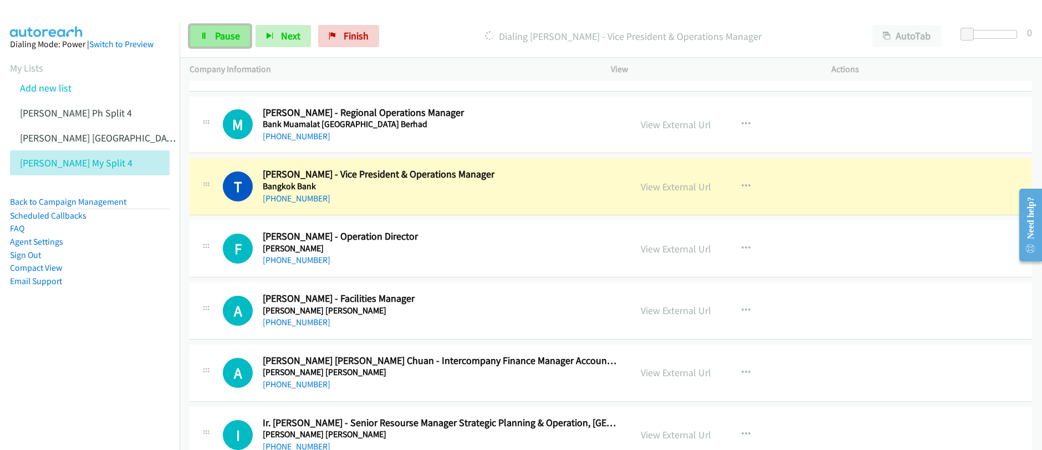
click at [212, 38] on link "Pause" at bounding box center [220, 36] width 61 height 22
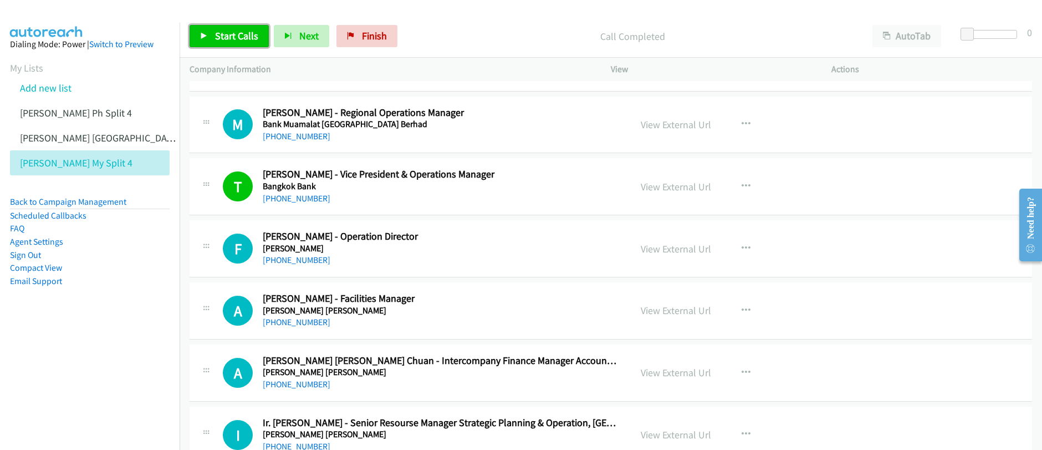
click at [230, 41] on span "Start Calls" at bounding box center [236, 35] width 43 height 13
click at [226, 39] on span "Pause" at bounding box center [227, 35] width 25 height 13
click at [226, 38] on span "Pause" at bounding box center [227, 35] width 25 height 13
click at [225, 38] on span "Start Calls" at bounding box center [236, 35] width 43 height 13
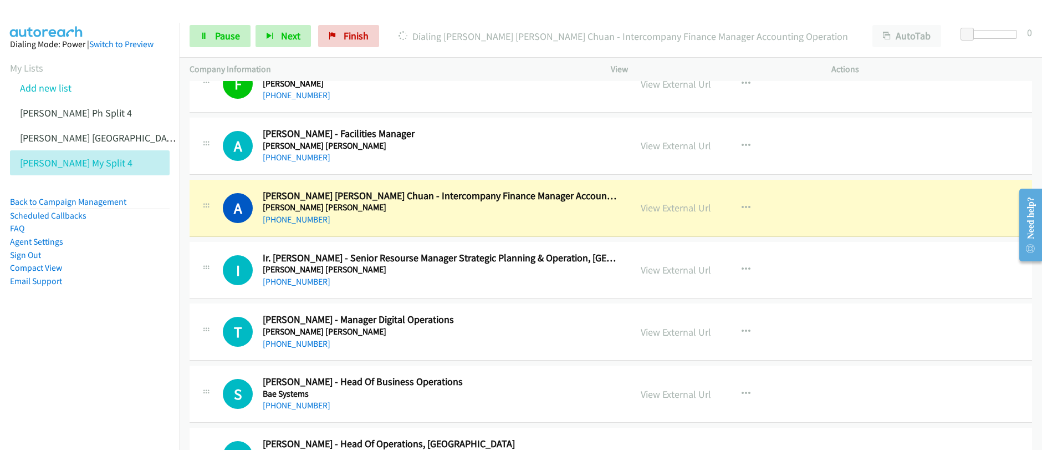
scroll to position [6440, 0]
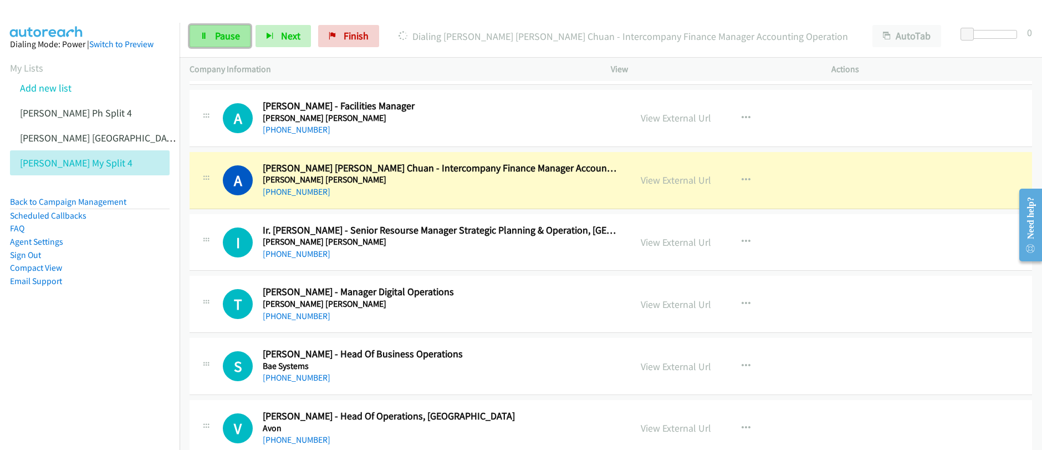
click at [212, 43] on link "Pause" at bounding box center [220, 36] width 61 height 22
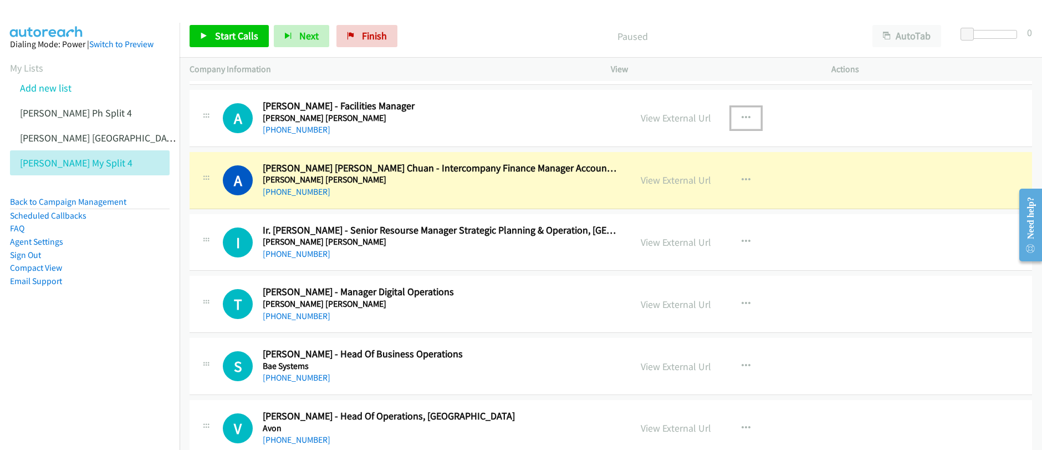
click at [742, 119] on icon "button" at bounding box center [746, 118] width 9 height 9
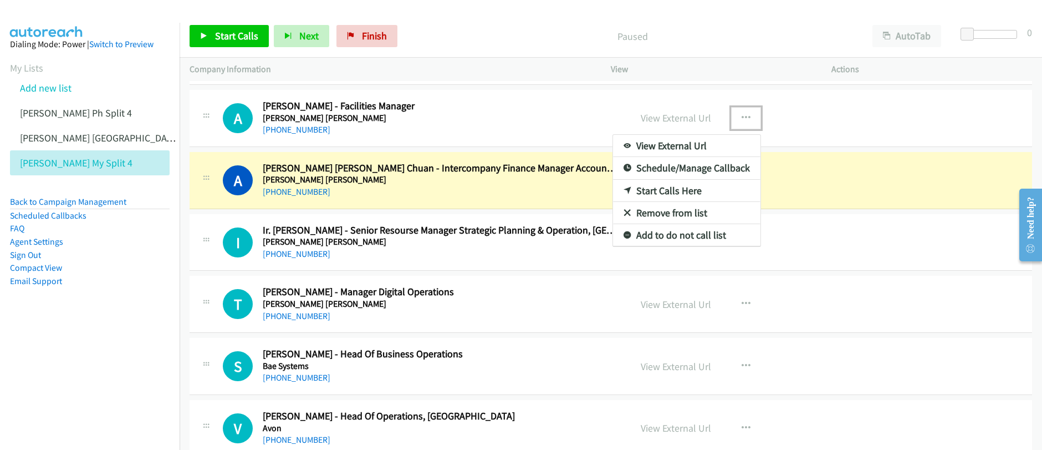
click at [659, 193] on link "Start Calls Here" at bounding box center [686, 191] width 147 height 22
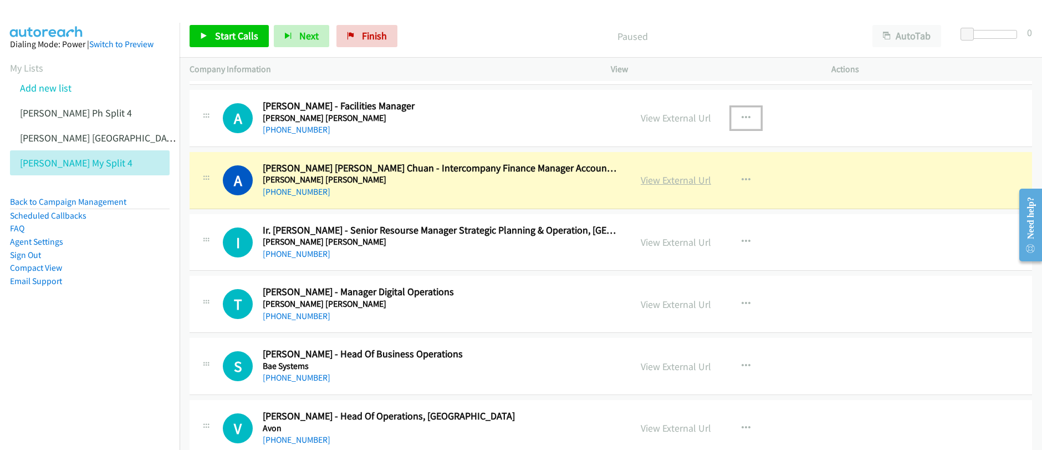
click at [674, 183] on link "View External Url" at bounding box center [676, 180] width 70 height 13
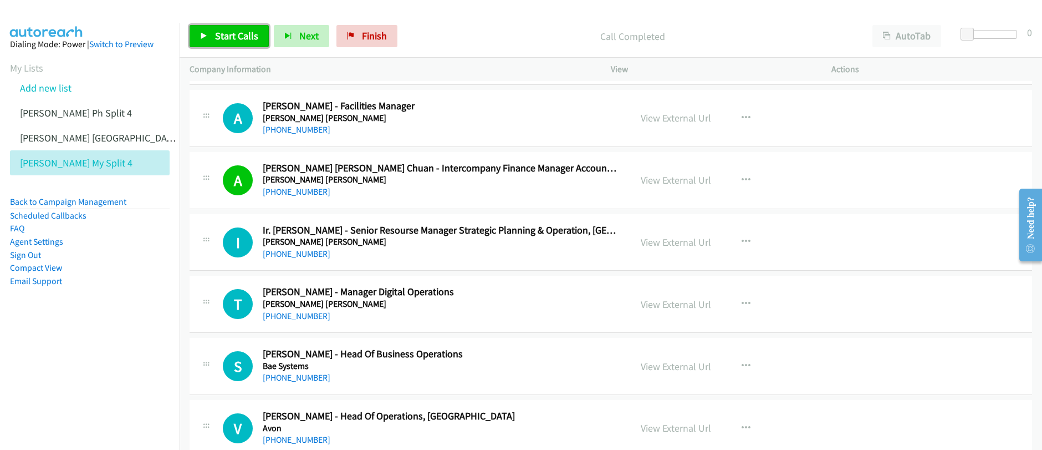
click at [217, 38] on span "Start Calls" at bounding box center [236, 35] width 43 height 13
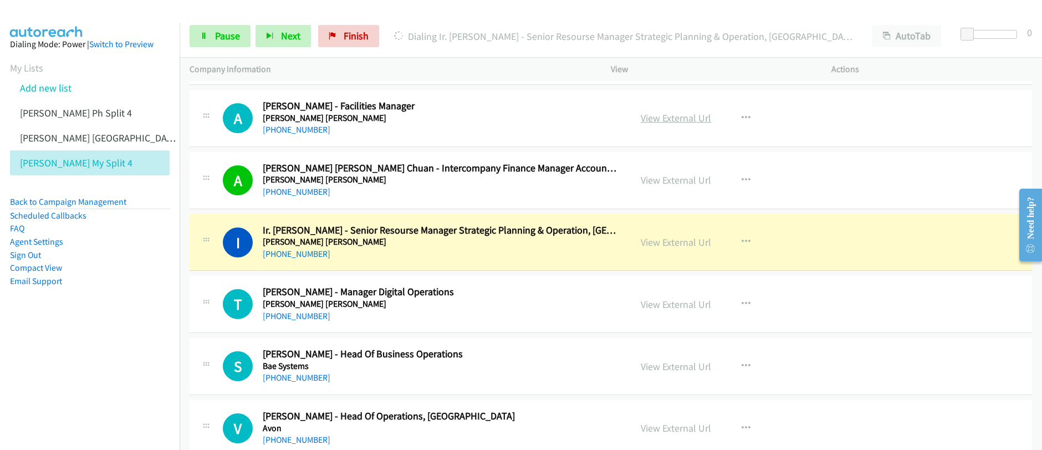
click at [678, 122] on link "View External Url" at bounding box center [676, 117] width 70 height 13
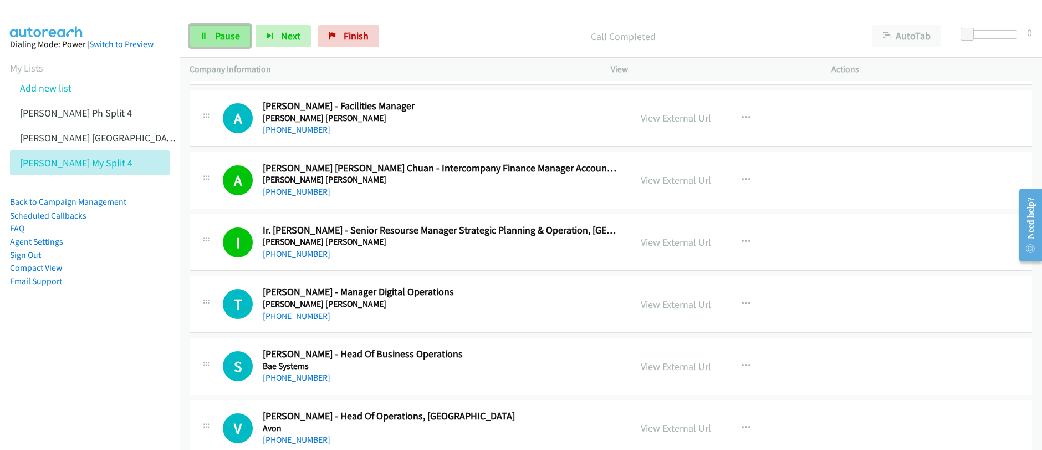
click at [223, 40] on span "Pause" at bounding box center [227, 35] width 25 height 13
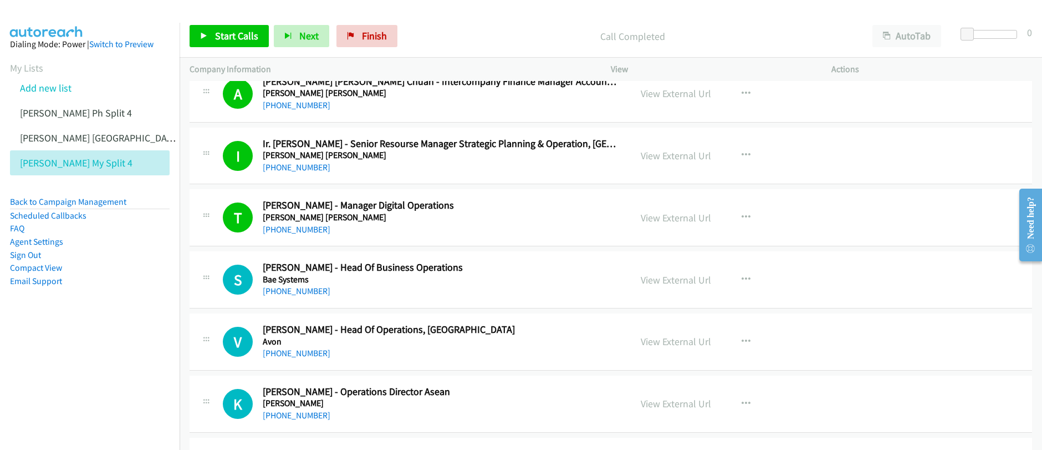
scroll to position [6576, 0]
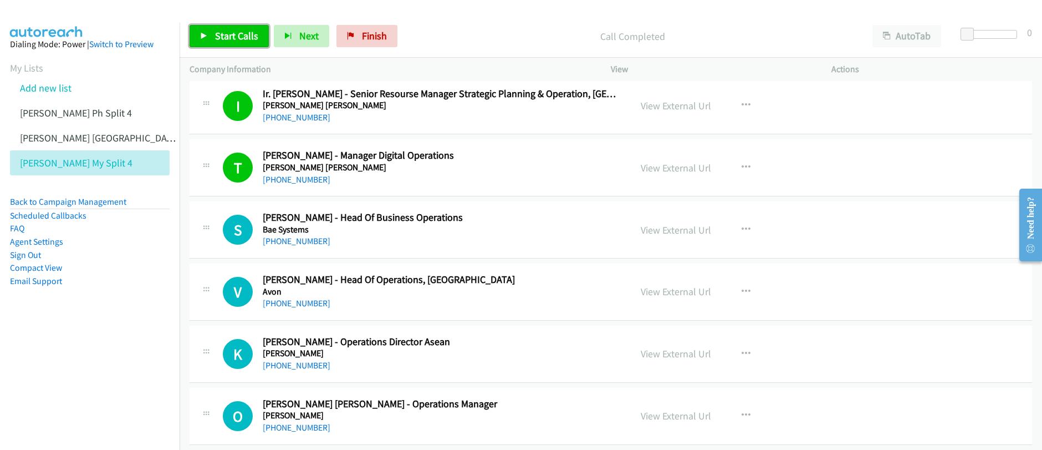
click at [242, 38] on span "Start Calls" at bounding box center [236, 35] width 43 height 13
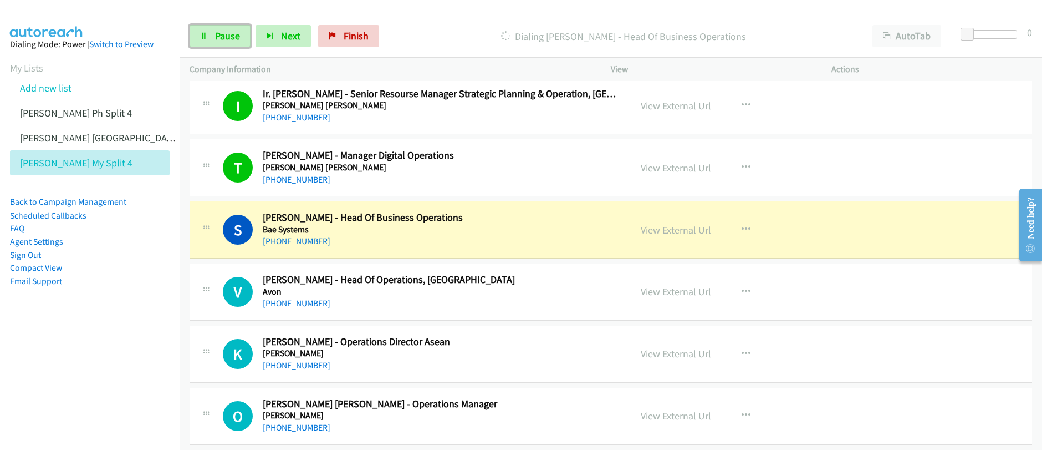
click at [242, 38] on link "Pause" at bounding box center [220, 36] width 61 height 22
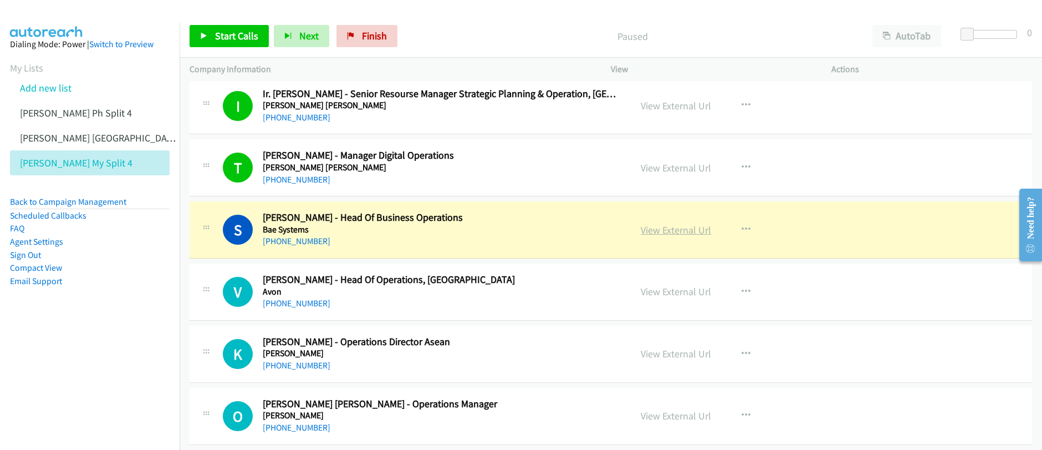
drag, startPoint x: 676, startPoint y: 238, endPoint x: 677, endPoint y: 232, distance: 5.7
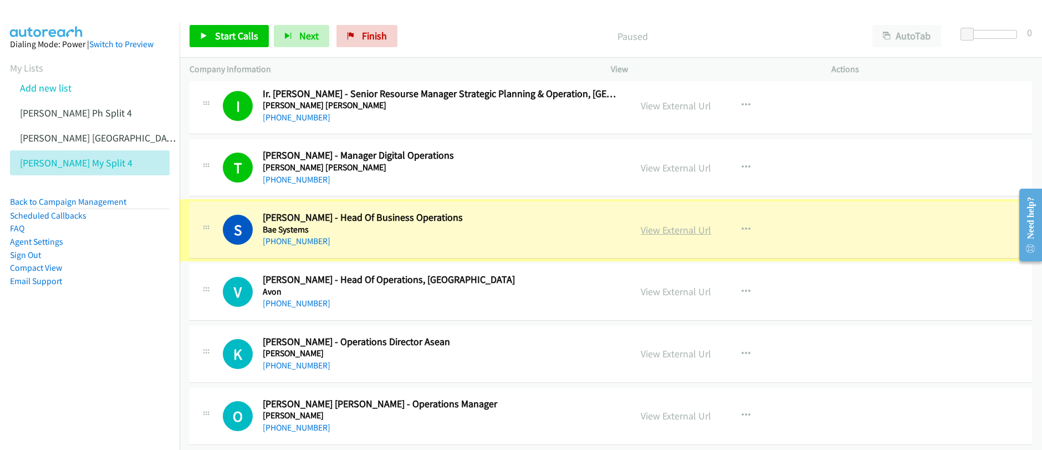
click at [677, 232] on link "View External Url" at bounding box center [676, 229] width 70 height 13
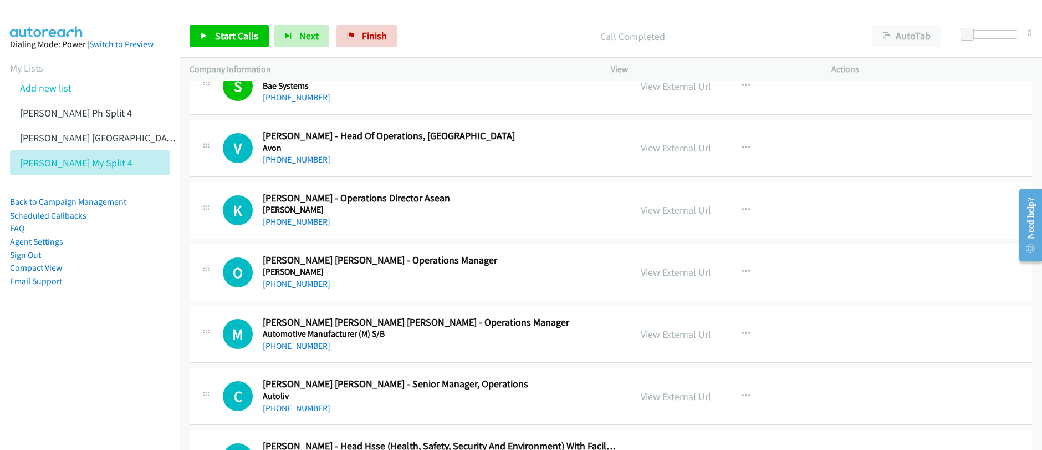
scroll to position [6696, 0]
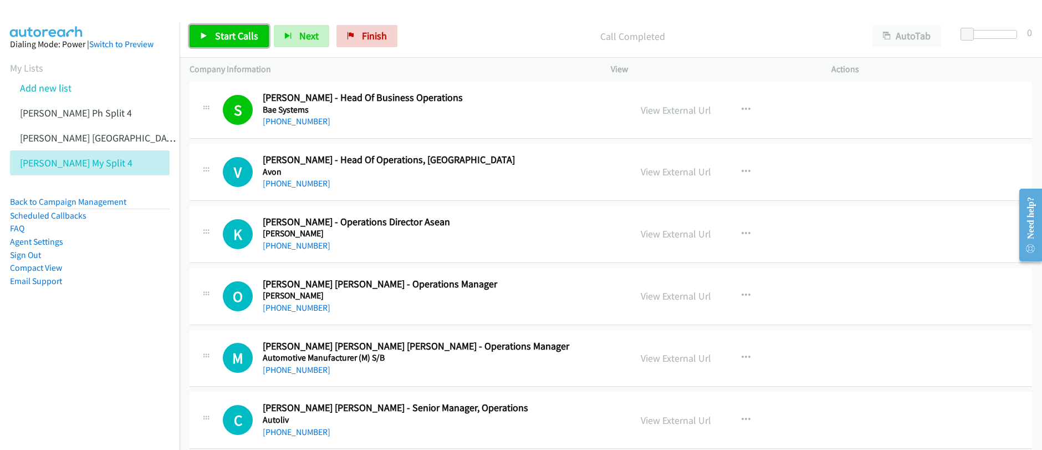
click at [247, 43] on link "Start Calls" at bounding box center [229, 36] width 79 height 22
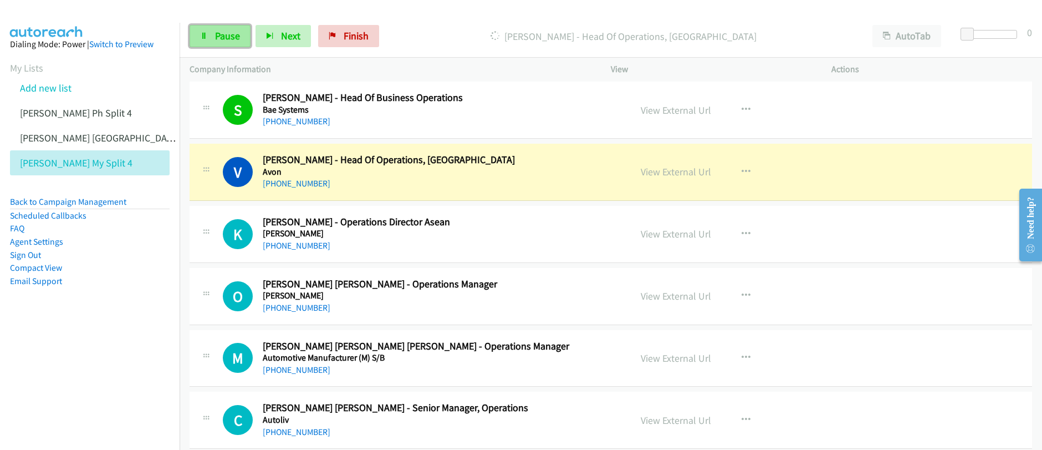
click at [236, 42] on span "Pause" at bounding box center [227, 35] width 25 height 13
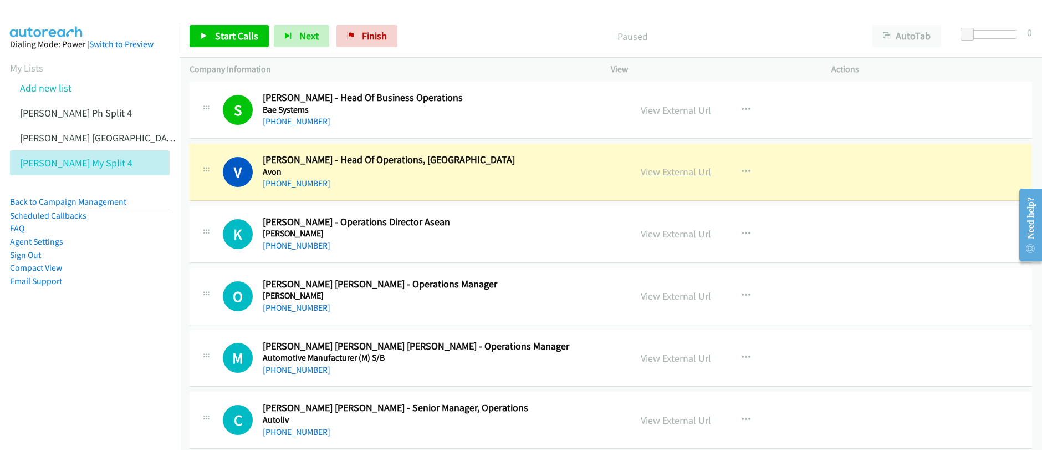
click at [675, 176] on link "View External Url" at bounding box center [676, 171] width 70 height 13
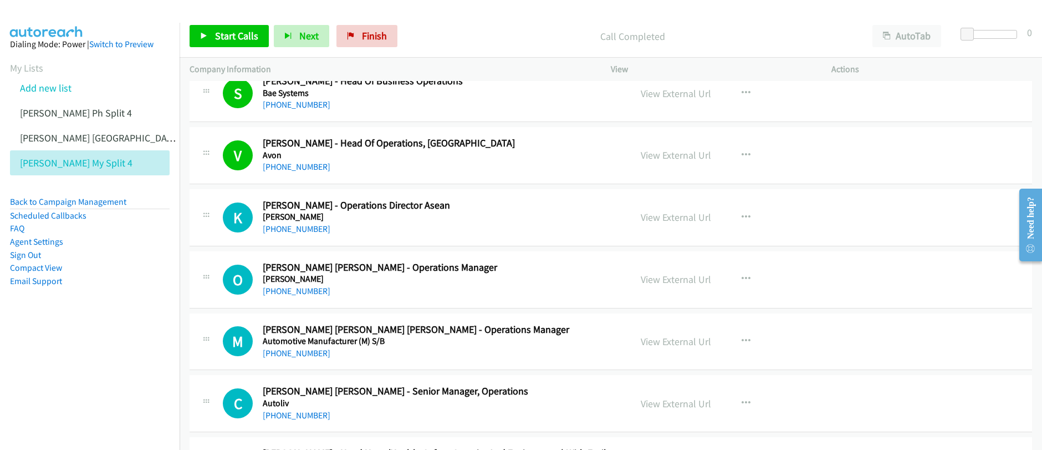
scroll to position [6729, 0]
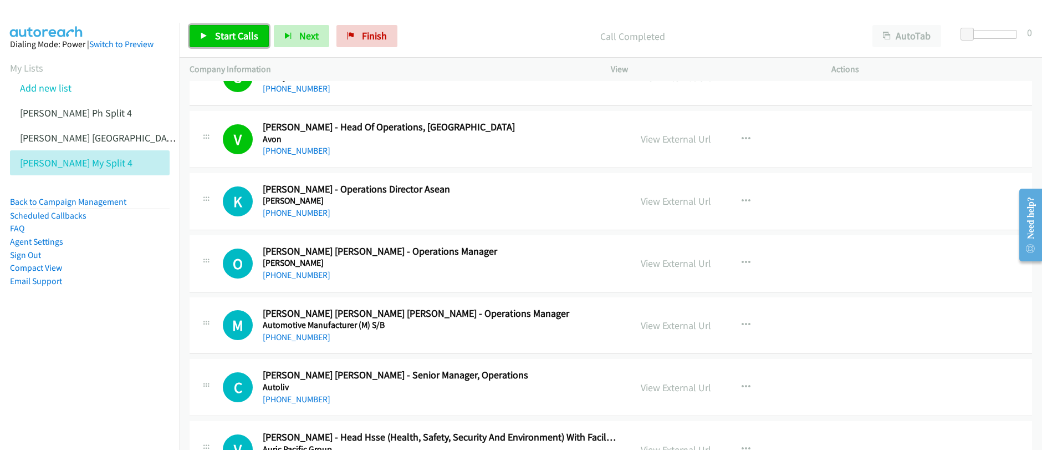
click at [212, 37] on link "Start Calls" at bounding box center [229, 36] width 79 height 22
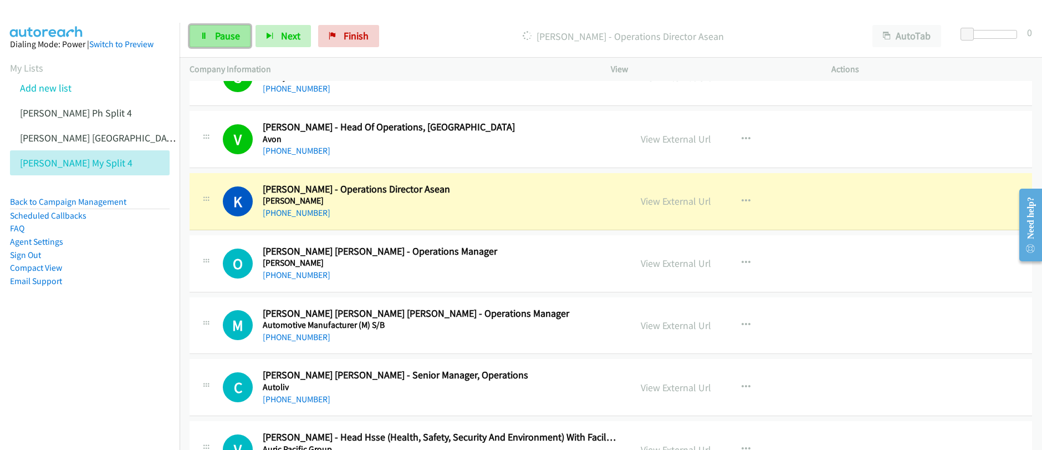
click at [217, 39] on span "Pause" at bounding box center [227, 35] width 25 height 13
click at [669, 203] on link "View External Url" at bounding box center [676, 201] width 70 height 13
click at [0, 0] on div "Start Calls Pause Next Finish Paused AutoTab AutoTab 0 Company Information Info…" at bounding box center [521, 0] width 1042 height 0
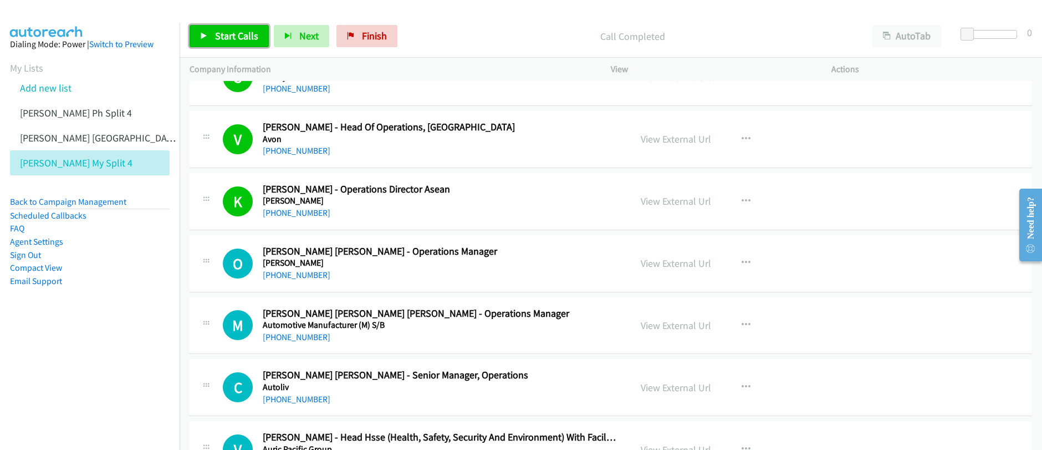
click at [227, 35] on span "Start Calls" at bounding box center [236, 35] width 43 height 13
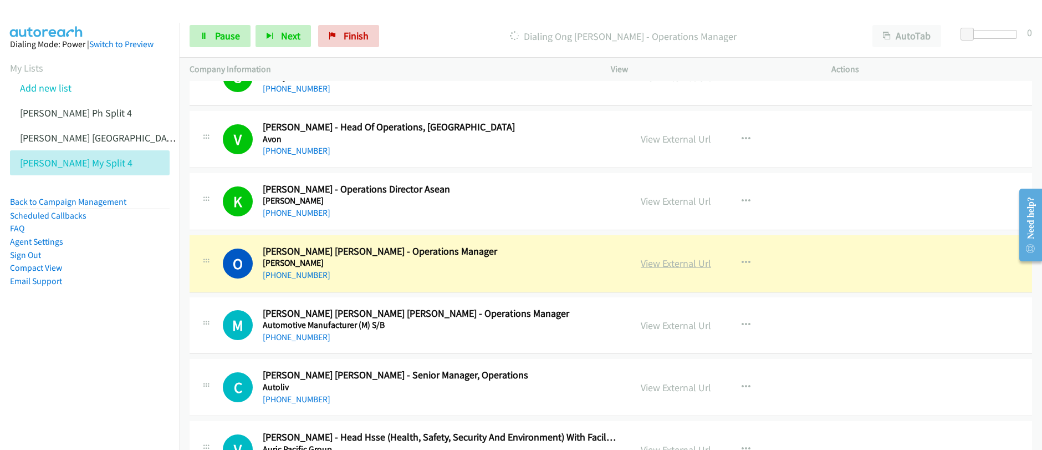
click at [661, 266] on link "View External Url" at bounding box center [676, 263] width 70 height 13
click at [0, 0] on div "Start Calls Pause Next Finish Dialing Ong Chin Seng - Operations Manager AutoTa…" at bounding box center [521, 0] width 1042 height 0
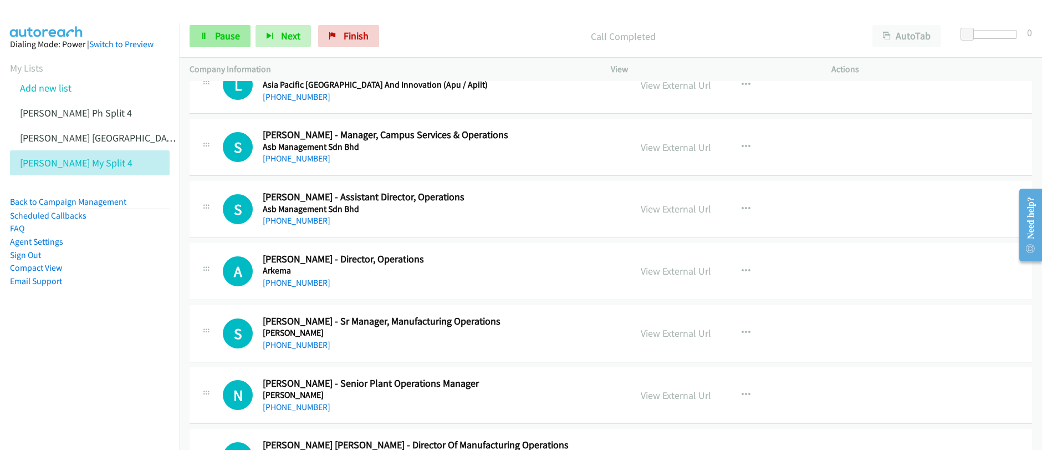
scroll to position [7636, 0]
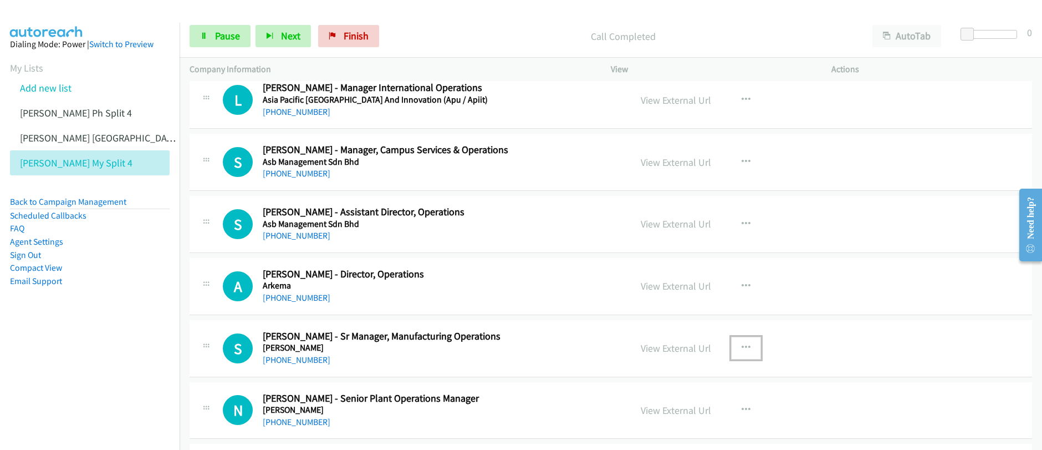
click at [742, 349] on icon "button" at bounding box center [746, 347] width 9 height 9
click at [646, 421] on link "Start Calls Here" at bounding box center [686, 420] width 147 height 22
click at [208, 38] on link "Pause" at bounding box center [220, 36] width 61 height 22
click at [210, 37] on link "Start Calls" at bounding box center [201, 31] width 22 height 12
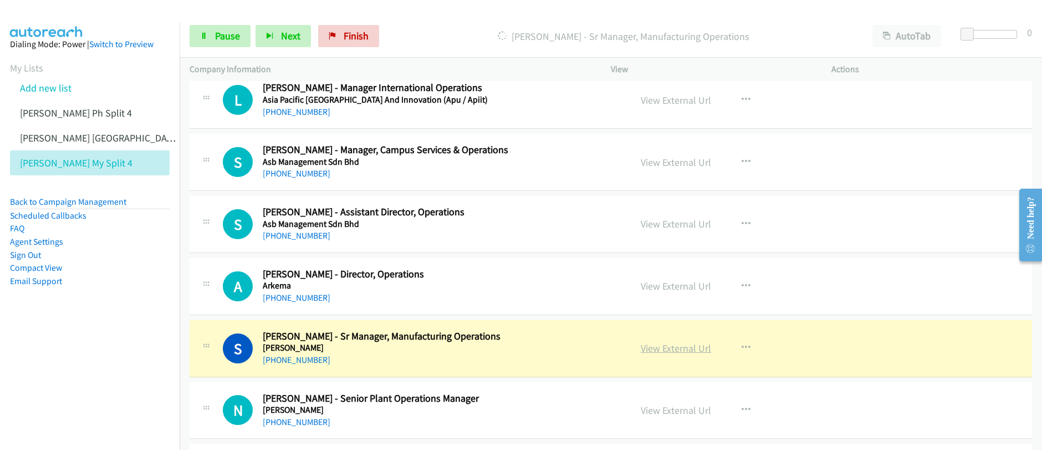
click at [680, 351] on link "View External Url" at bounding box center [676, 347] width 70 height 13
click at [0, 0] on div "Start Calls Pause Next Finish Dialing Selvam Yoganathan - Sr Manager, Manufactu…" at bounding box center [521, 0] width 1042 height 0
click at [203, 40] on link "Pause" at bounding box center [220, 36] width 61 height 22
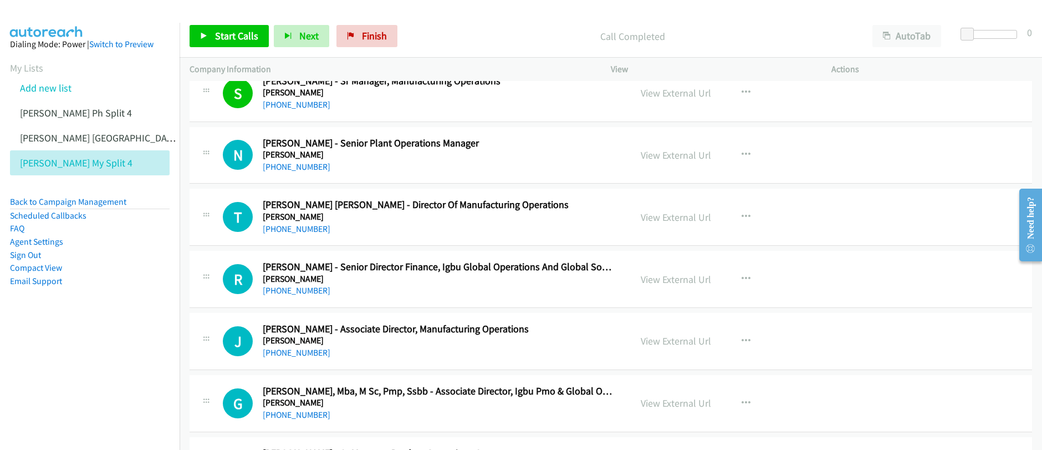
scroll to position [7835, 0]
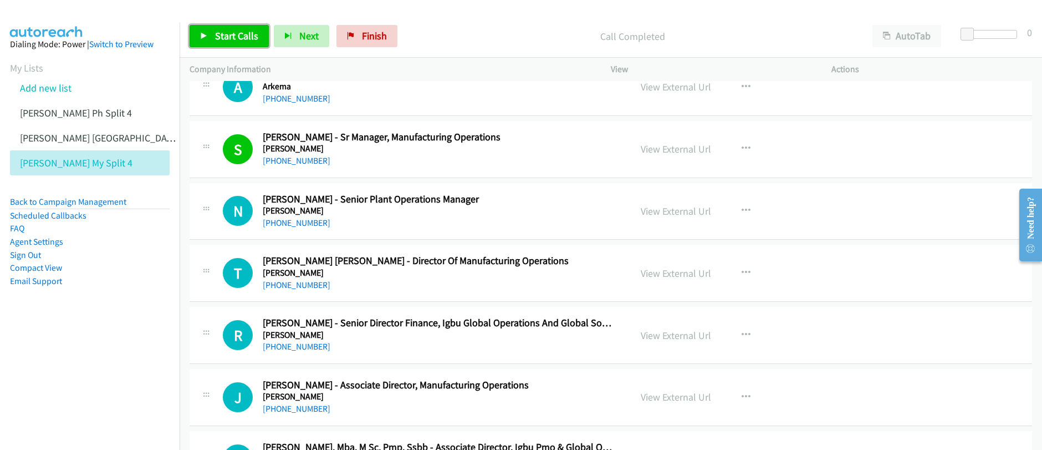
click at [227, 37] on span "Start Calls" at bounding box center [236, 35] width 43 height 13
click at [227, 37] on span "Pause" at bounding box center [227, 35] width 25 height 13
click at [227, 37] on span "Start Calls" at bounding box center [236, 35] width 43 height 13
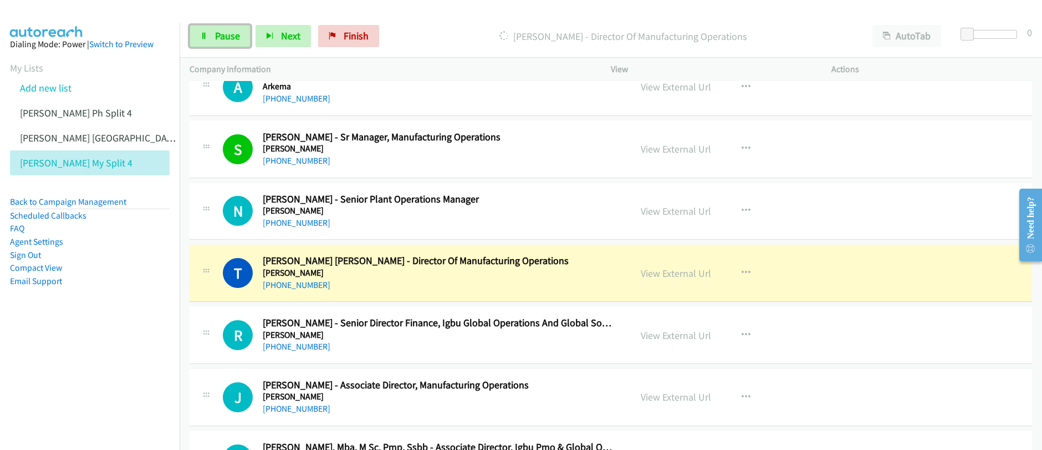
click at [227, 37] on span "Pause" at bounding box center [227, 35] width 25 height 13
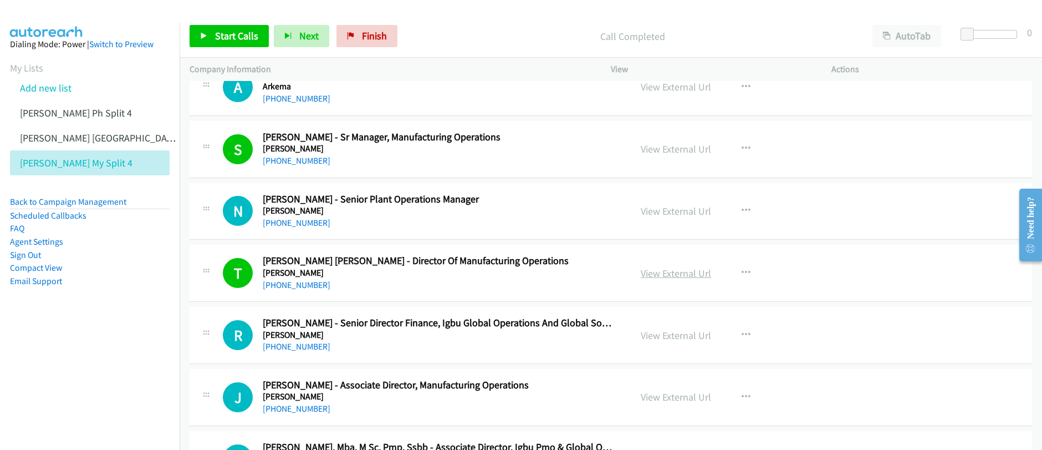
click at [657, 273] on link "View External Url" at bounding box center [676, 273] width 70 height 13
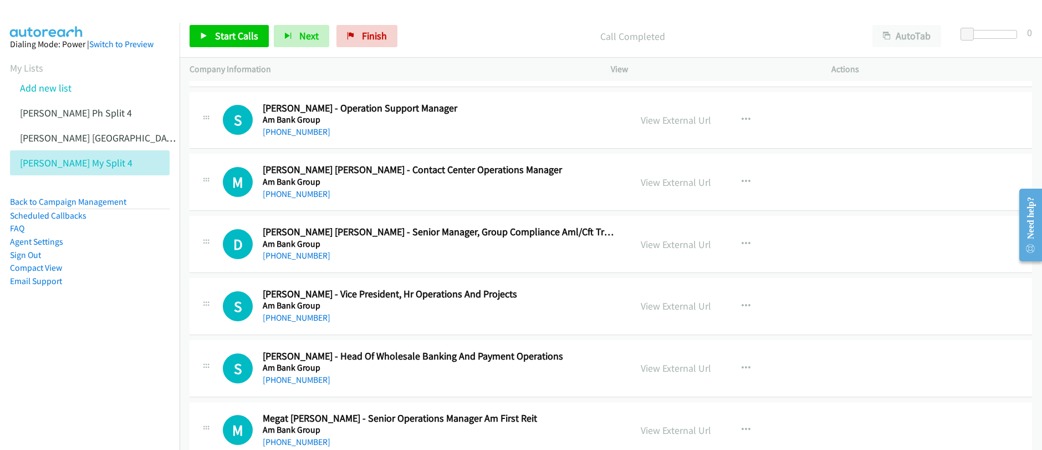
scroll to position [9914, 0]
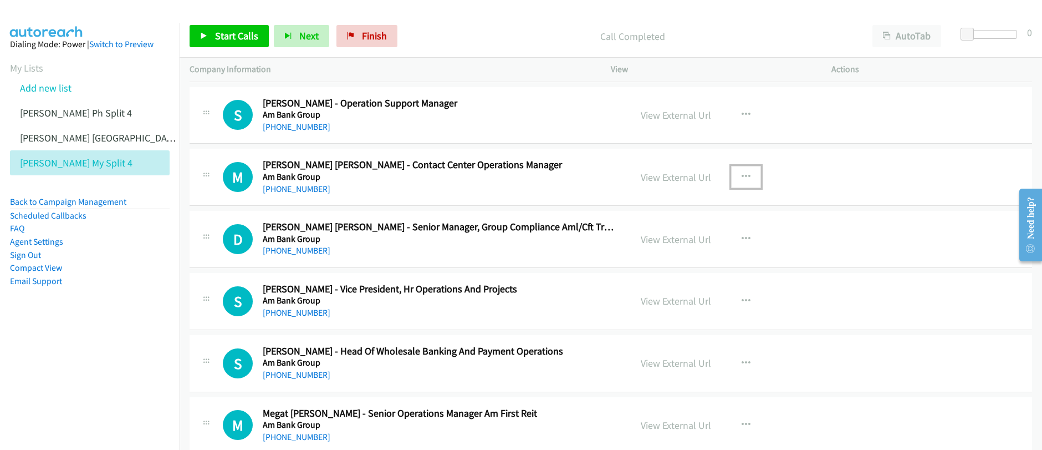
click at [742, 174] on icon "button" at bounding box center [746, 176] width 9 height 9
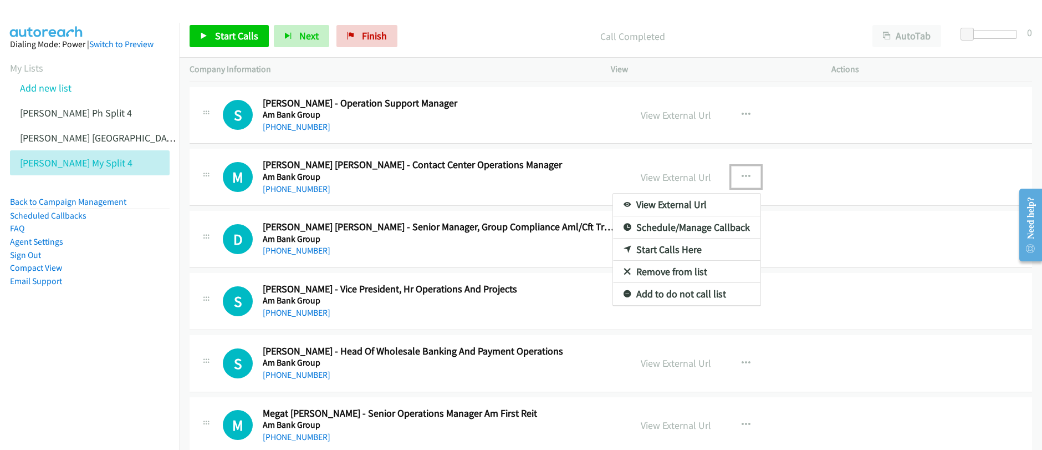
click at [663, 249] on link "Start Calls Here" at bounding box center [686, 249] width 147 height 22
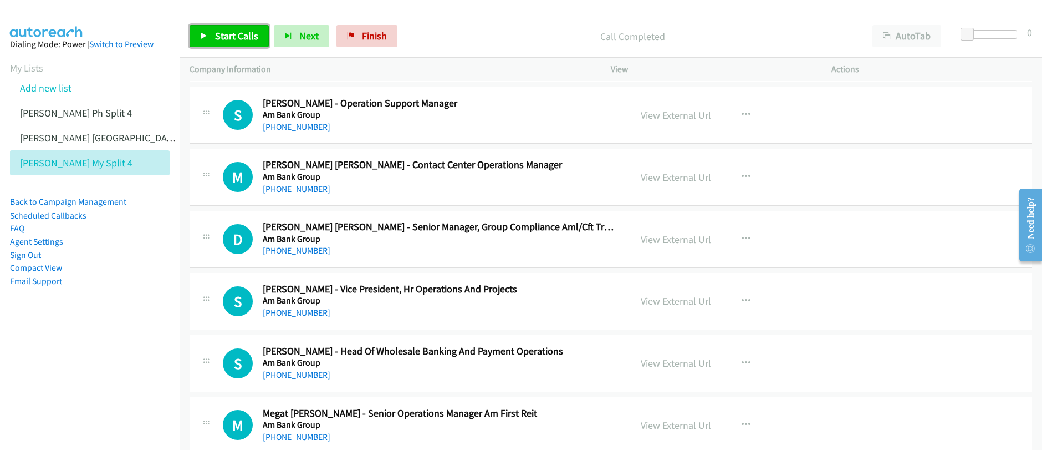
click at [245, 46] on link "Start Calls" at bounding box center [229, 36] width 79 height 22
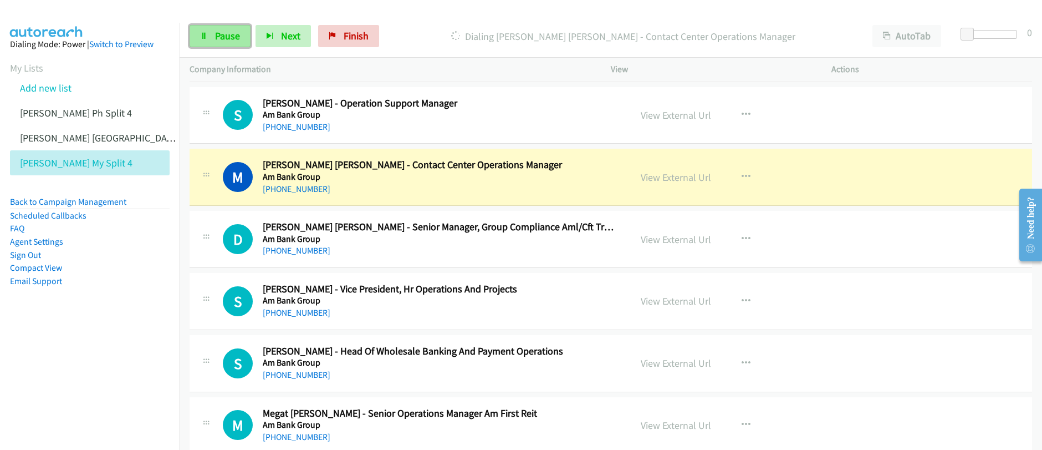
click at [223, 42] on link "Pause" at bounding box center [220, 36] width 61 height 22
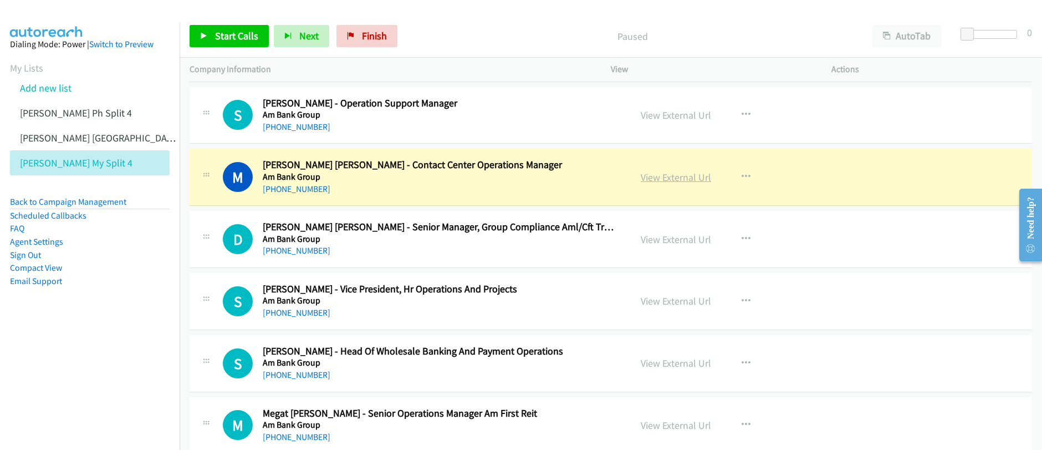
click at [684, 180] on link "View External Url" at bounding box center [676, 177] width 70 height 13
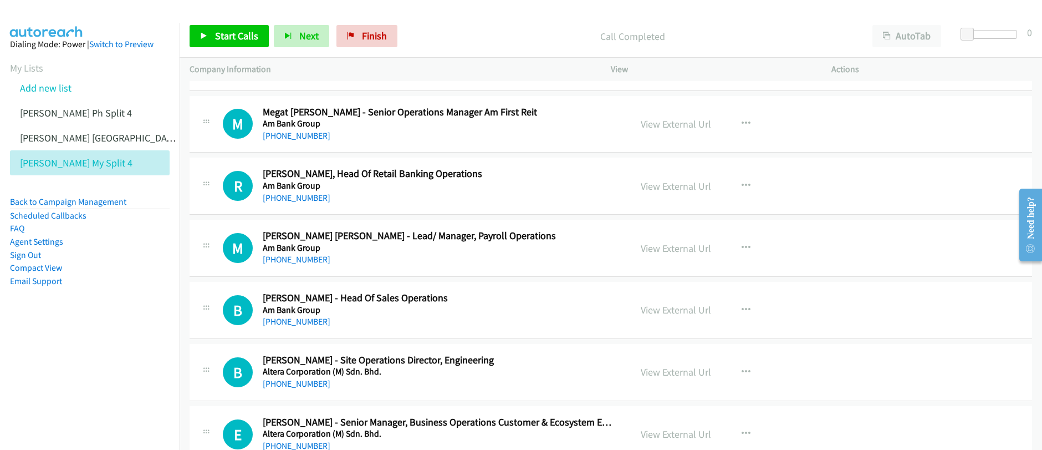
scroll to position [10282, 0]
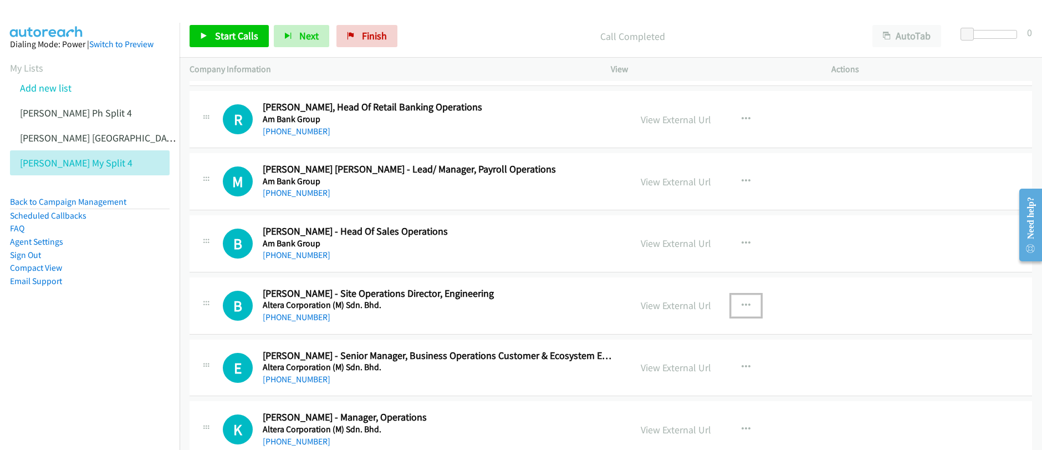
click at [742, 308] on icon "button" at bounding box center [746, 305] width 9 height 9
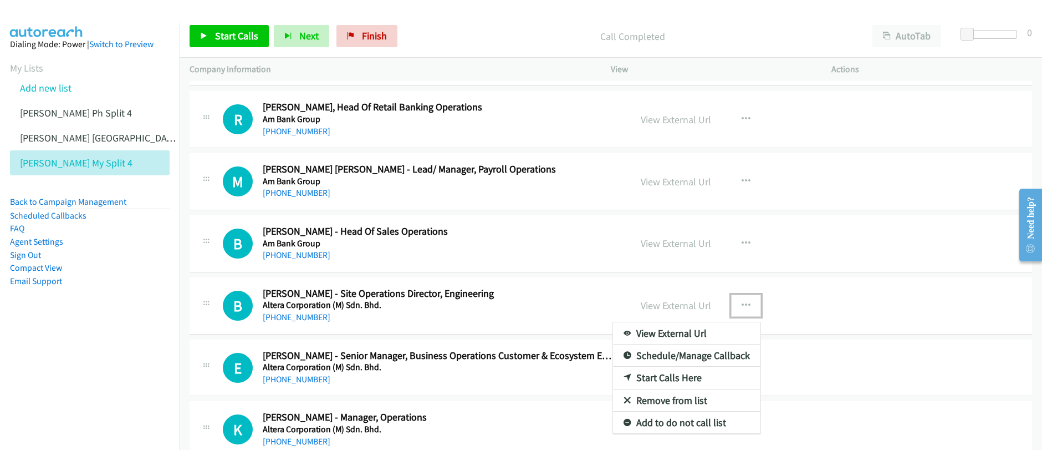
click at [664, 381] on link "Start Calls Here" at bounding box center [686, 377] width 147 height 22
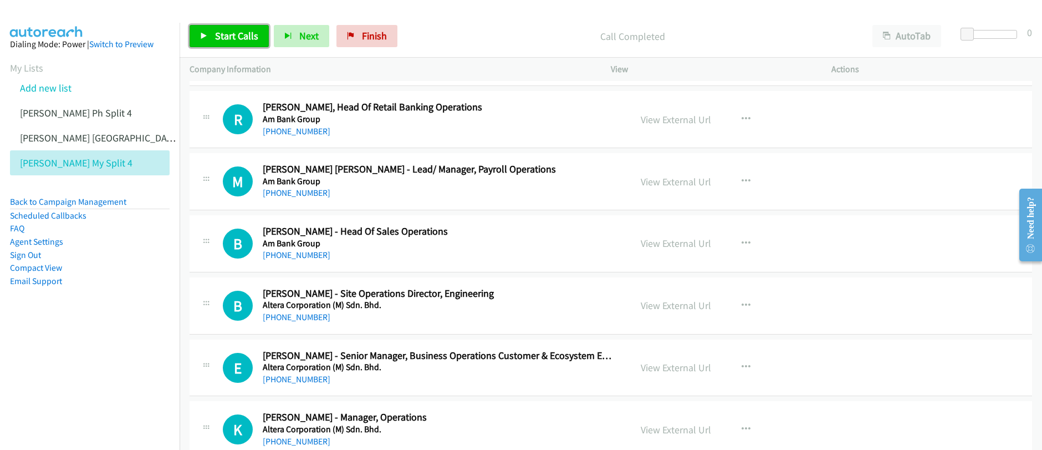
click at [238, 41] on span "Start Calls" at bounding box center [236, 35] width 43 height 13
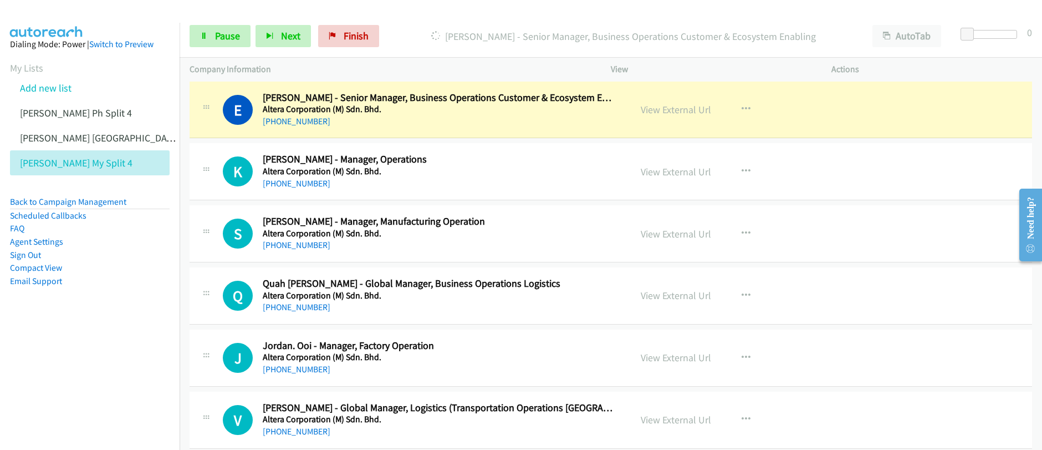
scroll to position [10538, 0]
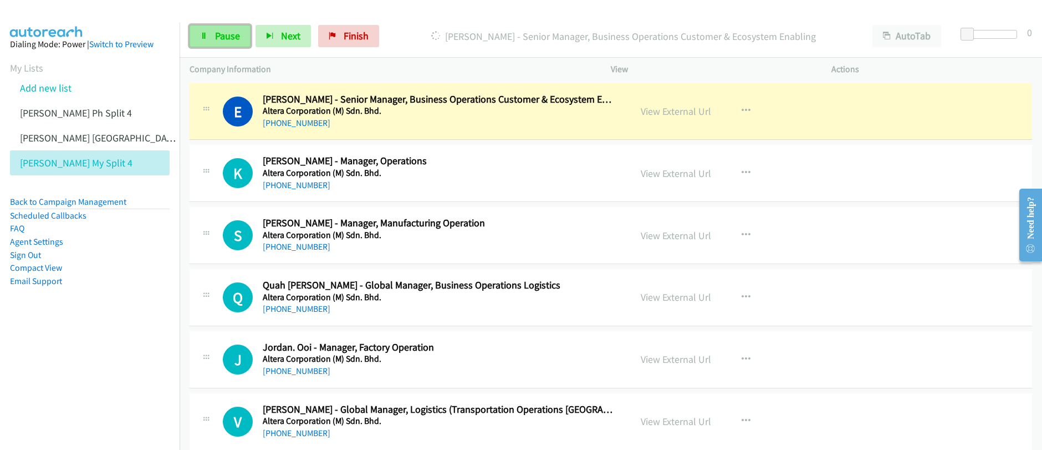
click at [225, 42] on span "Pause" at bounding box center [227, 35] width 25 height 13
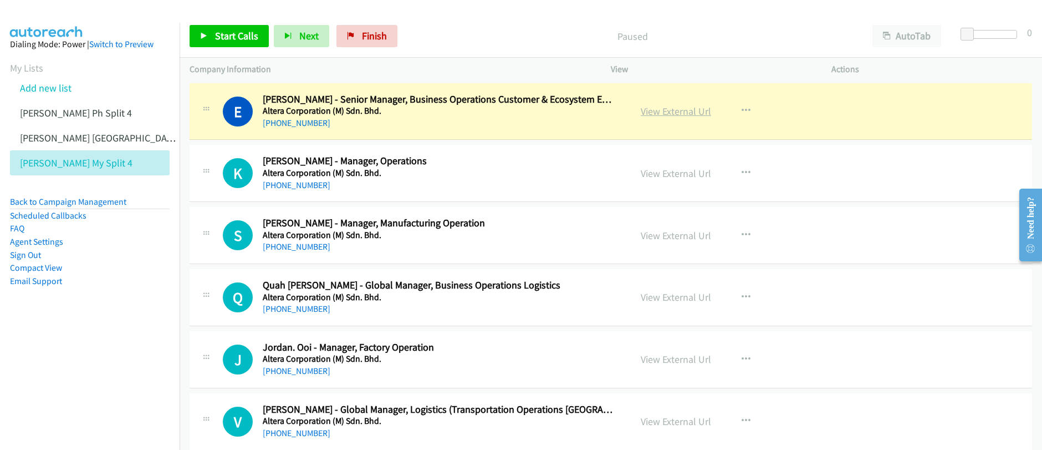
click at [686, 114] on link "View External Url" at bounding box center [676, 111] width 70 height 13
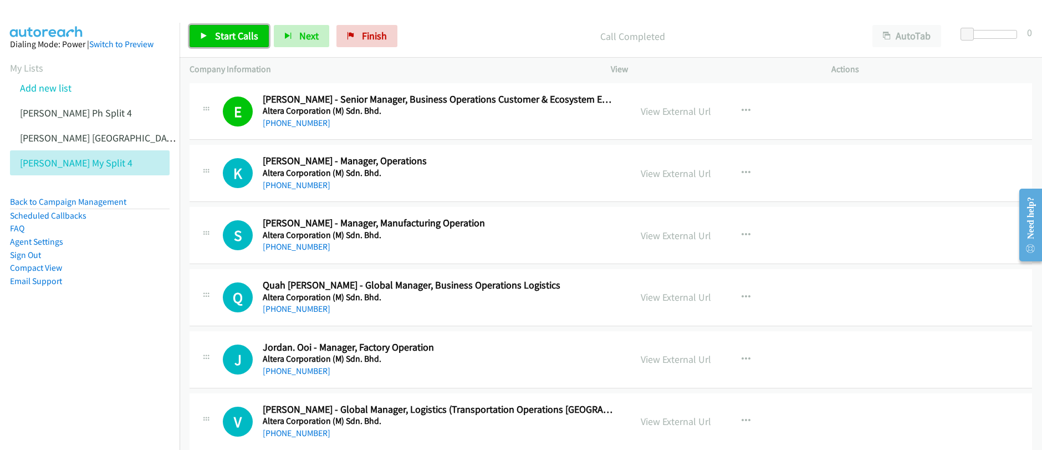
click at [232, 31] on span "Start Calls" at bounding box center [236, 35] width 43 height 13
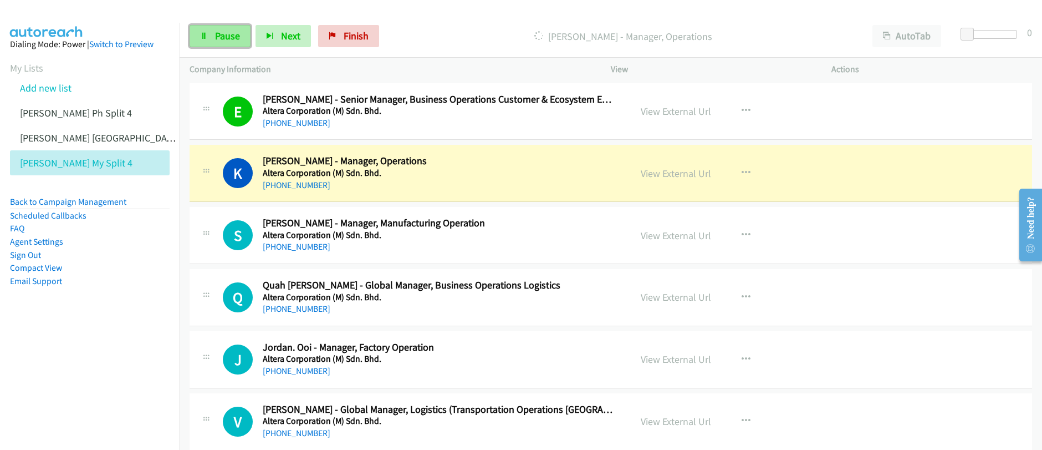
click at [218, 42] on link "Pause" at bounding box center [220, 36] width 61 height 22
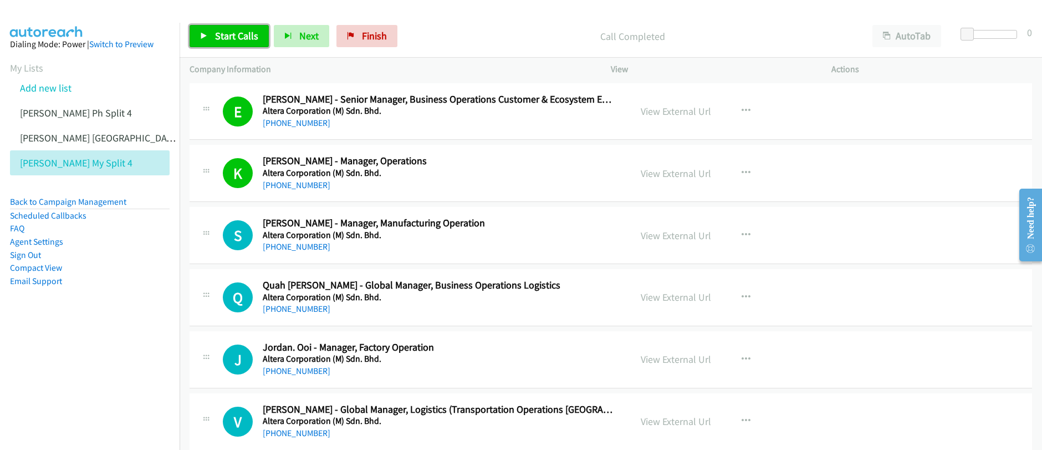
click at [215, 40] on span "Start Calls" at bounding box center [236, 35] width 43 height 13
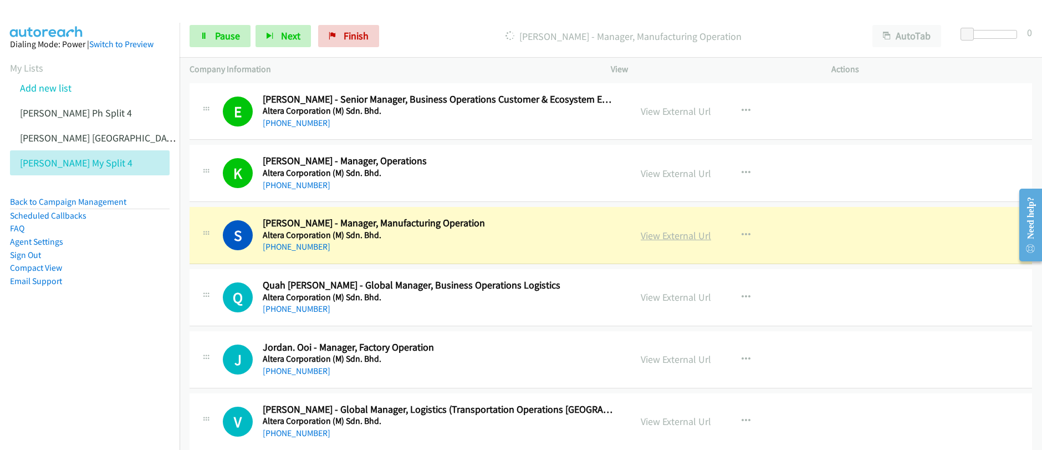
click at [672, 238] on link "View External Url" at bounding box center [676, 235] width 70 height 13
click at [0, 0] on div "Start Calls Pause Next Finish Dialing Syafiq Mohamad - Manager, Manufacturing O…" at bounding box center [521, 0] width 1042 height 0
click at [209, 42] on link "Pause" at bounding box center [220, 36] width 61 height 22
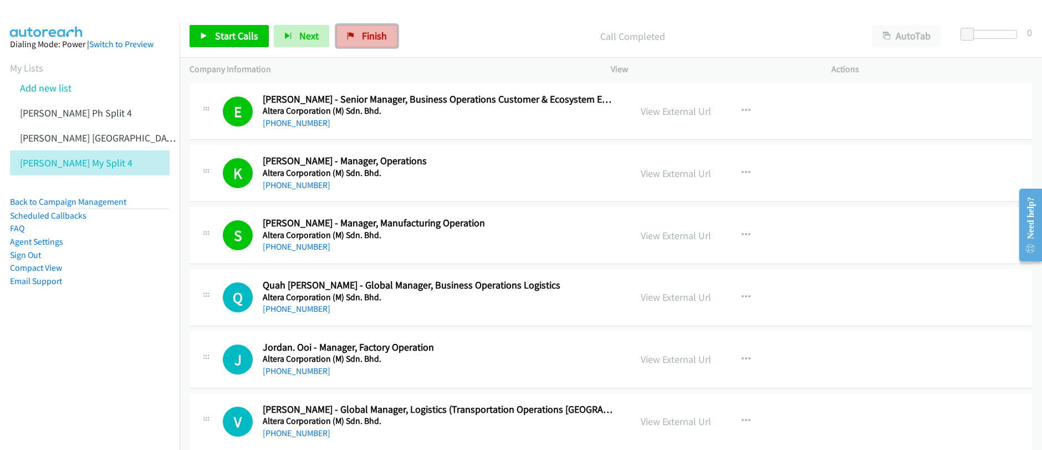
click at [368, 43] on link "Finish" at bounding box center [366, 36] width 61 height 22
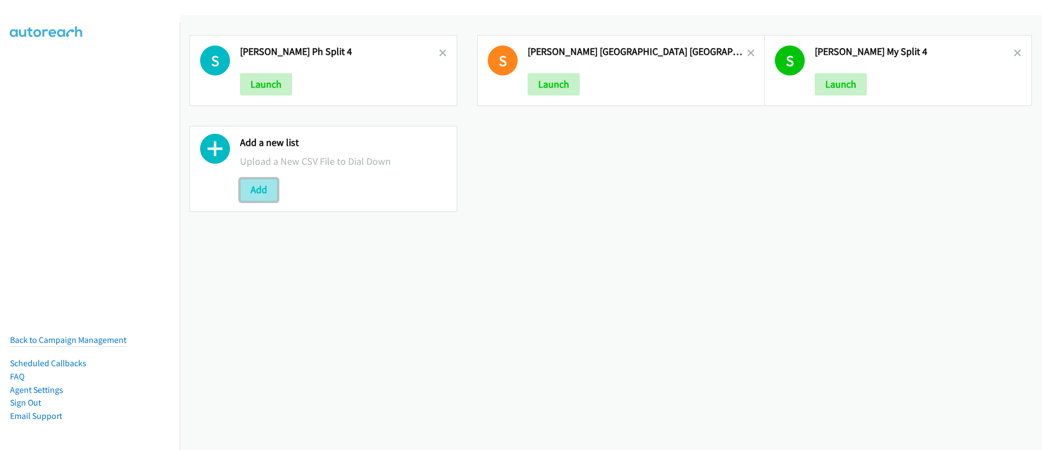
click at [258, 197] on button "Add" at bounding box center [259, 190] width 38 height 22
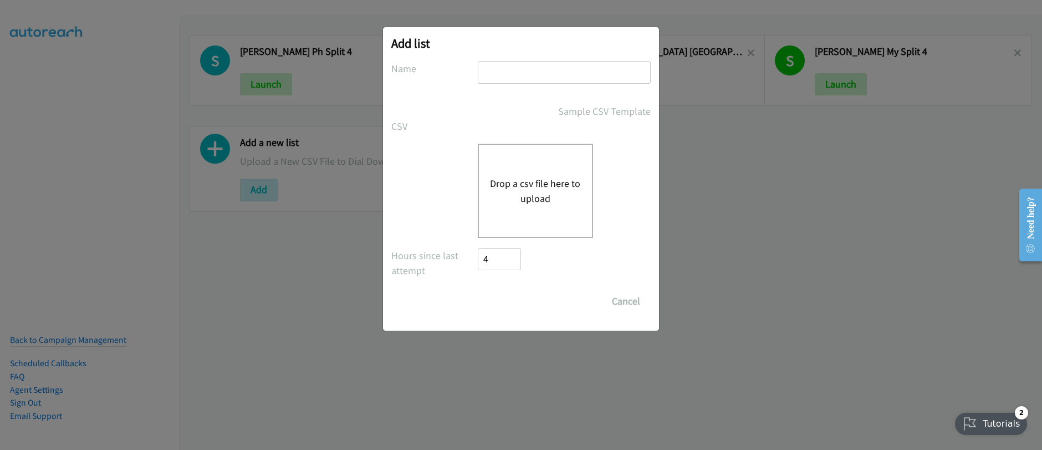
click at [513, 77] on input "text" at bounding box center [564, 72] width 173 height 23
type input "Splunk PH_ split1"
click at [538, 207] on div "Drop a csv file here to upload" at bounding box center [535, 191] width 115 height 94
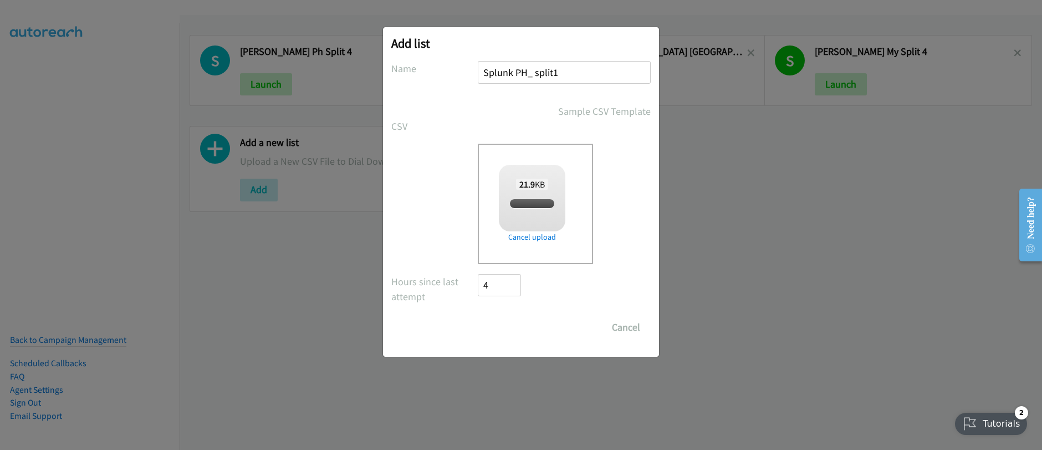
checkbox input "true"
click at [514, 328] on input "Save List" at bounding box center [507, 327] width 58 height 22
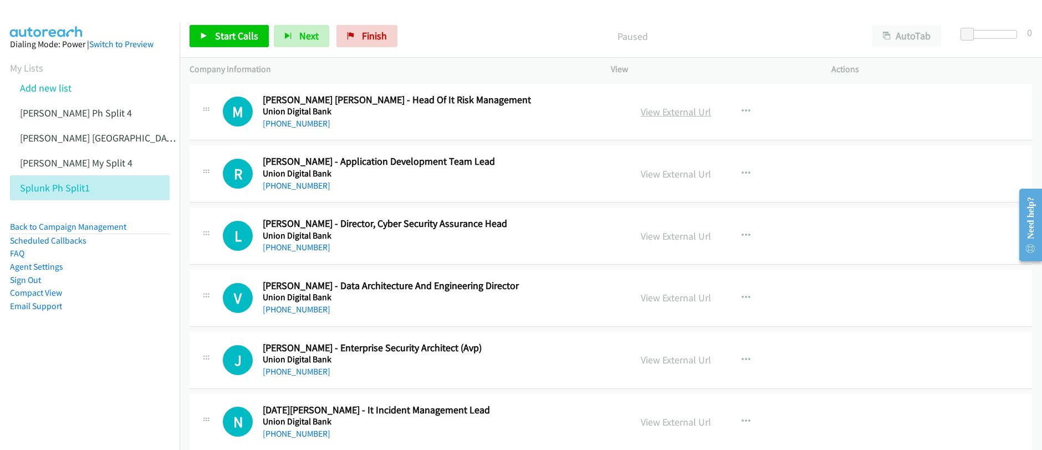
click at [679, 115] on link "View External Url" at bounding box center [676, 111] width 70 height 13
click at [247, 41] on span "Start Calls" at bounding box center [236, 35] width 43 height 13
click at [236, 40] on div "Start Calls Pause Next Finish" at bounding box center [296, 36] width 213 height 22
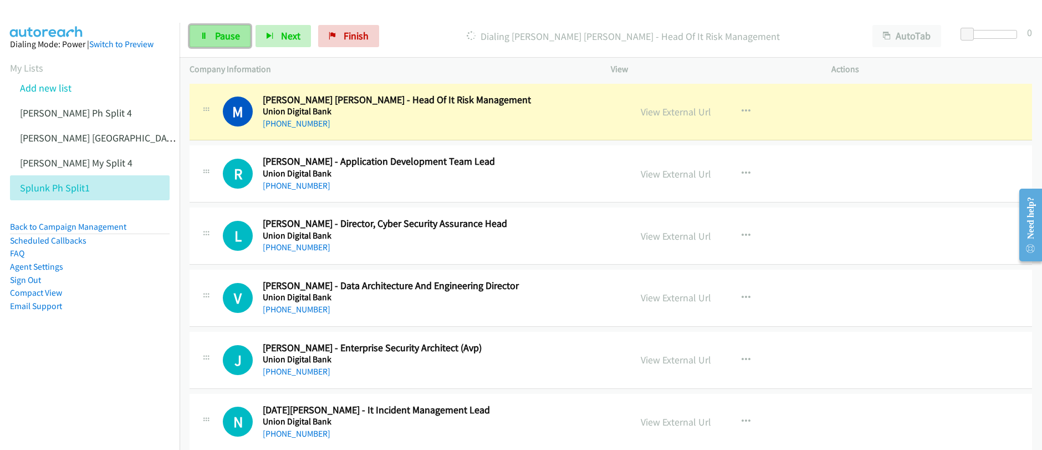
click at [226, 40] on span "Pause" at bounding box center [227, 35] width 25 height 13
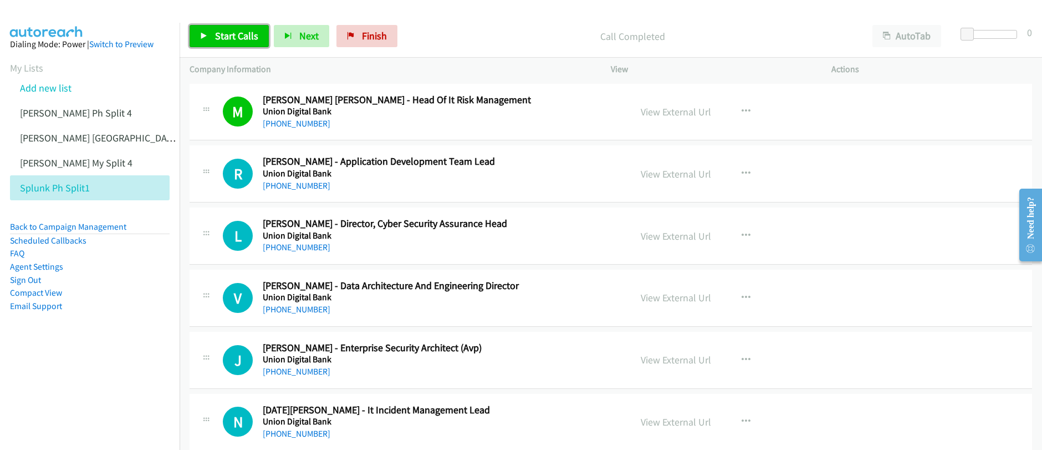
click at [217, 35] on span "Start Calls" at bounding box center [236, 35] width 43 height 13
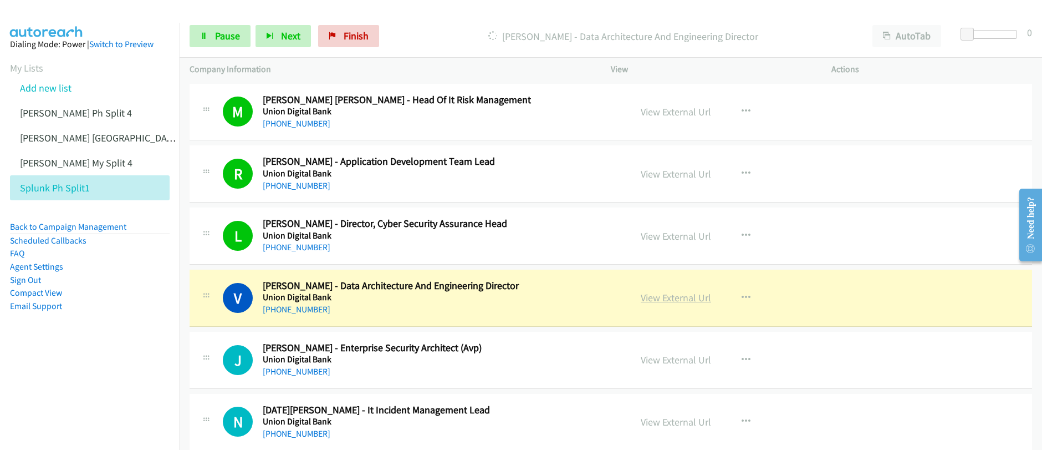
click at [669, 300] on link "View External Url" at bounding box center [676, 297] width 70 height 13
click at [220, 38] on span "Pause" at bounding box center [227, 35] width 25 height 13
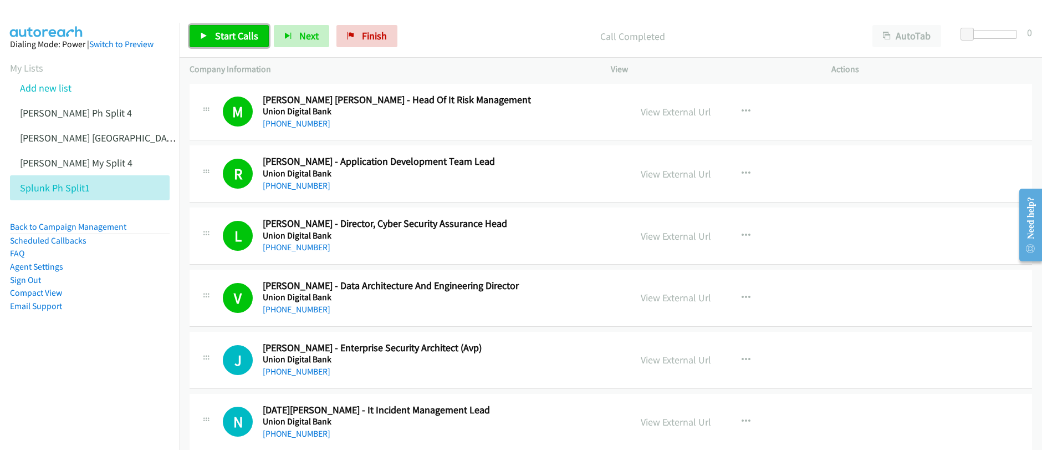
click at [236, 41] on span "Start Calls" at bounding box center [236, 35] width 43 height 13
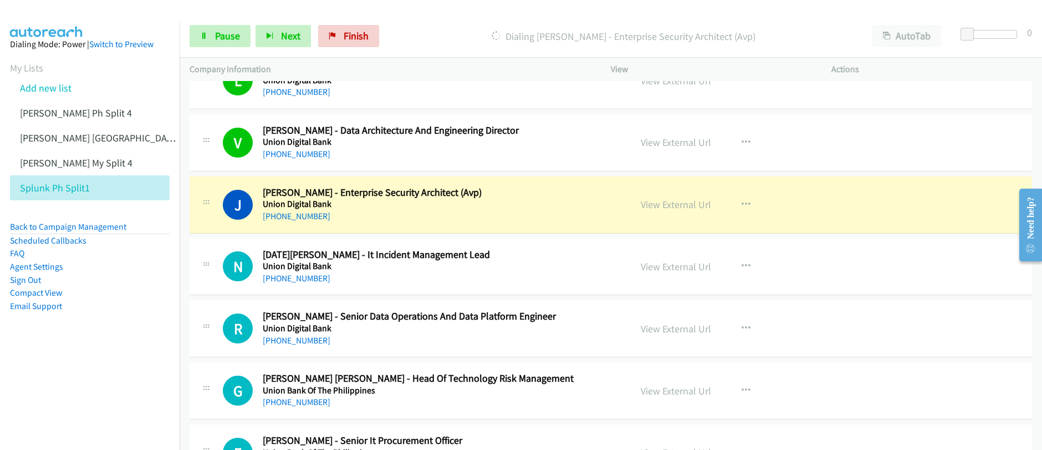
scroll to position [159, 0]
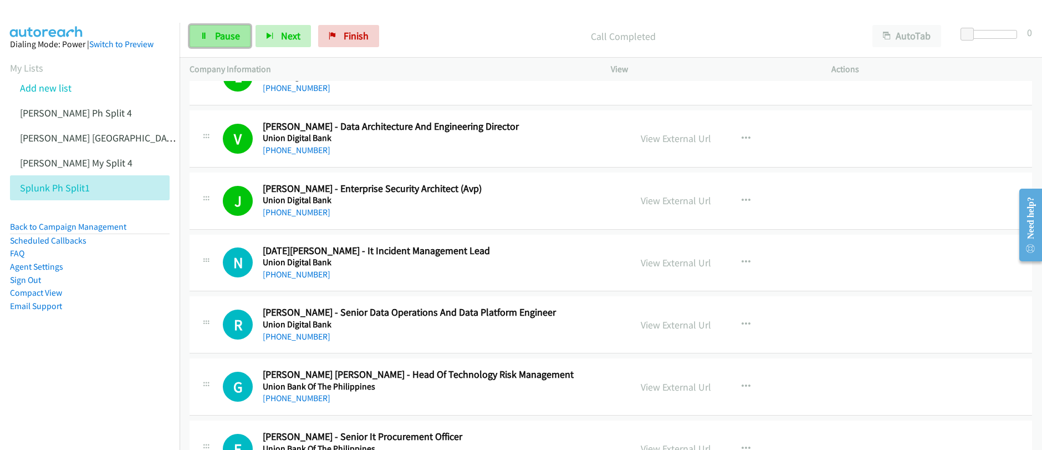
click at [229, 40] on span "Pause" at bounding box center [227, 35] width 25 height 13
click at [213, 43] on link "Start Calls" at bounding box center [229, 36] width 79 height 22
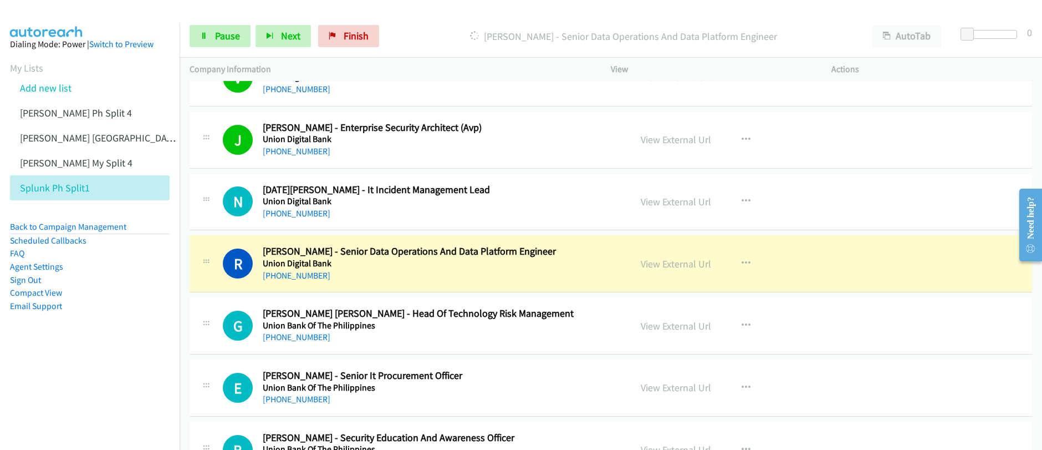
scroll to position [228, 0]
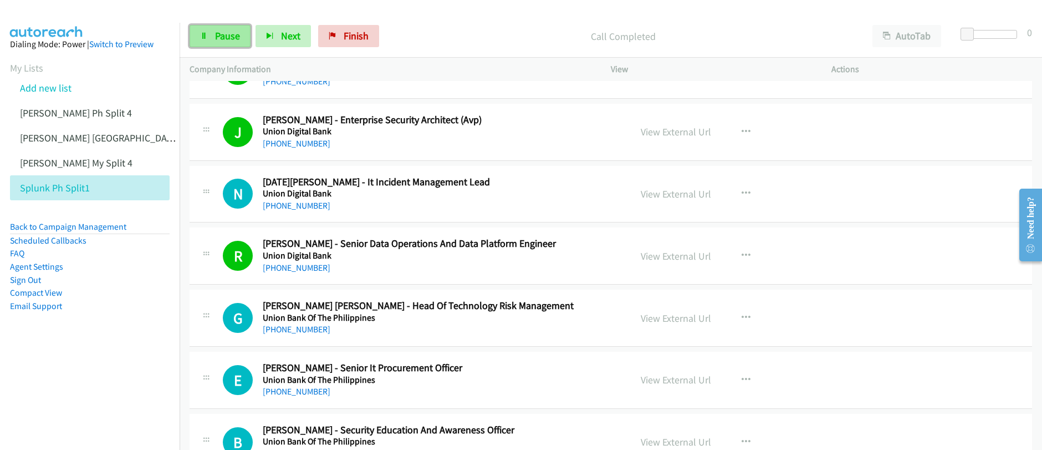
click at [222, 35] on span "Pause" at bounding box center [227, 35] width 25 height 13
click at [736, 194] on button "button" at bounding box center [746, 193] width 30 height 22
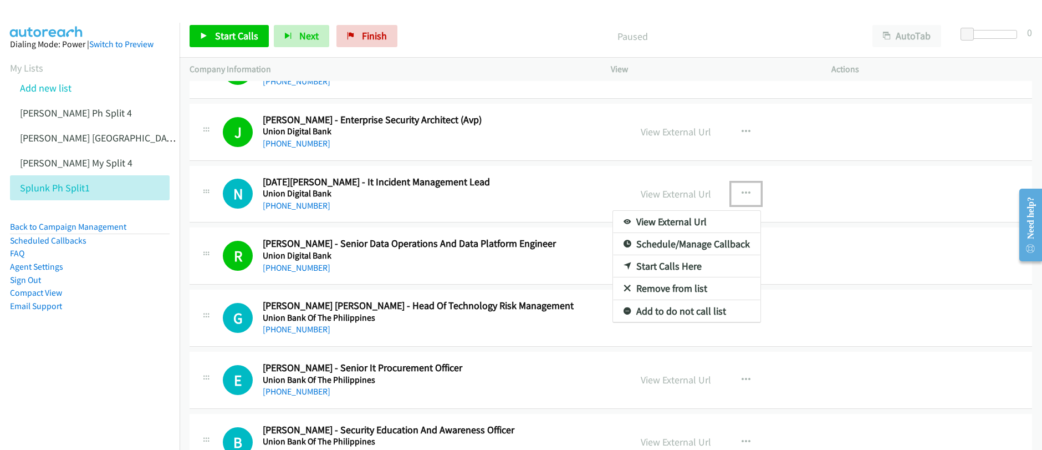
click at [657, 270] on link "Start Calls Here" at bounding box center [686, 266] width 147 height 22
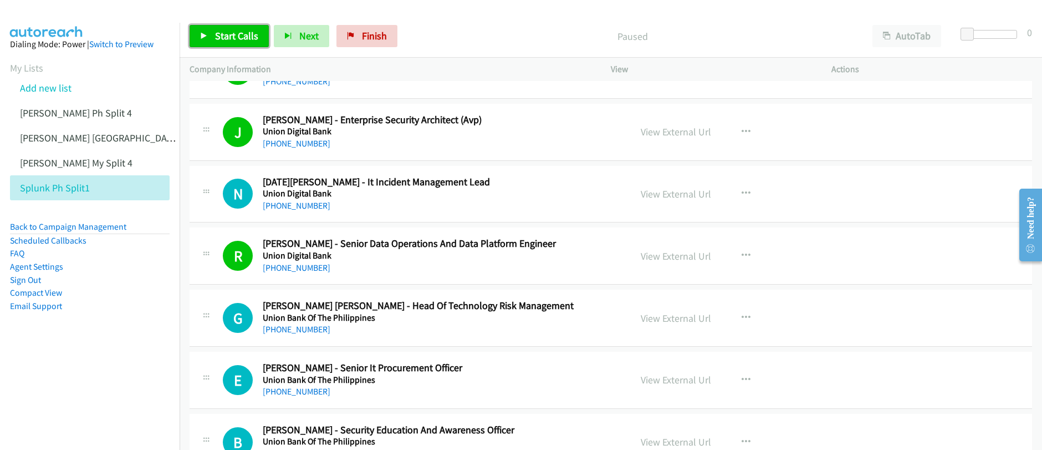
click at [242, 35] on span "Start Calls" at bounding box center [236, 35] width 43 height 13
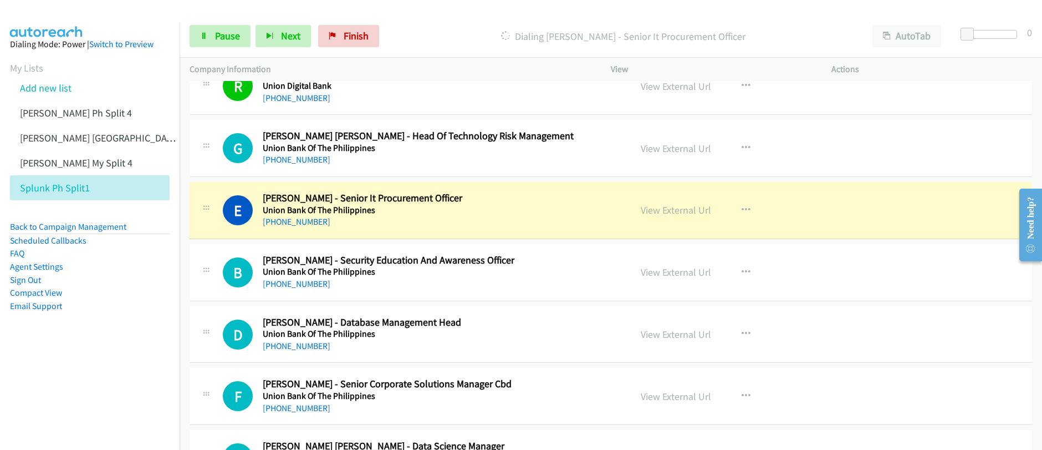
scroll to position [420, 0]
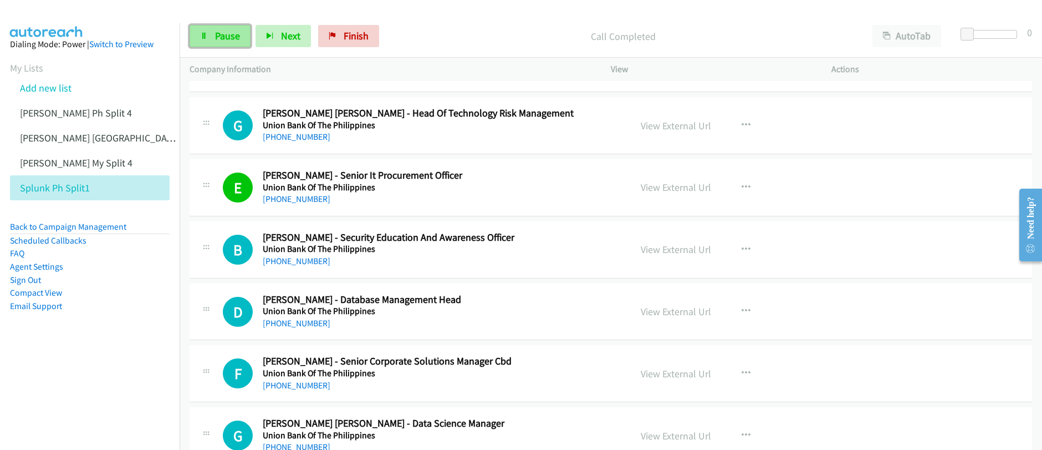
click at [219, 40] on span "Pause" at bounding box center [227, 35] width 25 height 13
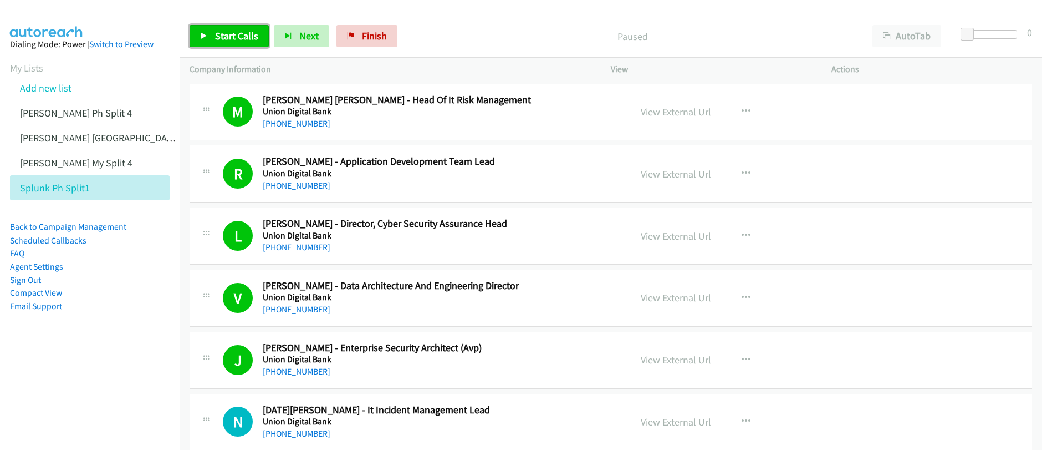
click at [214, 44] on link "Start Calls" at bounding box center [229, 36] width 79 height 22
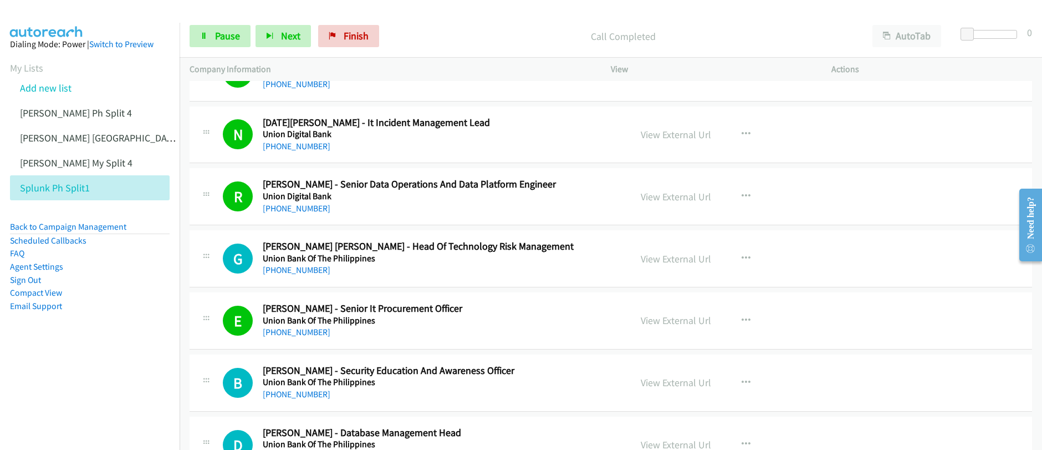
scroll to position [288, 0]
click at [220, 42] on span "Pause" at bounding box center [227, 35] width 25 height 13
click at [220, 42] on span "Start Calls" at bounding box center [236, 35] width 43 height 13
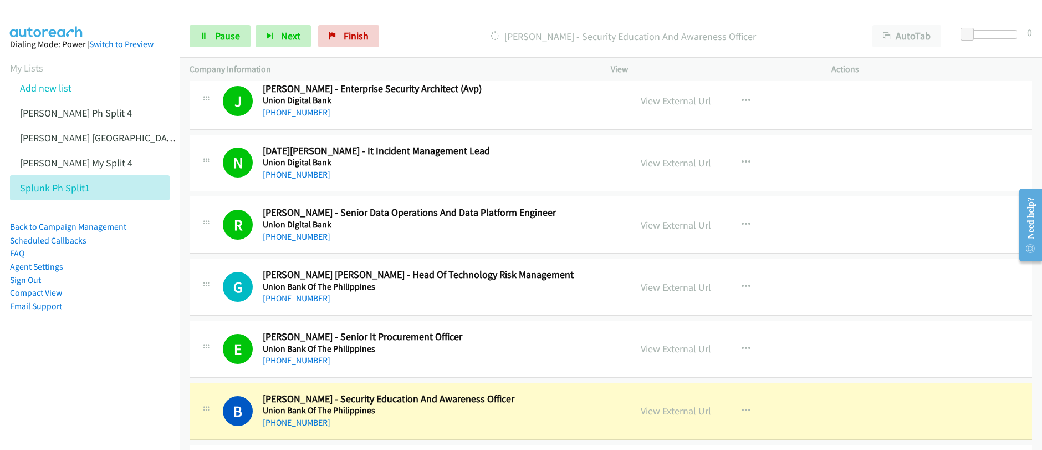
scroll to position [425, 0]
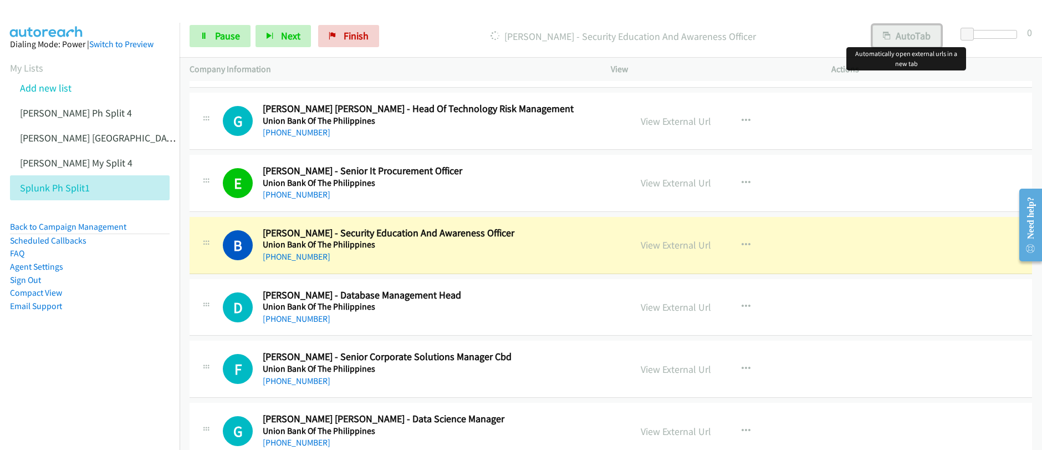
click at [901, 38] on button "AutoTab" at bounding box center [907, 36] width 69 height 22
click at [946, 36] on button "AutoTab" at bounding box center [956, 30] width 21 height 11
click at [897, 38] on button "AutoTab" at bounding box center [907, 36] width 69 height 22
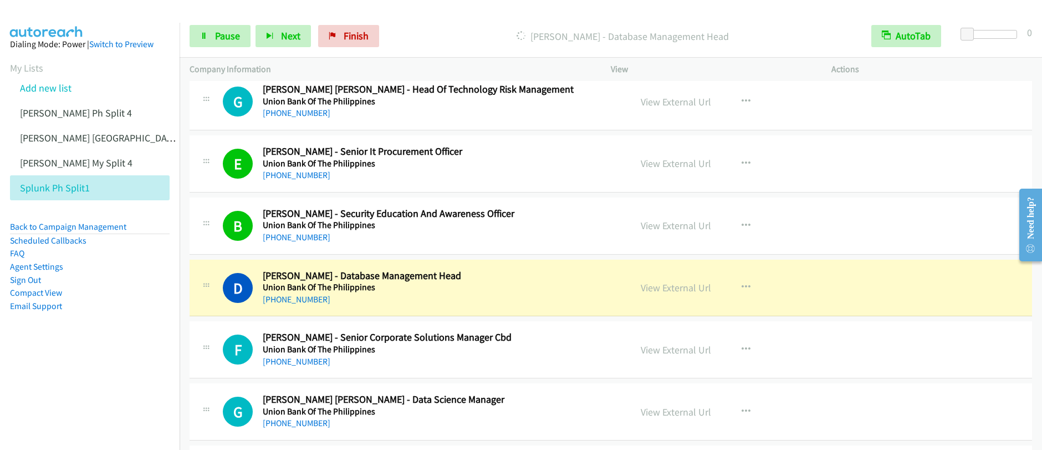
scroll to position [445, 0]
click at [680, 288] on link "View External Url" at bounding box center [676, 287] width 70 height 13
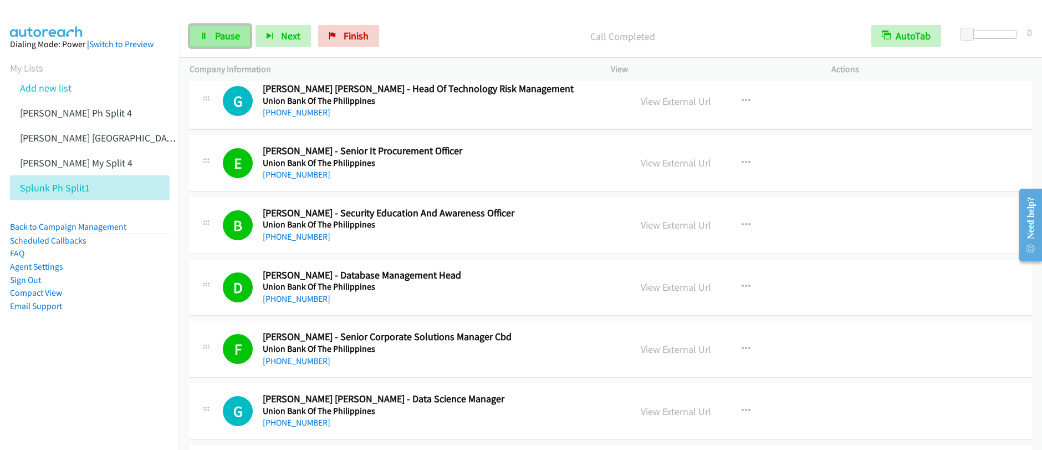
click at [206, 39] on link "Pause" at bounding box center [220, 36] width 61 height 22
click at [205, 39] on div "Start Calls Pause Next Finish" at bounding box center [287, 36] width 195 height 22
click at [205, 39] on icon at bounding box center [204, 37] width 8 height 8
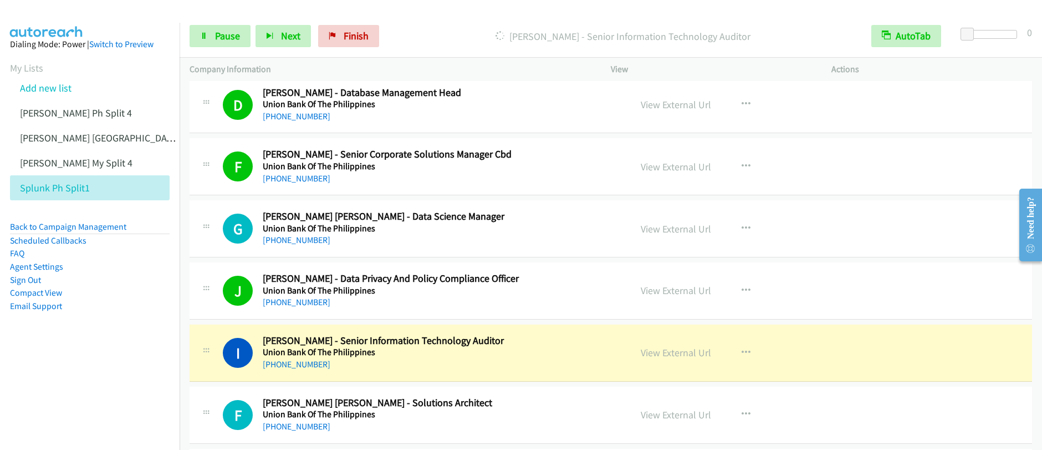
scroll to position [653, 0]
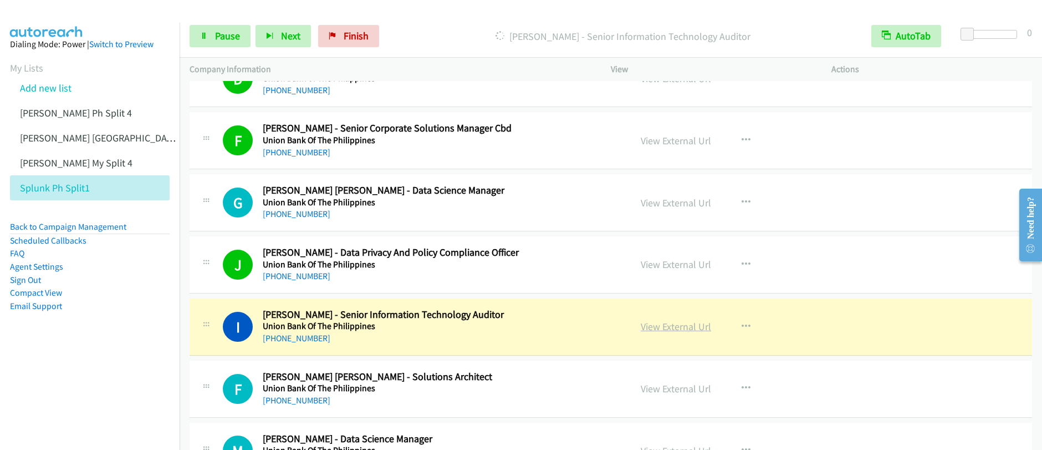
click at [675, 328] on link "View External Url" at bounding box center [676, 326] width 70 height 13
click at [0, 0] on div "Start Calls Pause Next Finish [PERSON_NAME] - Senior Information Technology Aud…" at bounding box center [521, 0] width 1042 height 0
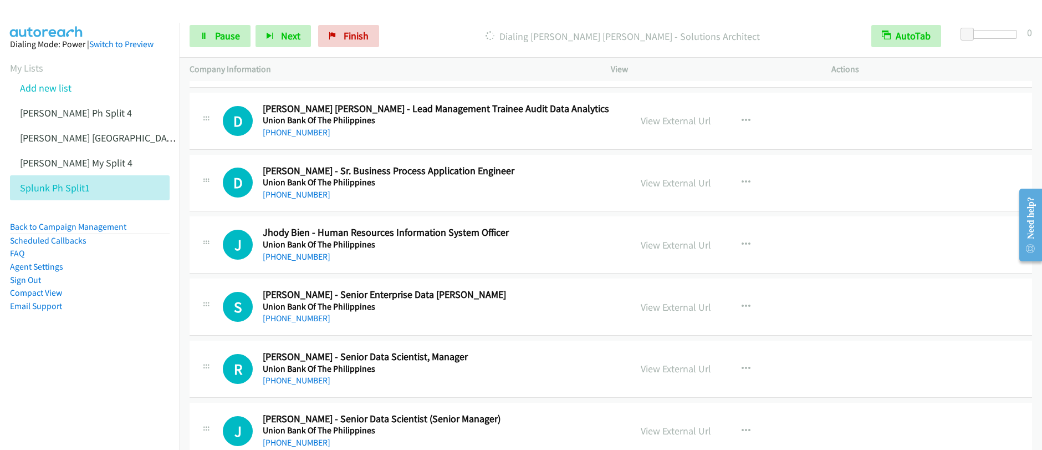
scroll to position [1278, 0]
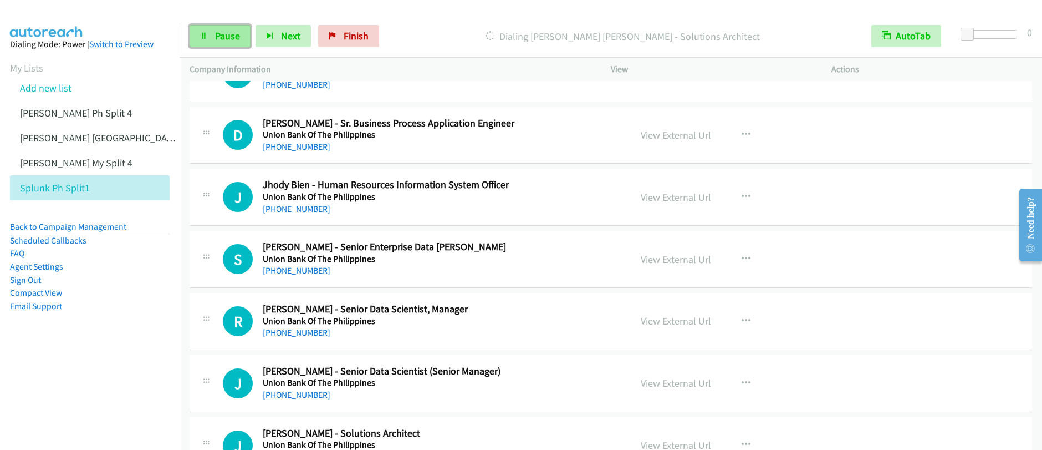
click at [215, 37] on span "Pause" at bounding box center [227, 35] width 25 height 13
click at [214, 37] on div "Start Calls Pause Next Finish" at bounding box center [287, 36] width 195 height 22
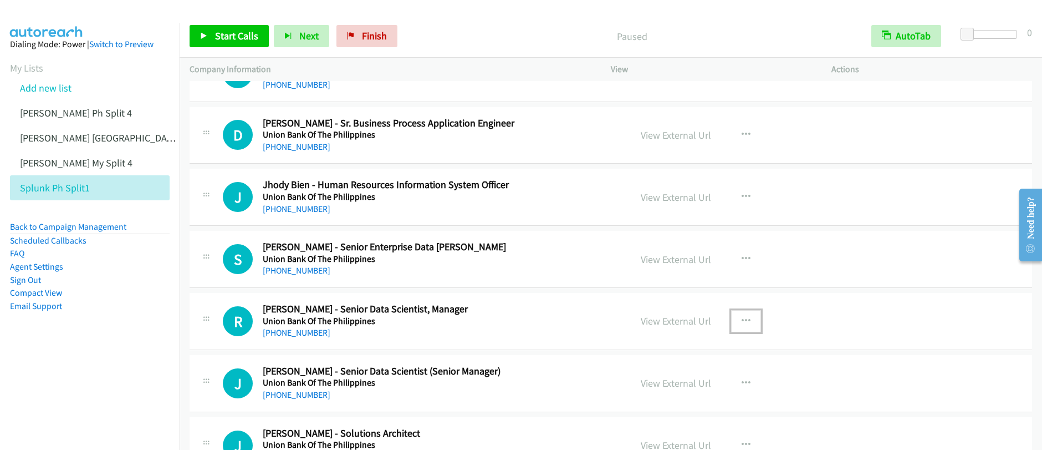
click at [742, 321] on icon "button" at bounding box center [746, 321] width 9 height 9
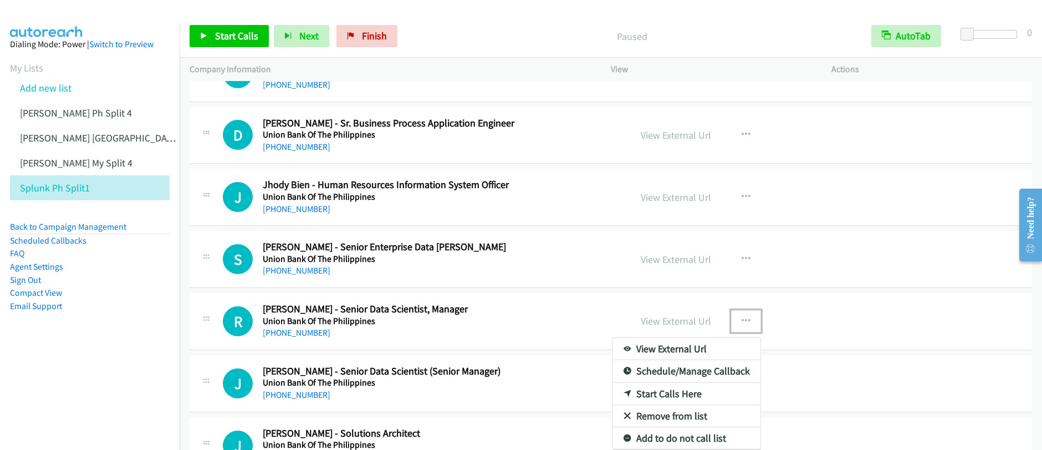
click at [671, 392] on link "Start Calls Here" at bounding box center [686, 394] width 147 height 22
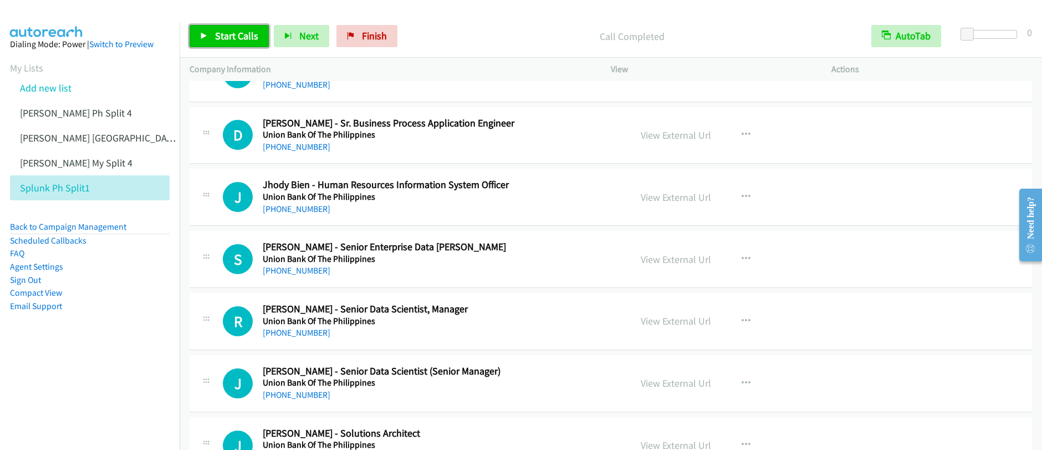
click at [235, 38] on span "Start Calls" at bounding box center [236, 35] width 43 height 13
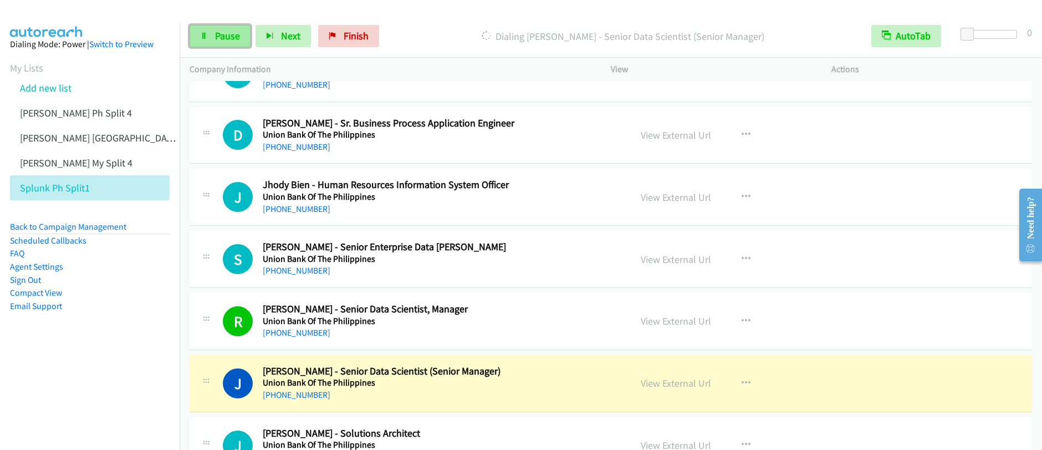
click at [215, 40] on span "Pause" at bounding box center [227, 35] width 25 height 13
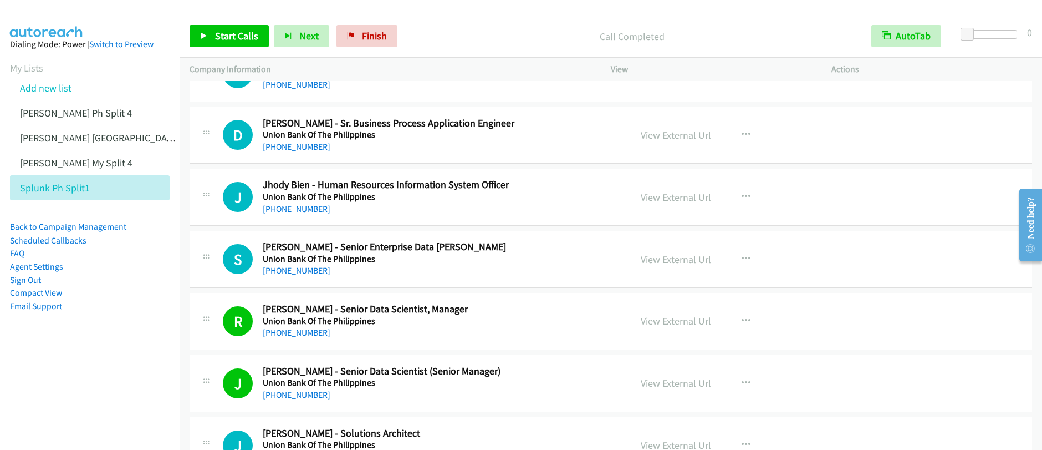
click at [220, 51] on div "Start Calls Pause Next Finish Call Completed AutoTab AutoTab 0" at bounding box center [611, 36] width 863 height 43
click at [228, 39] on span "Start Calls" at bounding box center [236, 35] width 43 height 13
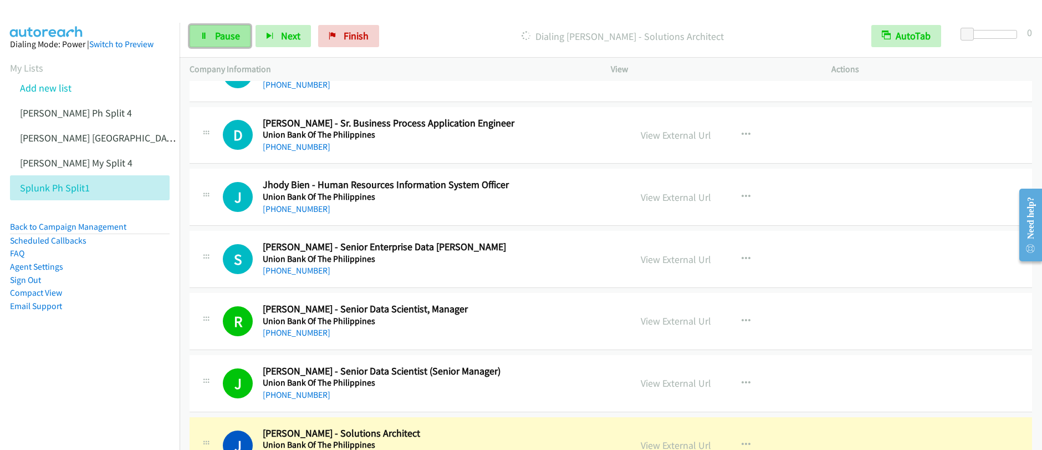
click at [220, 41] on span "Pause" at bounding box center [227, 35] width 25 height 13
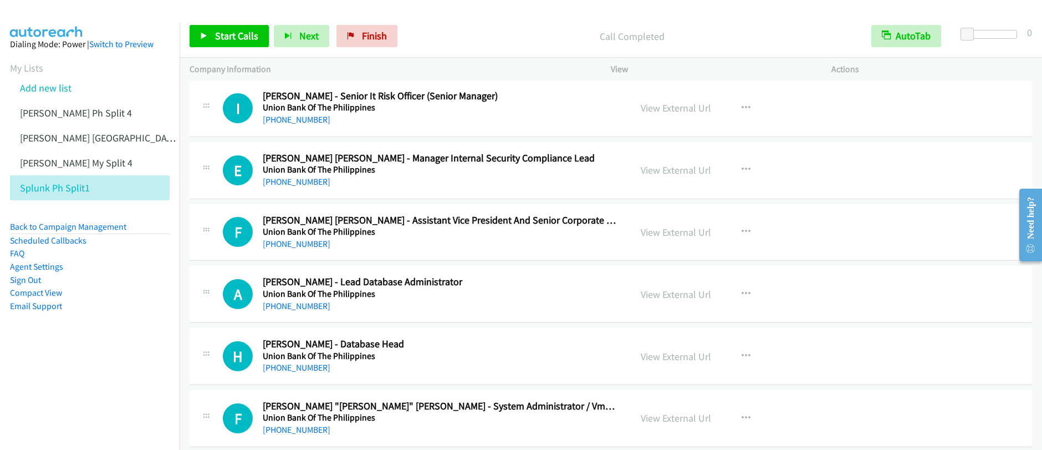
scroll to position [6153, 0]
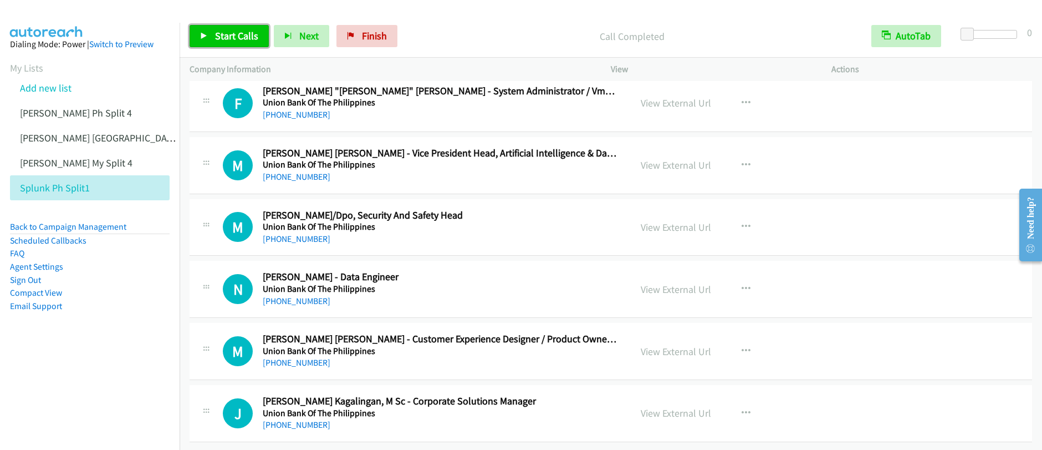
click at [230, 39] on span "Start Calls" at bounding box center [236, 35] width 43 height 13
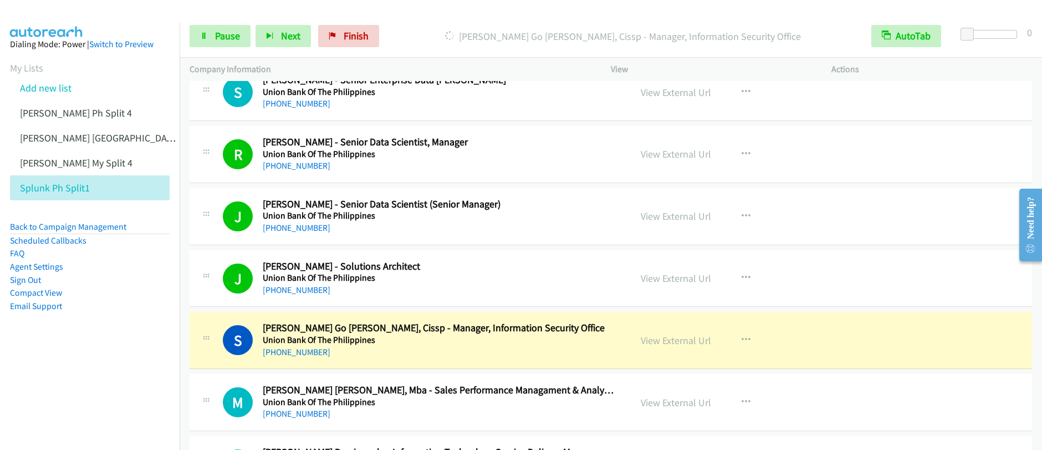
scroll to position [1575, 0]
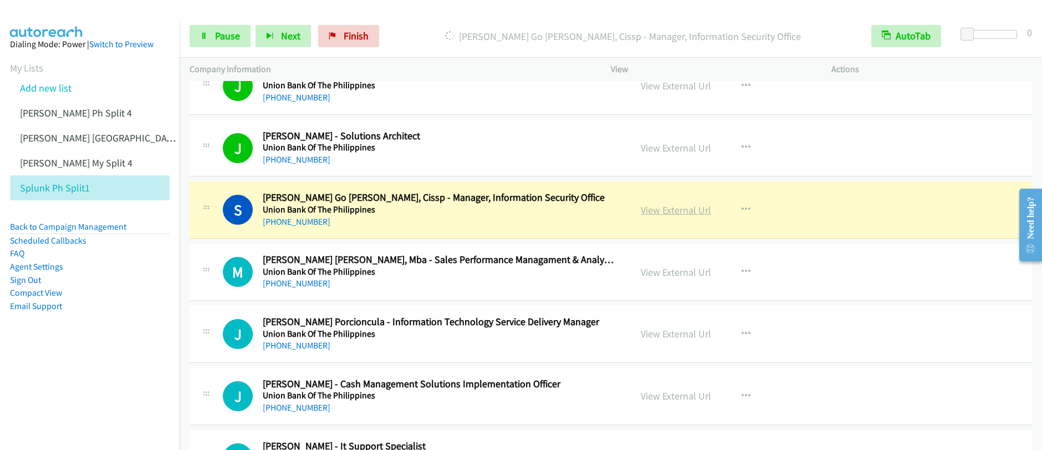
click at [671, 212] on link "View External Url" at bounding box center [676, 209] width 70 height 13
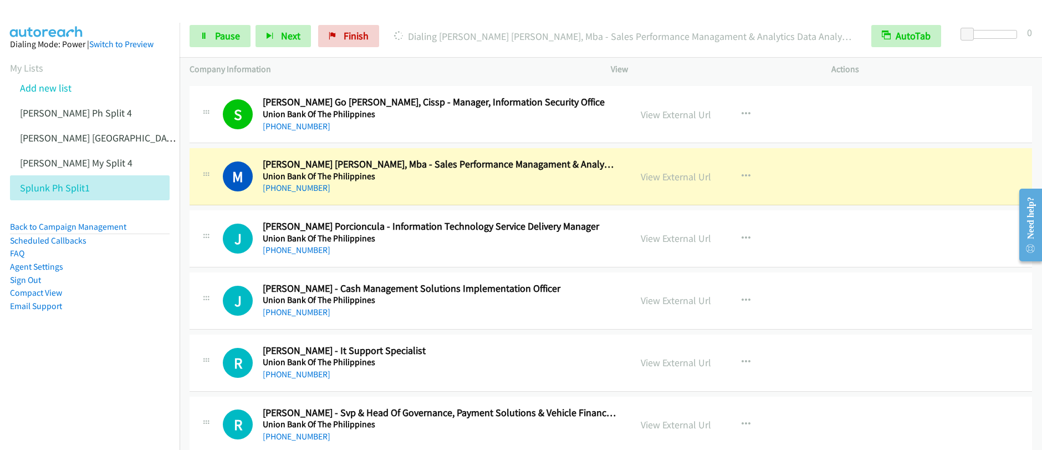
scroll to position [1682, 0]
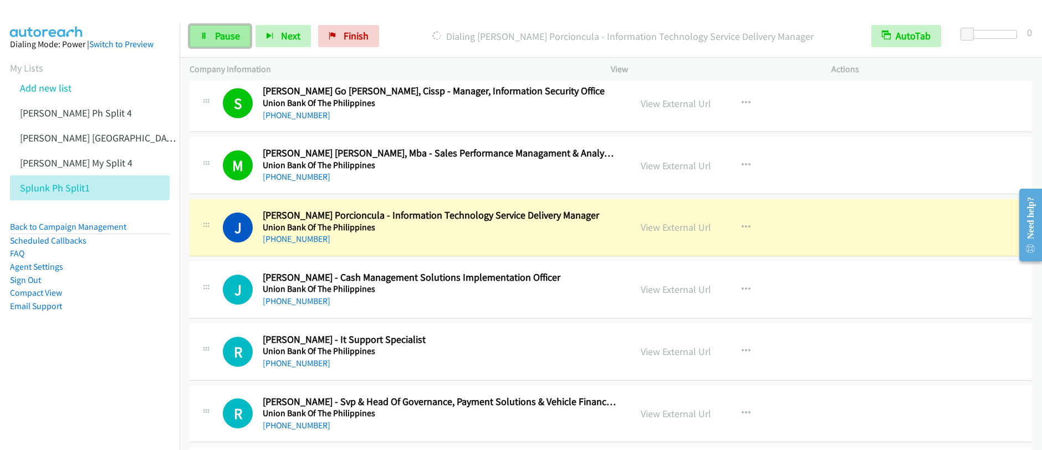
click at [217, 40] on span "Pause" at bounding box center [227, 35] width 25 height 13
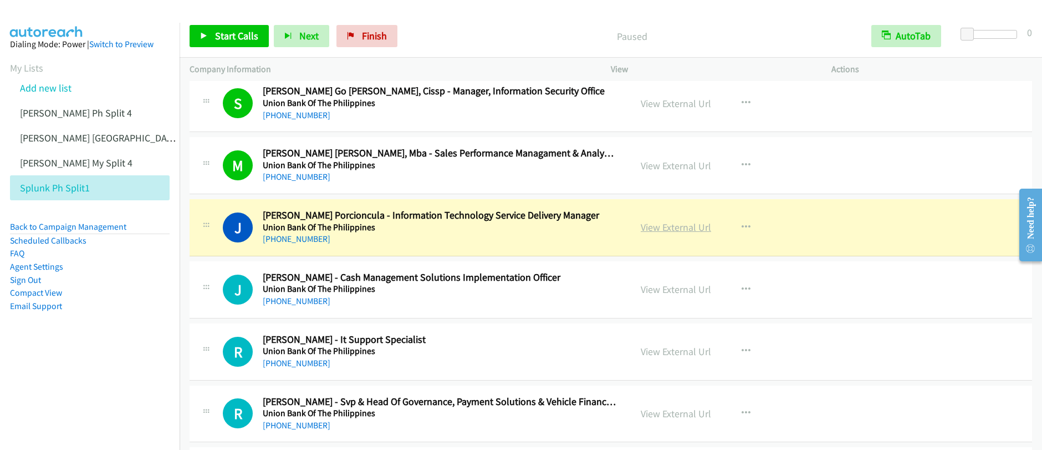
click at [671, 229] on link "View External Url" at bounding box center [676, 227] width 70 height 13
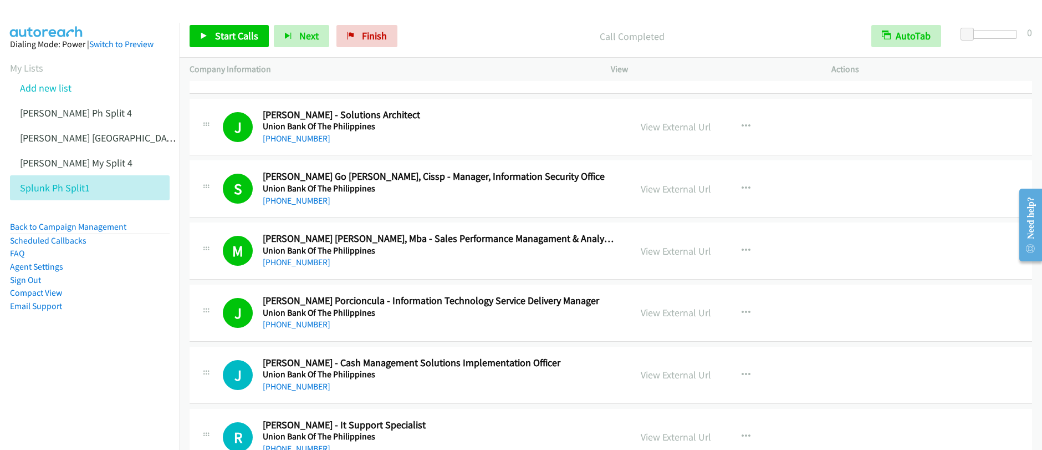
scroll to position [1481, 0]
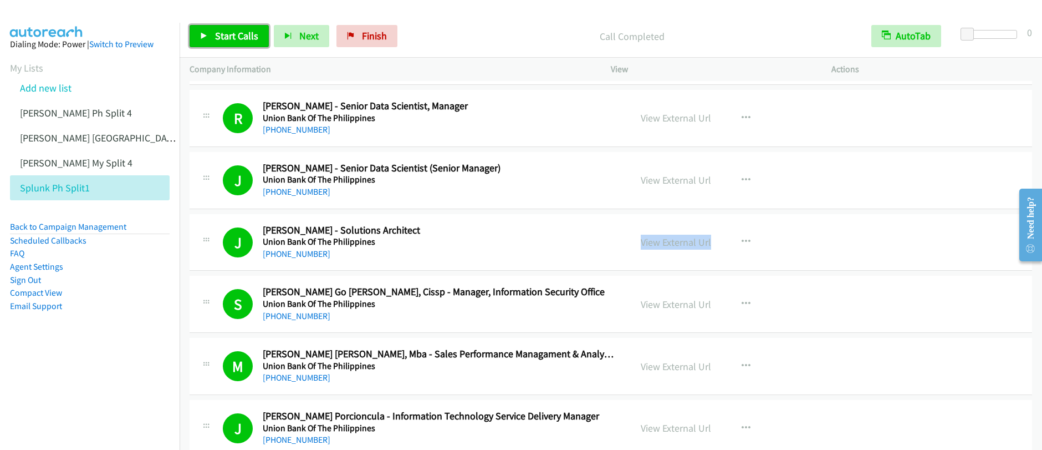
click at [220, 29] on span "Start Calls" at bounding box center [236, 35] width 43 height 13
click at [217, 33] on span "Start Calls" at bounding box center [236, 35] width 43 height 13
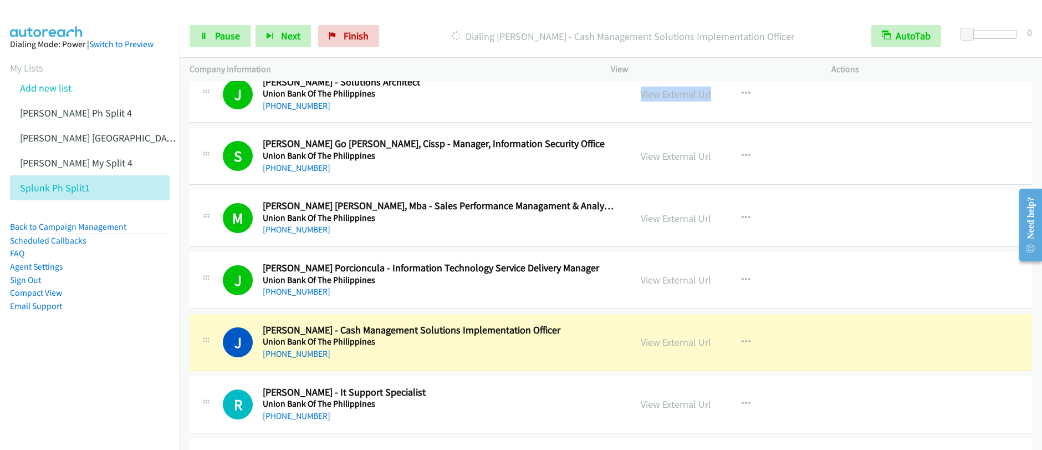
scroll to position [1796, 0]
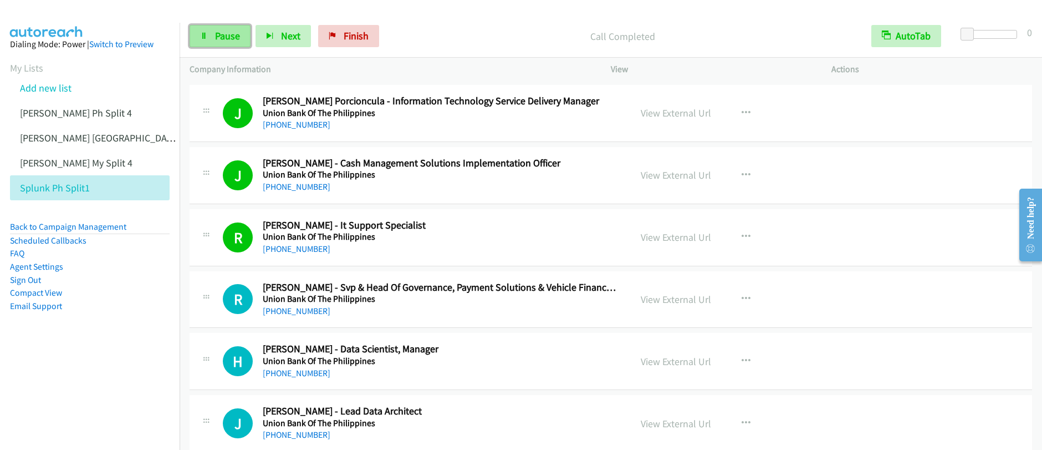
click at [213, 44] on link "Pause" at bounding box center [220, 36] width 61 height 22
click at [214, 43] on link "Pause" at bounding box center [220, 36] width 61 height 22
click at [215, 44] on link "Start Calls" at bounding box center [229, 36] width 79 height 22
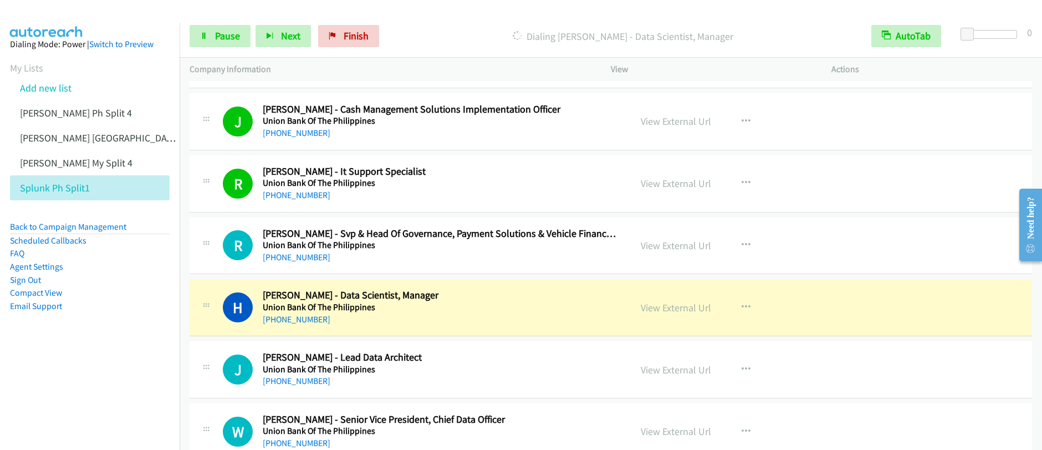
scroll to position [1858, 0]
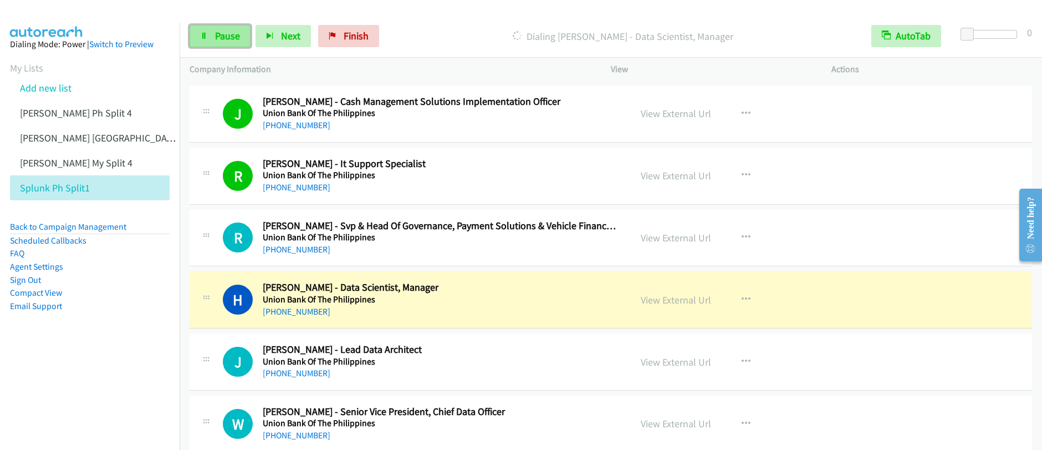
click at [231, 40] on span "Pause" at bounding box center [227, 35] width 25 height 13
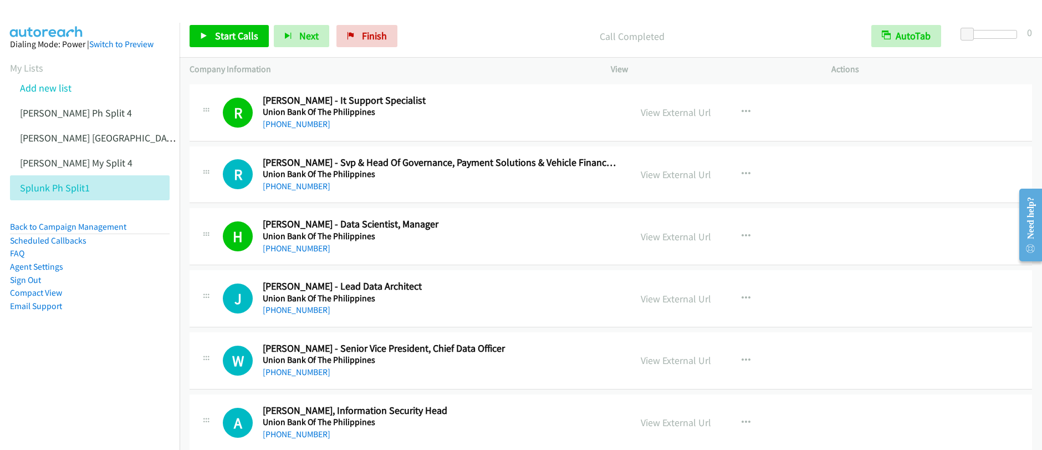
scroll to position [1929, 0]
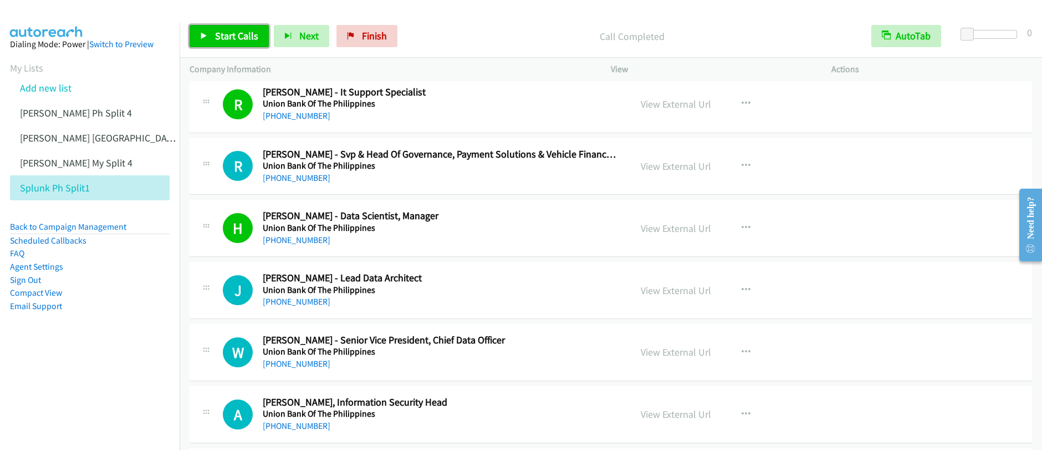
click at [235, 43] on link "Start Calls" at bounding box center [229, 36] width 79 height 22
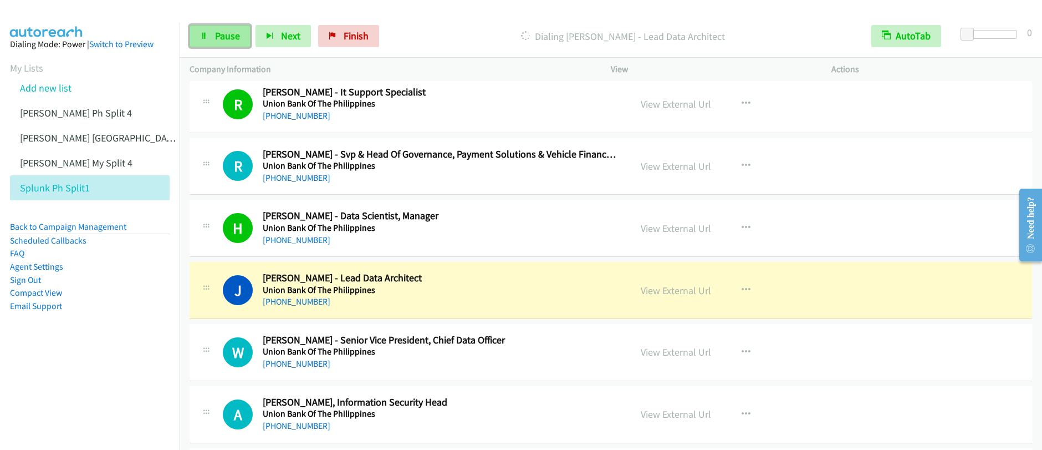
click at [226, 37] on span "Pause" at bounding box center [227, 35] width 25 height 13
click at [226, 37] on span "Start Calls" at bounding box center [236, 35] width 43 height 13
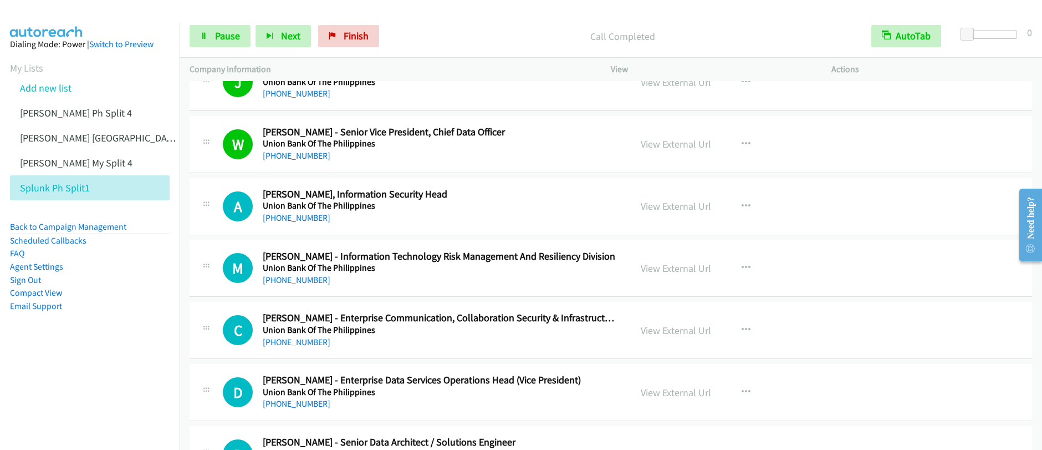
scroll to position [2202, 0]
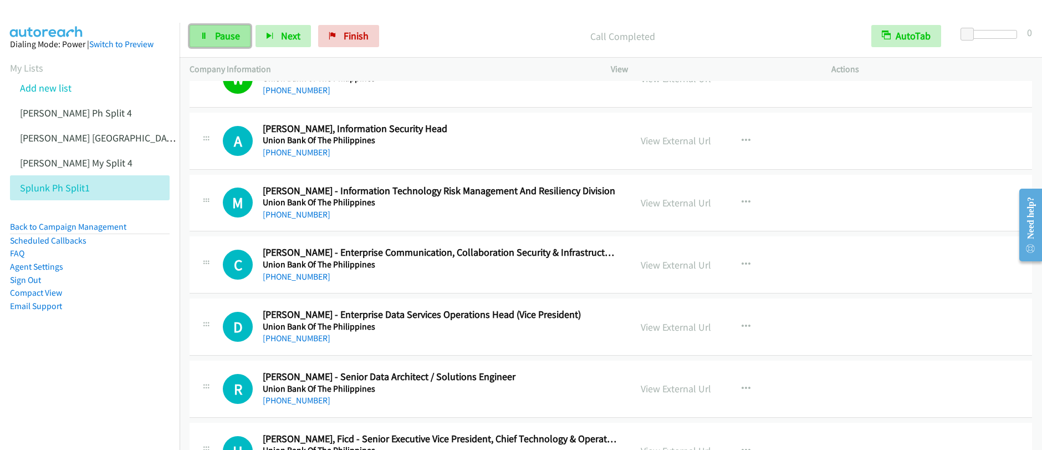
click at [212, 38] on link "Pause" at bounding box center [220, 36] width 61 height 22
click at [212, 38] on link "Start Calls" at bounding box center [229, 36] width 79 height 22
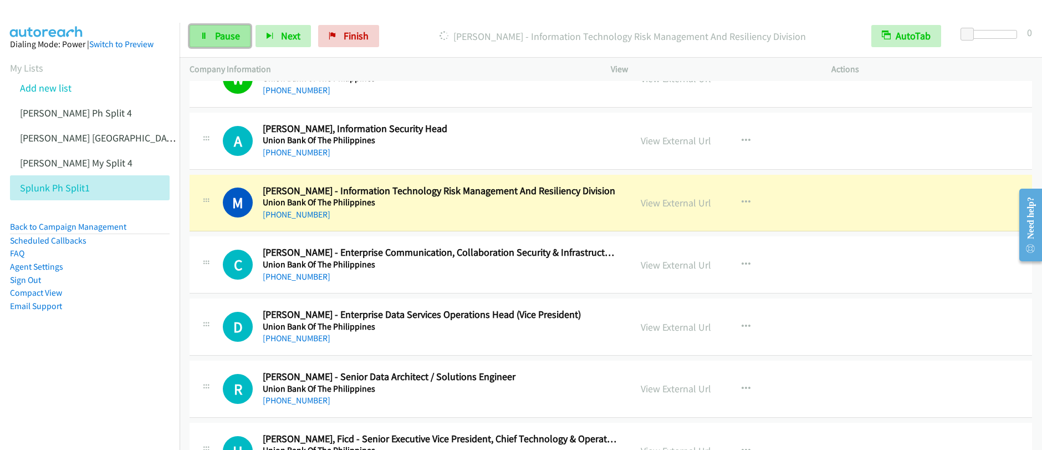
click at [225, 41] on span "Pause" at bounding box center [227, 35] width 25 height 13
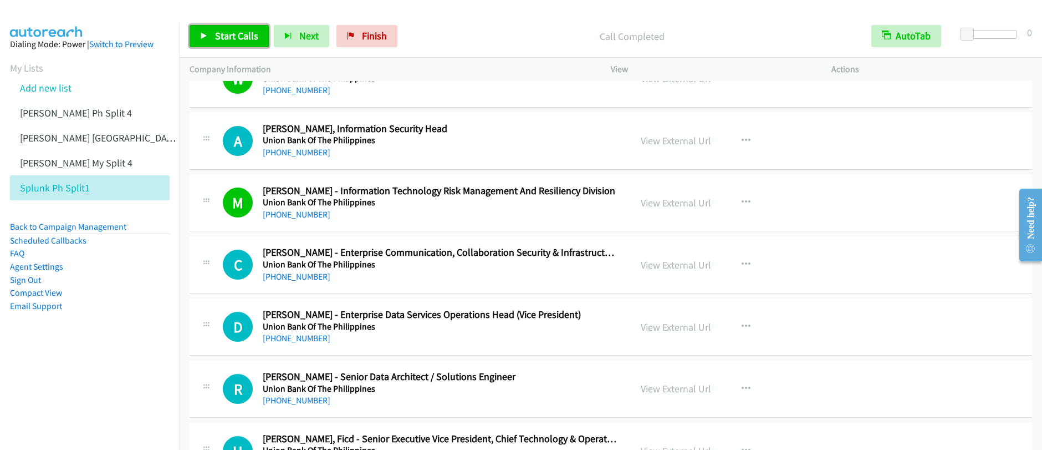
click at [234, 43] on link "Start Calls" at bounding box center [229, 36] width 79 height 22
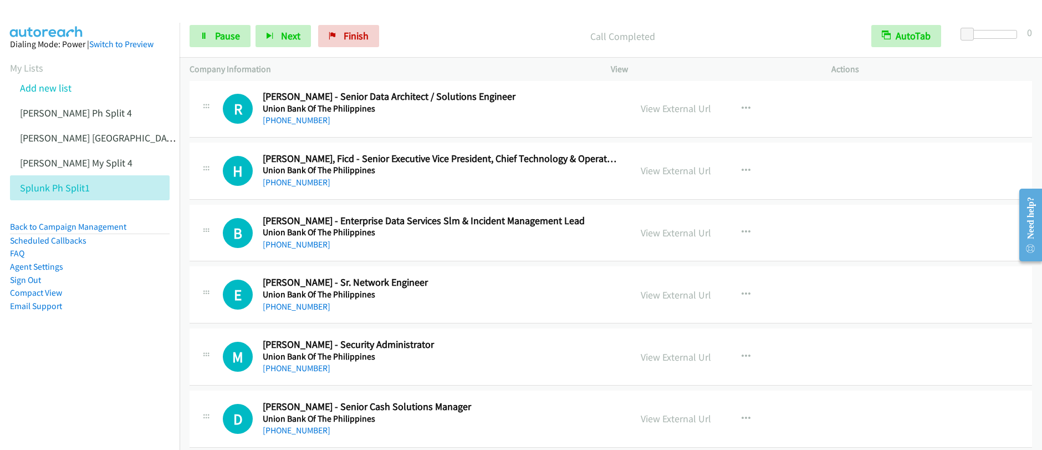
scroll to position [2480, 0]
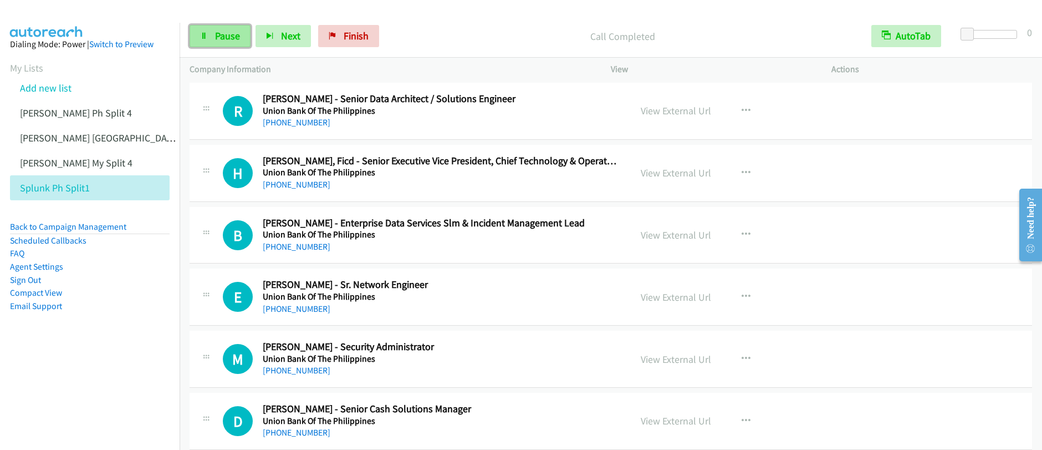
click at [215, 37] on span "Pause" at bounding box center [227, 35] width 25 height 13
click at [215, 37] on span "Start Calls" at bounding box center [236, 35] width 43 height 13
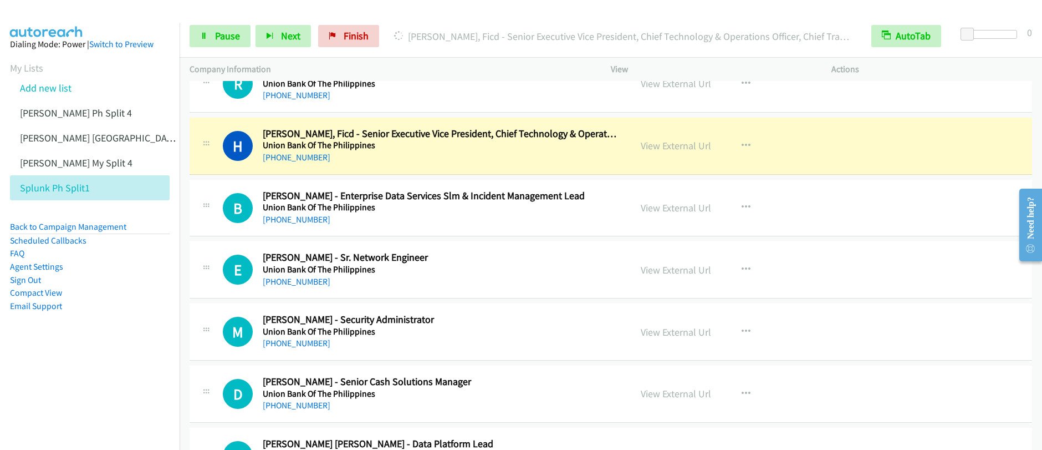
scroll to position [2515, 0]
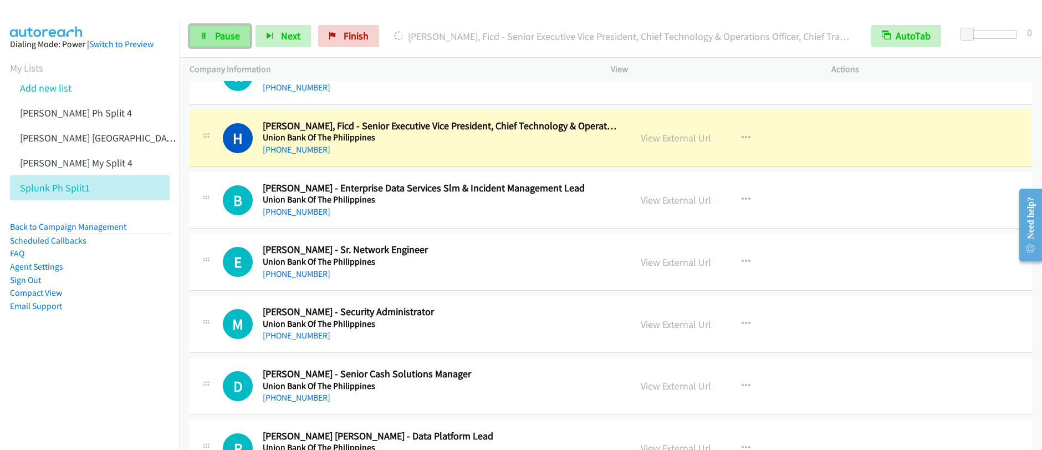
click at [218, 38] on span "Pause" at bounding box center [227, 35] width 25 height 13
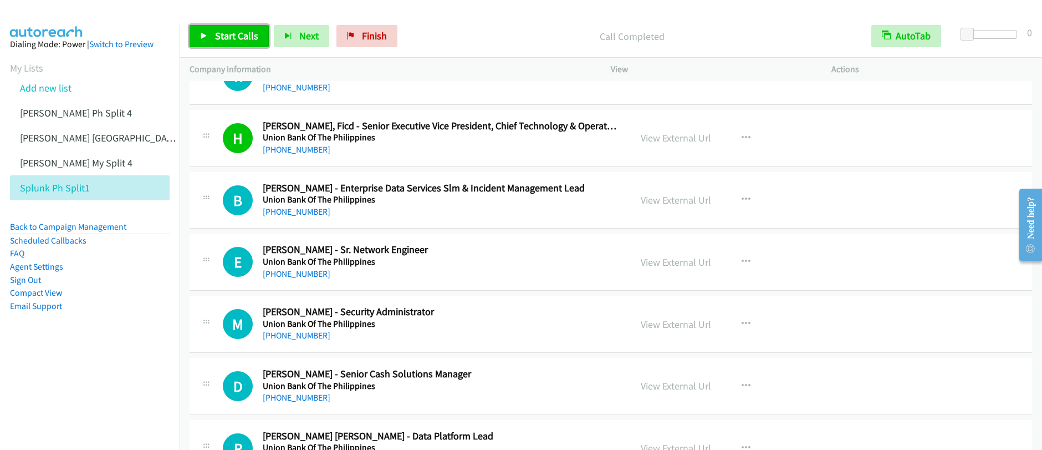
click at [216, 39] on span "Start Calls" at bounding box center [236, 35] width 43 height 13
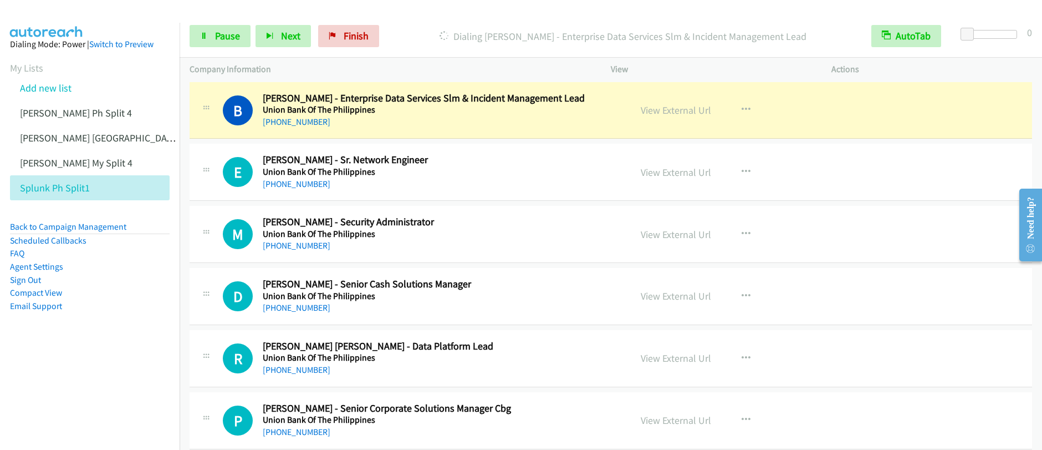
scroll to position [2610, 0]
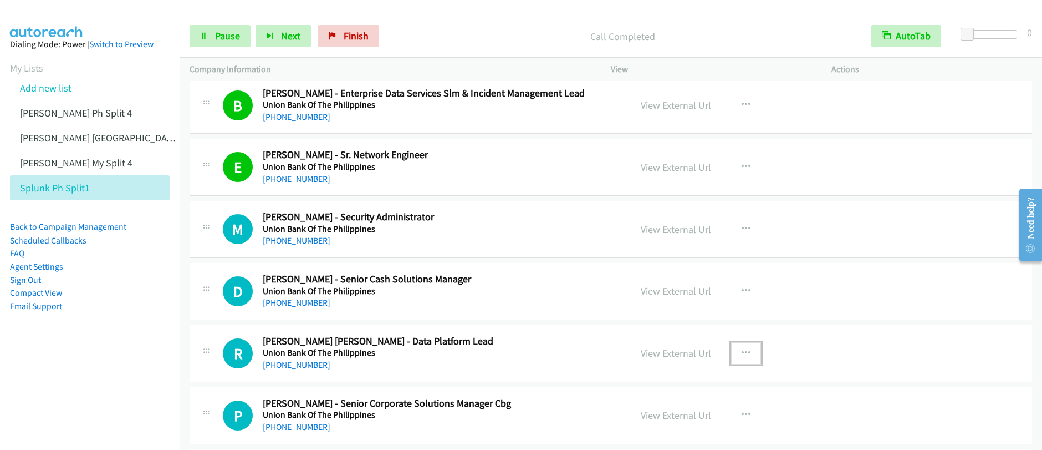
click at [744, 353] on icon "button" at bounding box center [746, 353] width 9 height 9
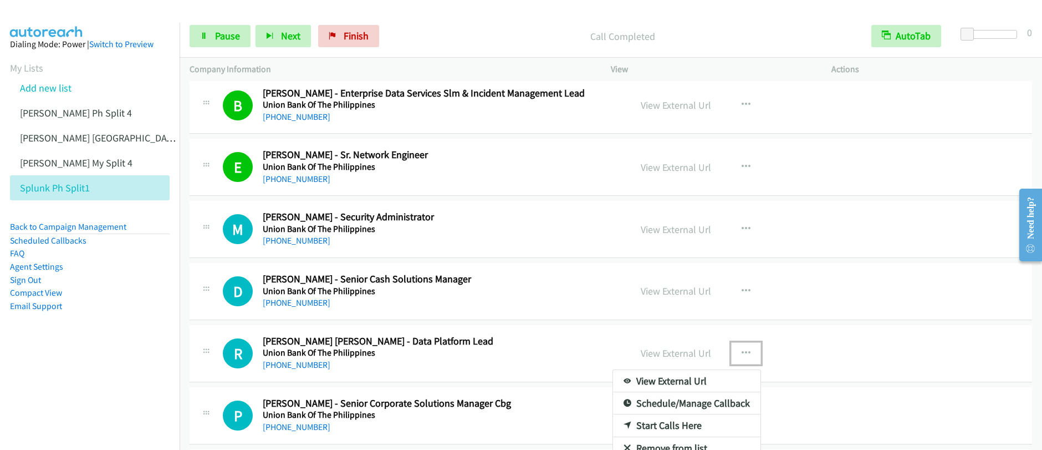
click at [674, 426] on link "Start Calls Here" at bounding box center [686, 425] width 147 height 22
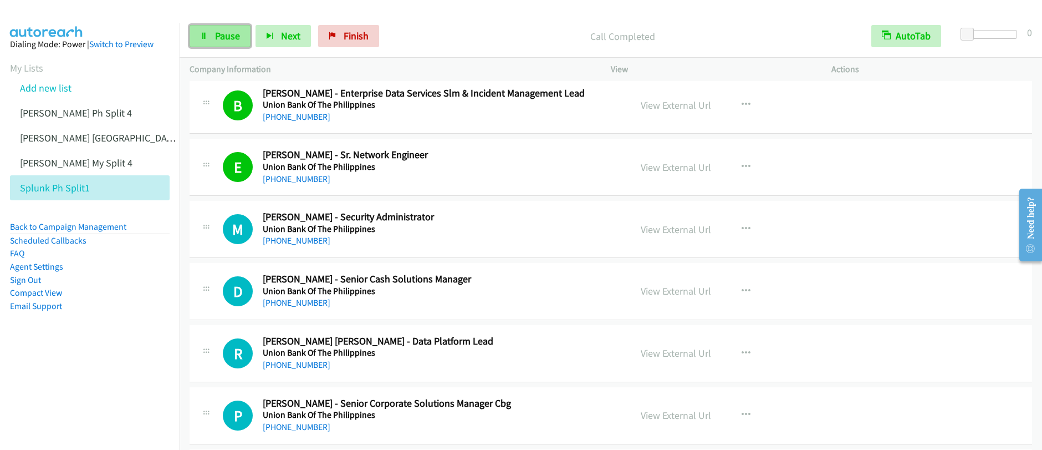
click at [226, 32] on span "Pause" at bounding box center [227, 35] width 25 height 13
click at [226, 37] on span "Start Calls" at bounding box center [236, 35] width 43 height 13
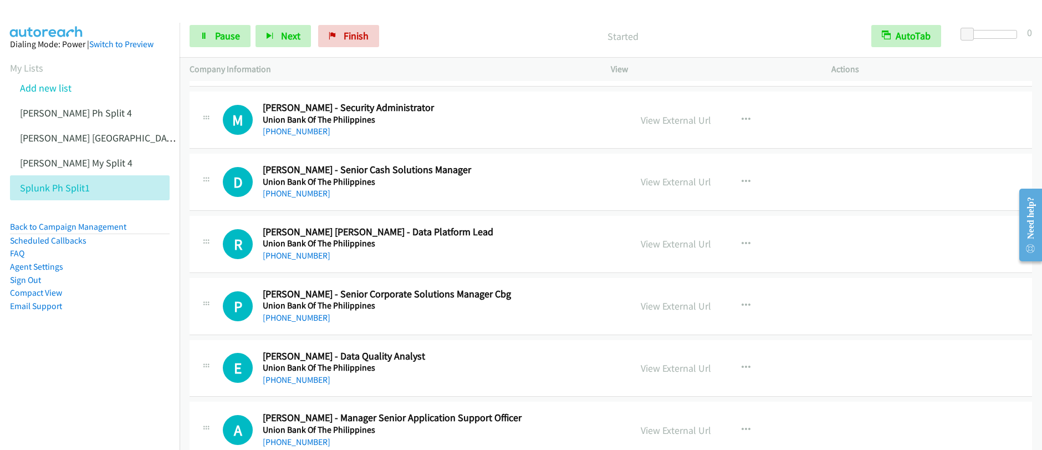
scroll to position [2721, 0]
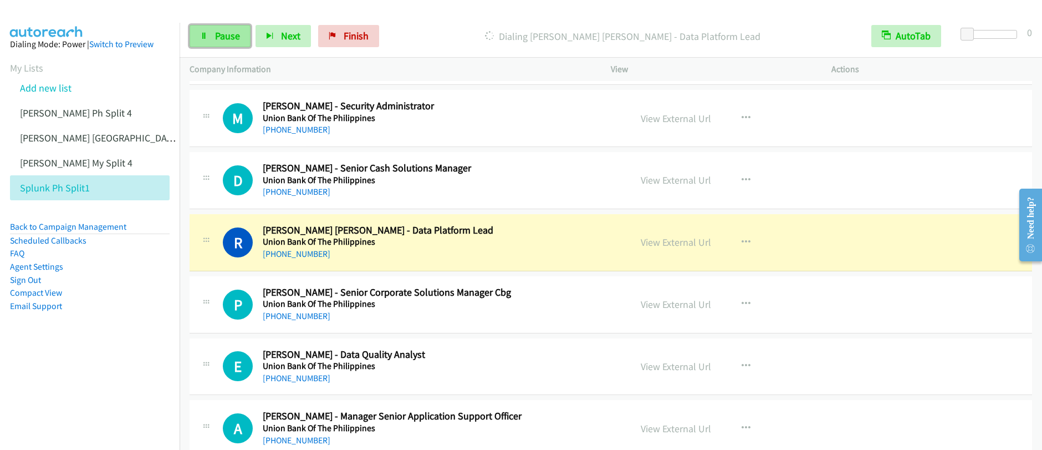
click at [207, 43] on link "Pause" at bounding box center [220, 36] width 61 height 22
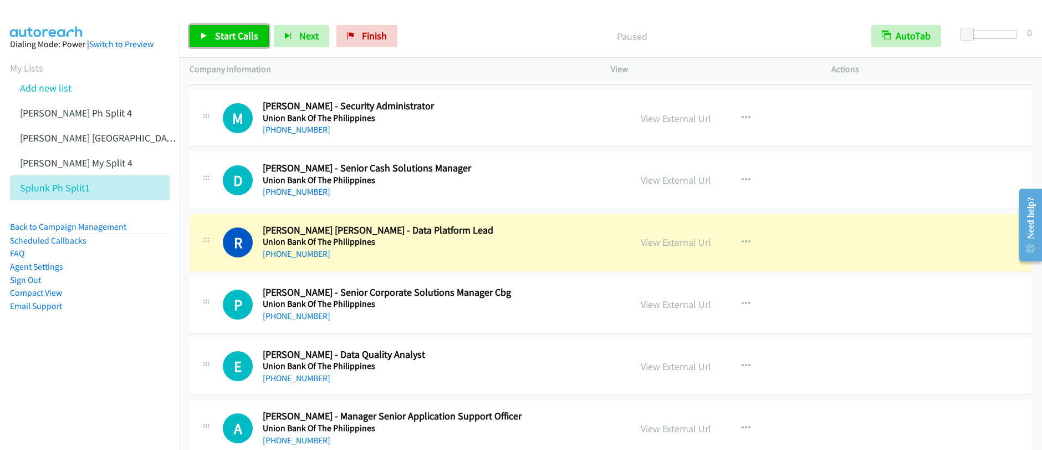
click at [231, 43] on link "Start Calls" at bounding box center [229, 36] width 79 height 22
click at [231, 43] on link "Pause" at bounding box center [220, 36] width 61 height 22
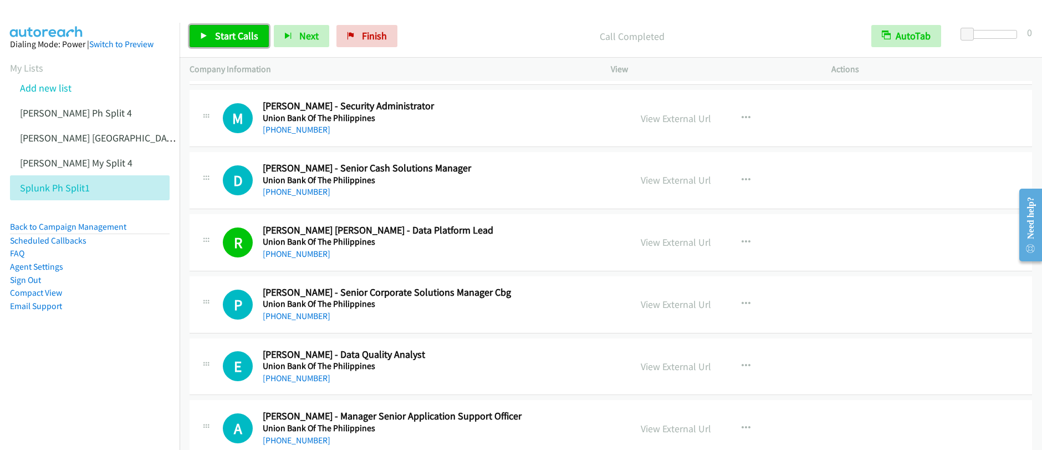
click at [247, 45] on link "Start Calls" at bounding box center [229, 36] width 79 height 22
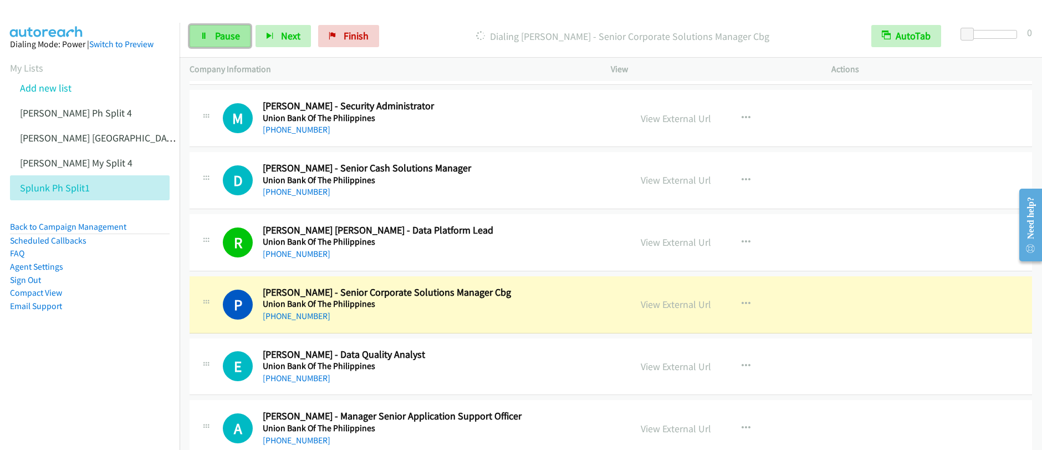
click at [222, 41] on span "Pause" at bounding box center [227, 35] width 25 height 13
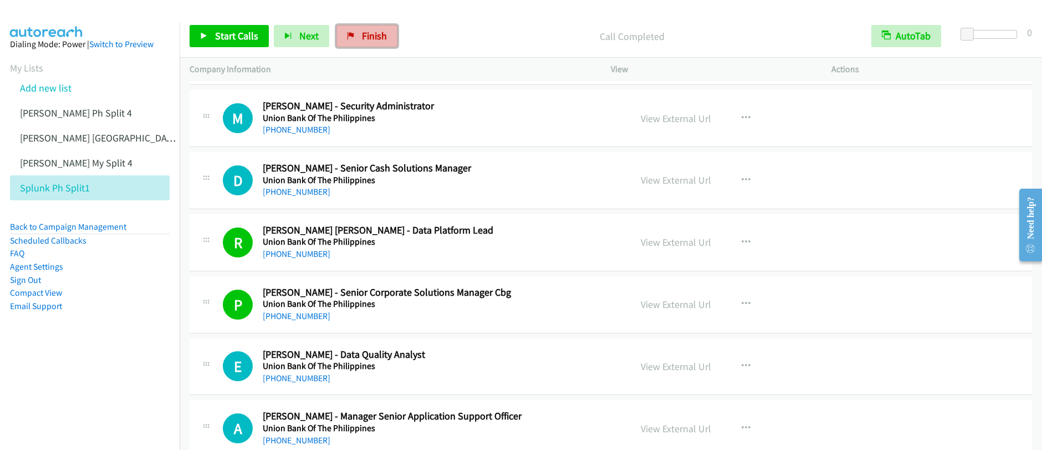
click at [364, 41] on span "Finish" at bounding box center [374, 35] width 25 height 13
